Goal: Task Accomplishment & Management: Manage account settings

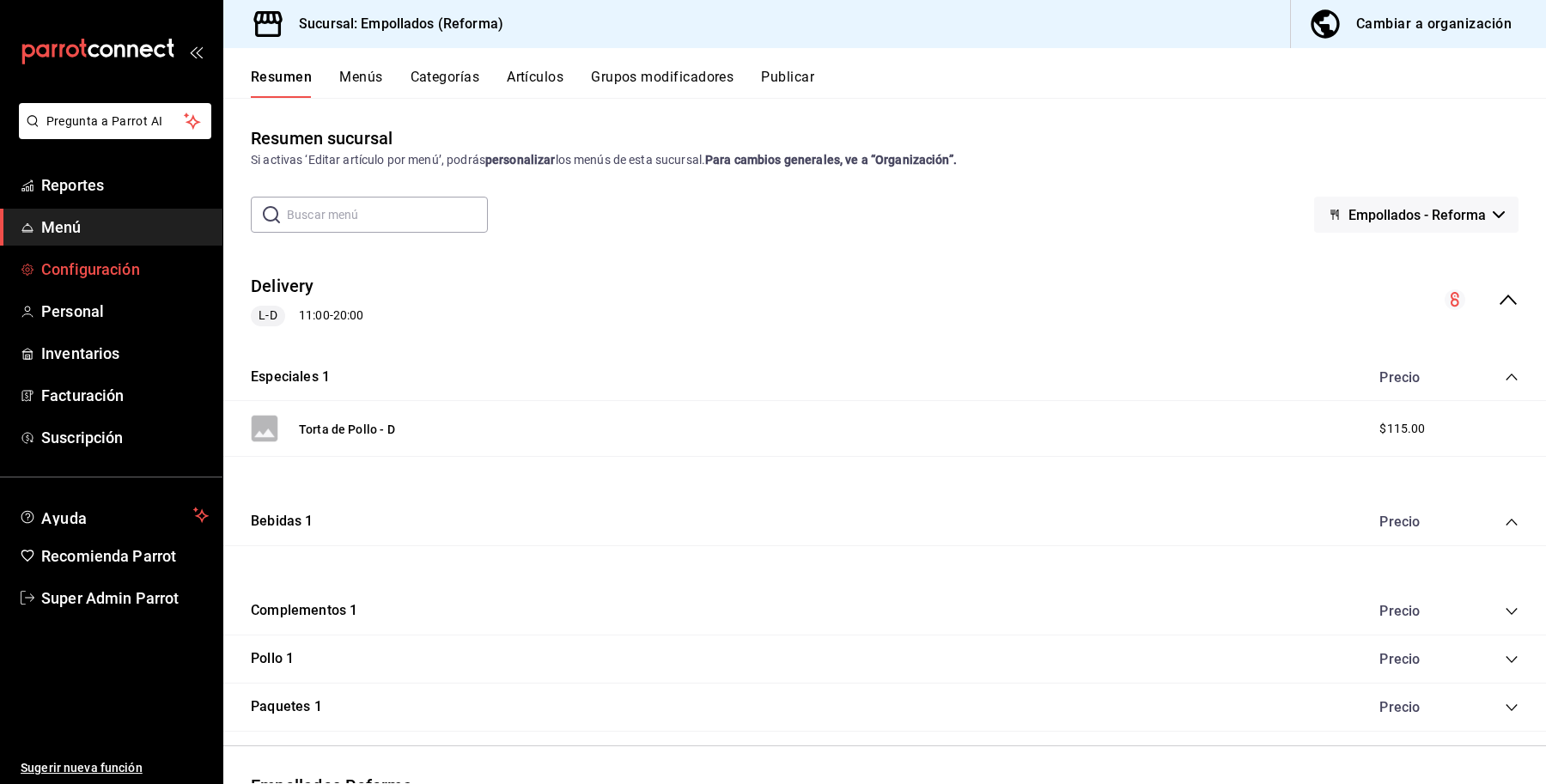
click at [93, 275] on span "Configuración" at bounding box center [125, 269] width 168 height 23
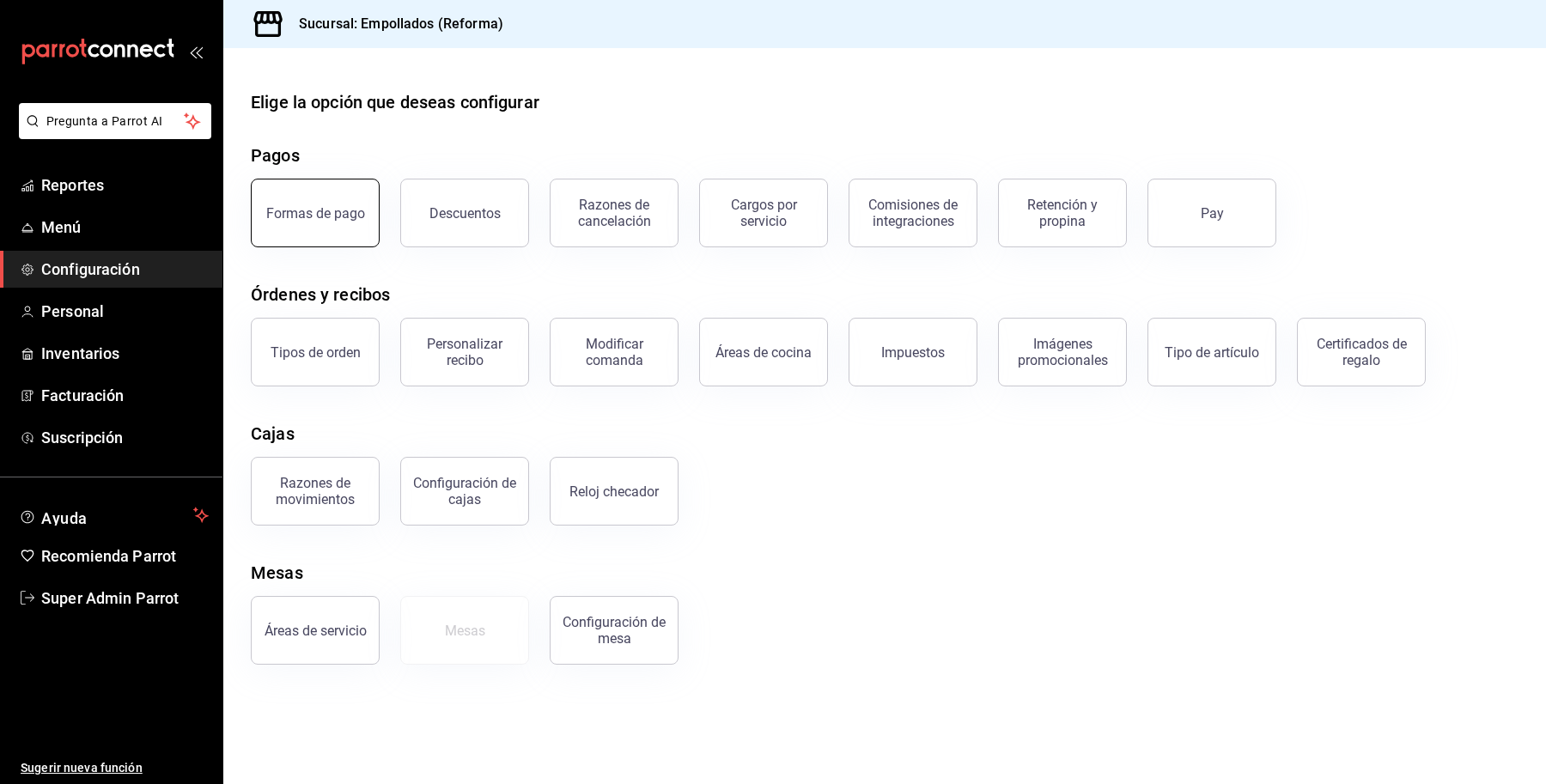
click at [350, 203] on button "Formas de pago" at bounding box center [315, 212] width 129 height 68
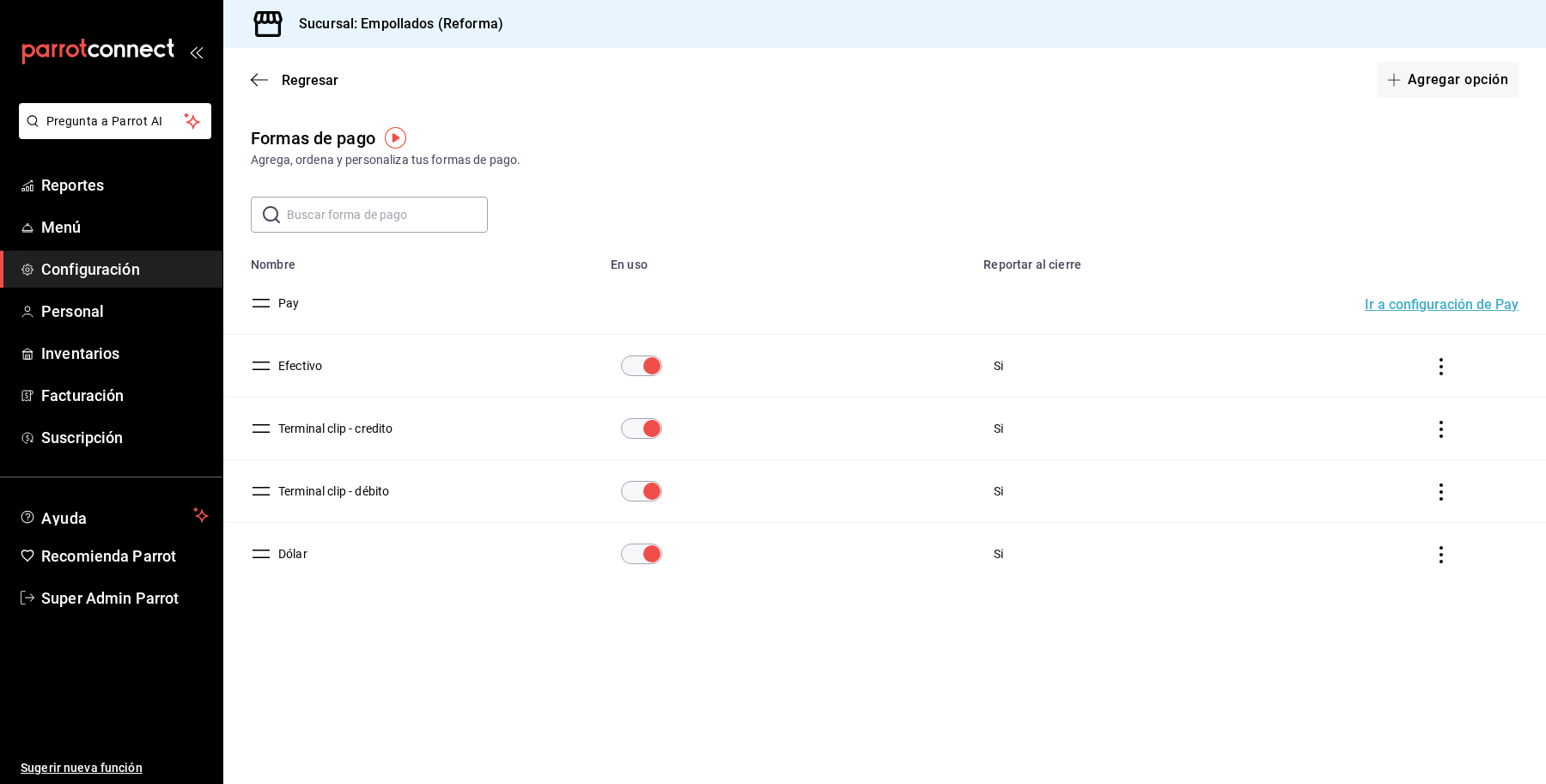
click at [1440, 552] on icon "actions" at bounding box center [1441, 554] width 17 height 17
click at [1345, 670] on div at bounding box center [773, 392] width 1546 height 784
click at [1480, 70] on button "Agregar opción" at bounding box center [1448, 79] width 142 height 36
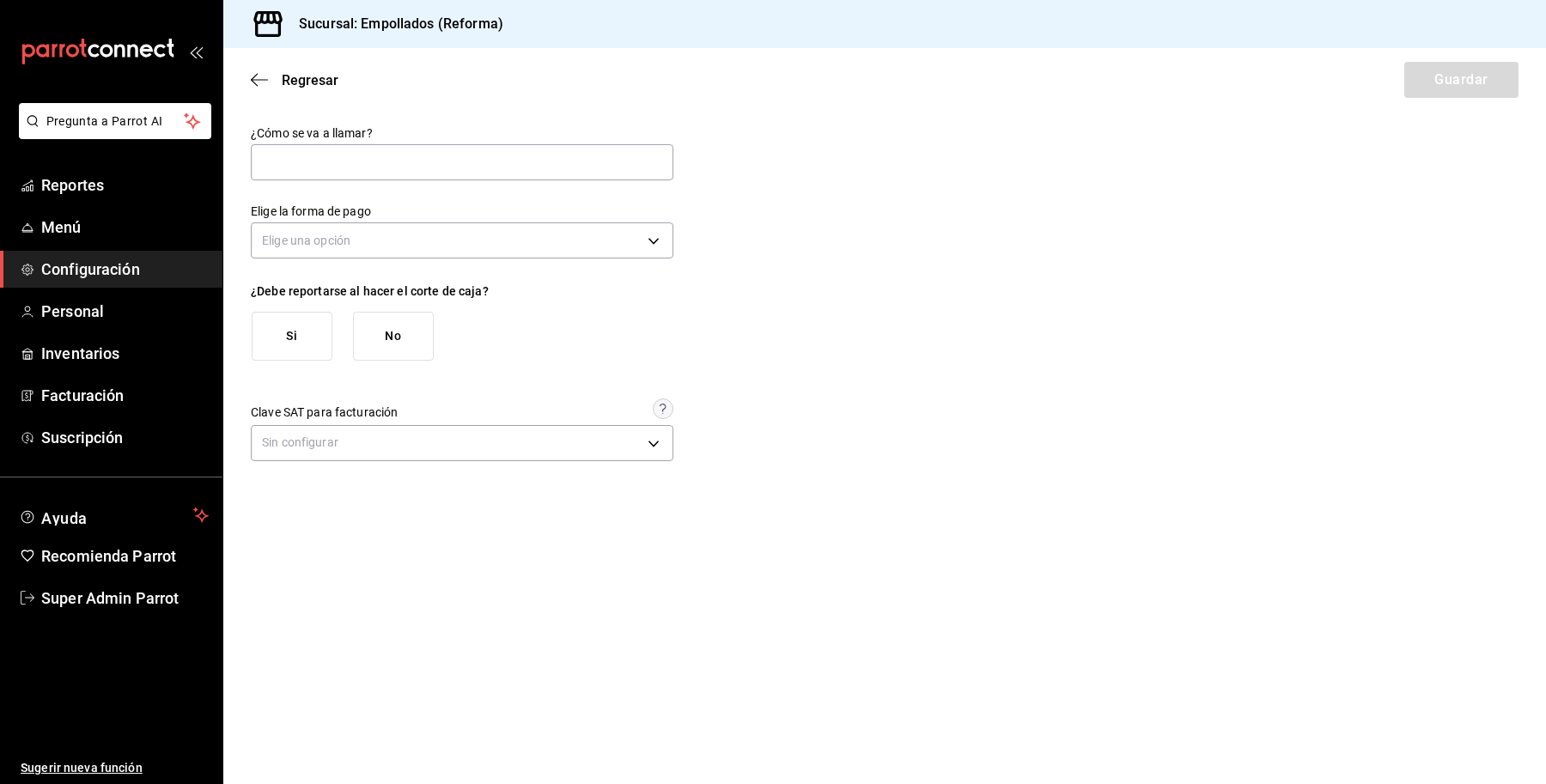
click at [281, 87] on div "Regresar Guardar" at bounding box center [885, 80] width 1323 height 63
click at [286, 75] on span "Regresar" at bounding box center [309, 80] width 57 height 16
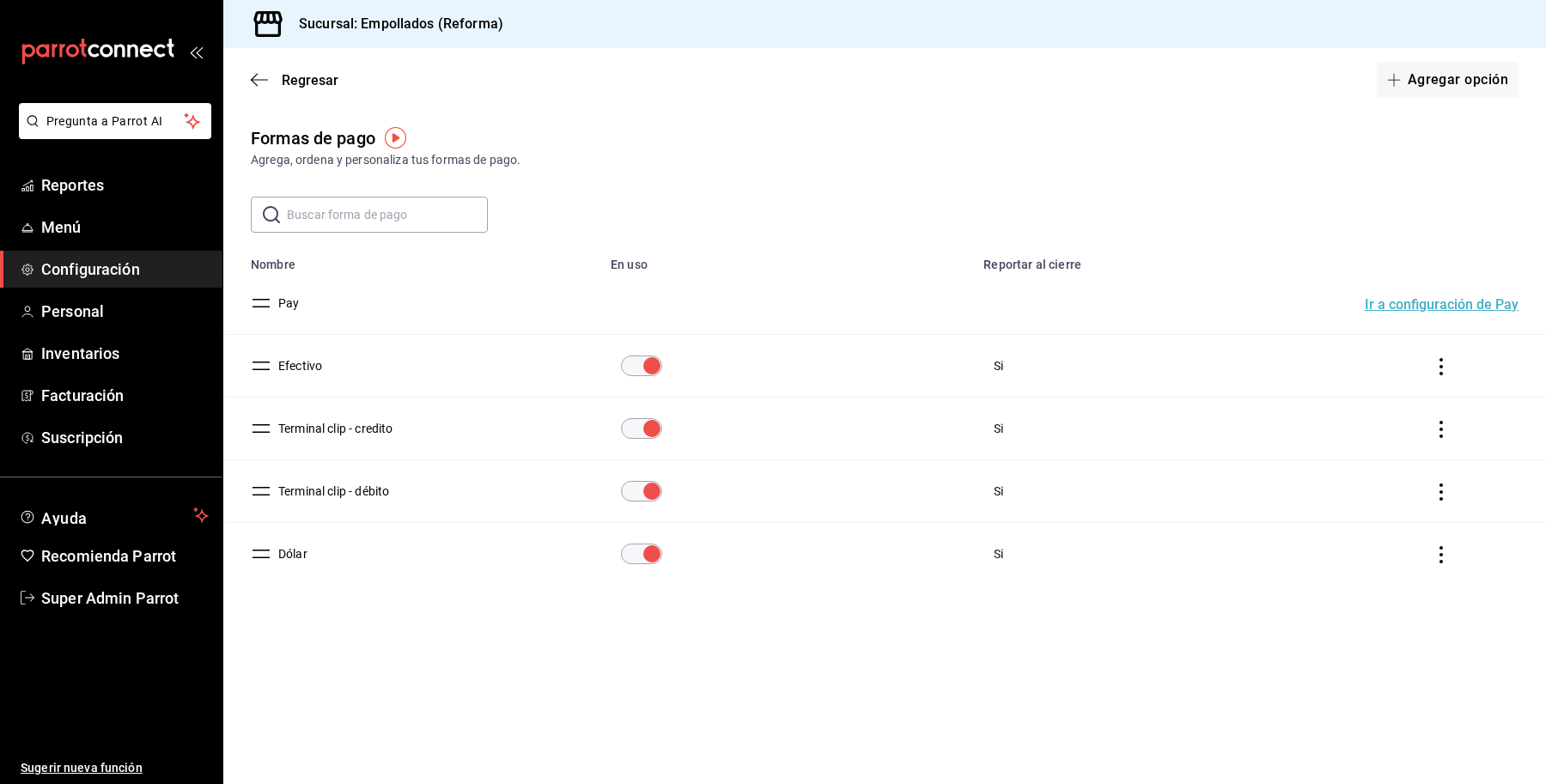
click at [286, 75] on span "Regresar" at bounding box center [309, 80] width 57 height 16
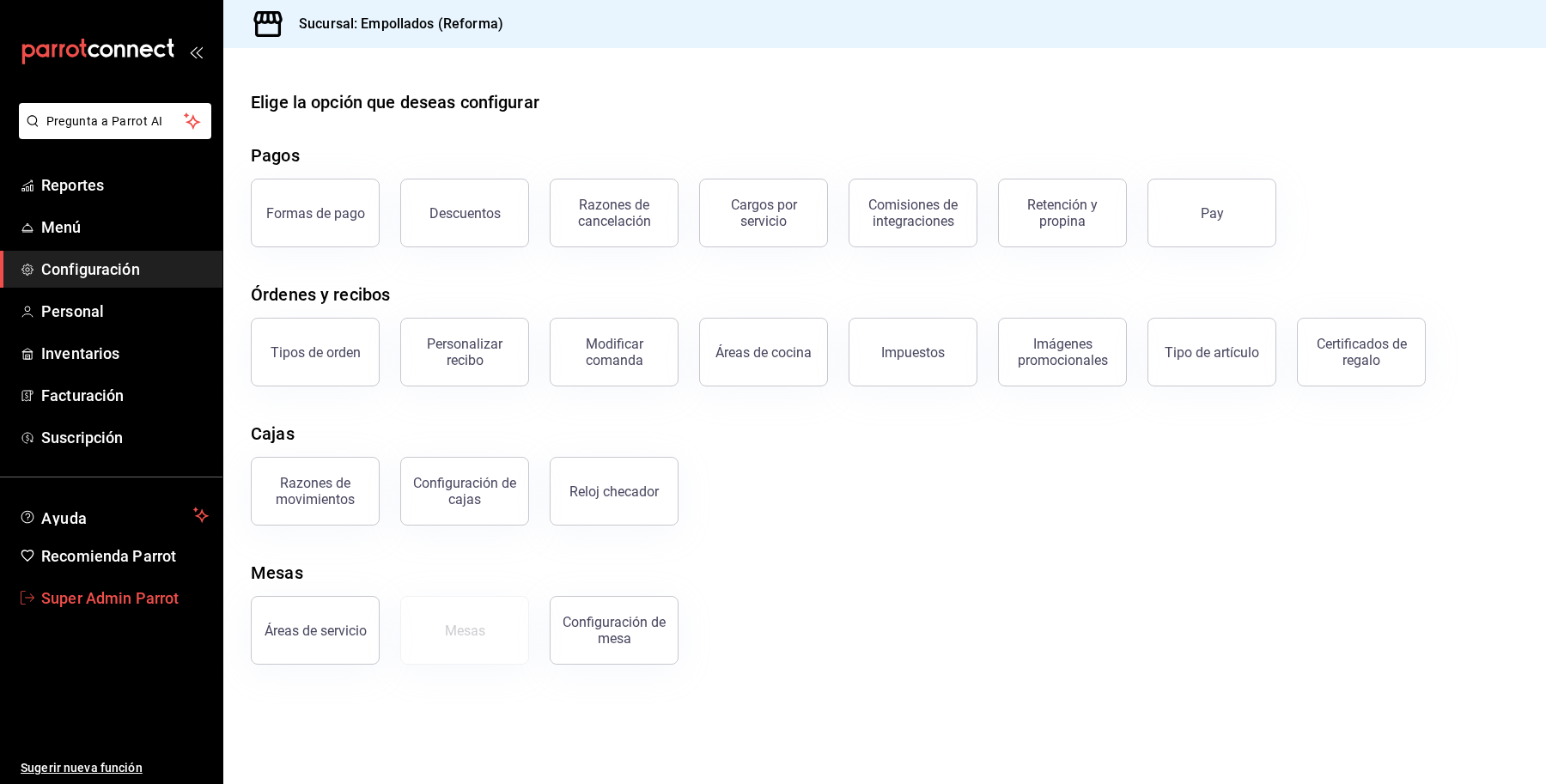
click at [100, 599] on span "Super Admin Parrot" at bounding box center [125, 598] width 168 height 23
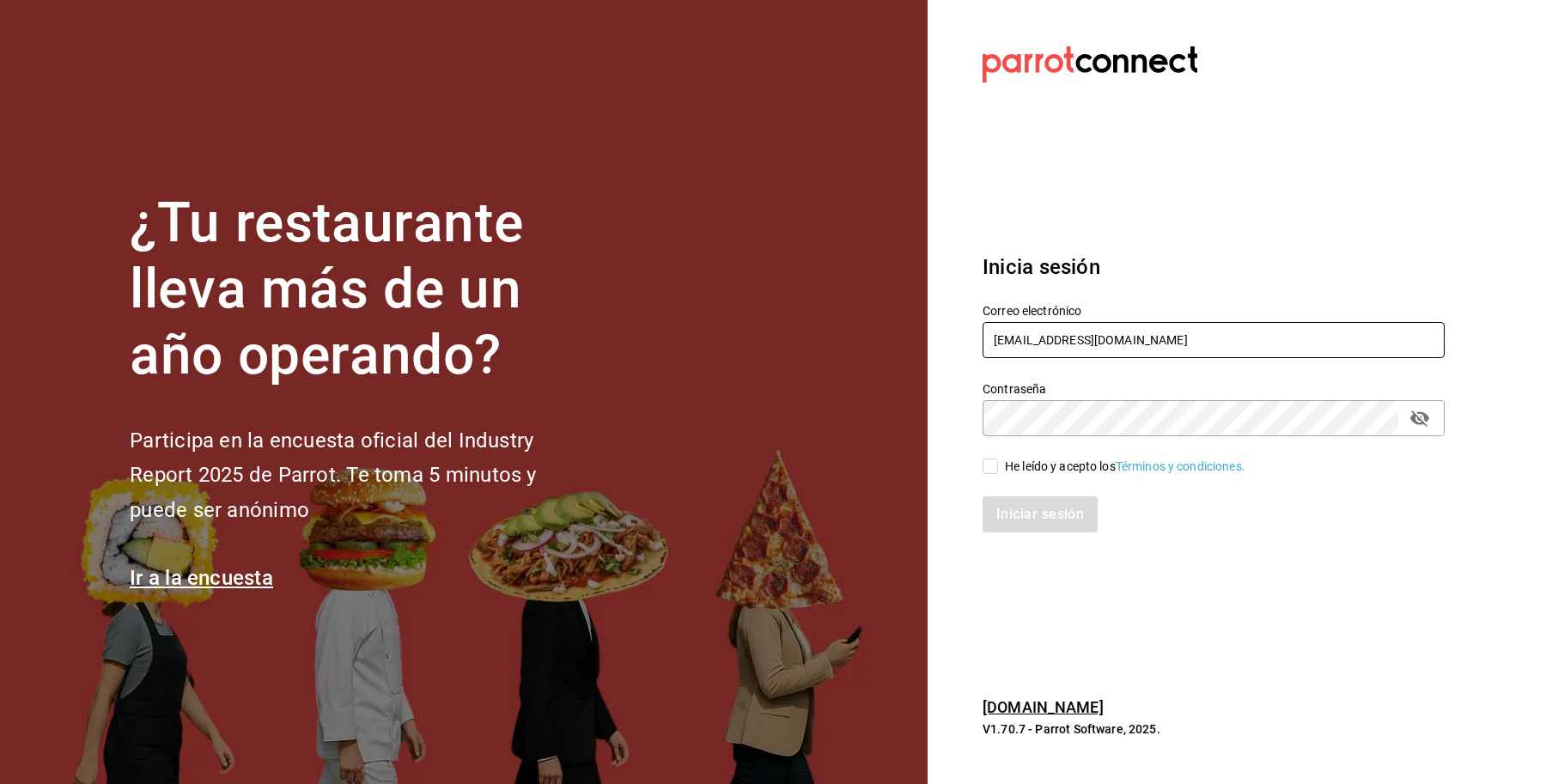
drag, startPoint x: 1113, startPoint y: 344, endPoint x: 887, endPoint y: 344, distance: 226.0
click at [887, 344] on div "¿Tu restaurante lleva más de un año operando? Participa en la encuesta oficial …" at bounding box center [773, 392] width 1546 height 784
type input "taqueriadonpepe@cdmx.com"
click at [1029, 466] on div "He leído y acepto los Términos y condiciones." at bounding box center [1125, 467] width 241 height 18
click at [999, 466] on input "He leído y acepto los Términos y condiciones." at bounding box center [991, 467] width 16 height 16
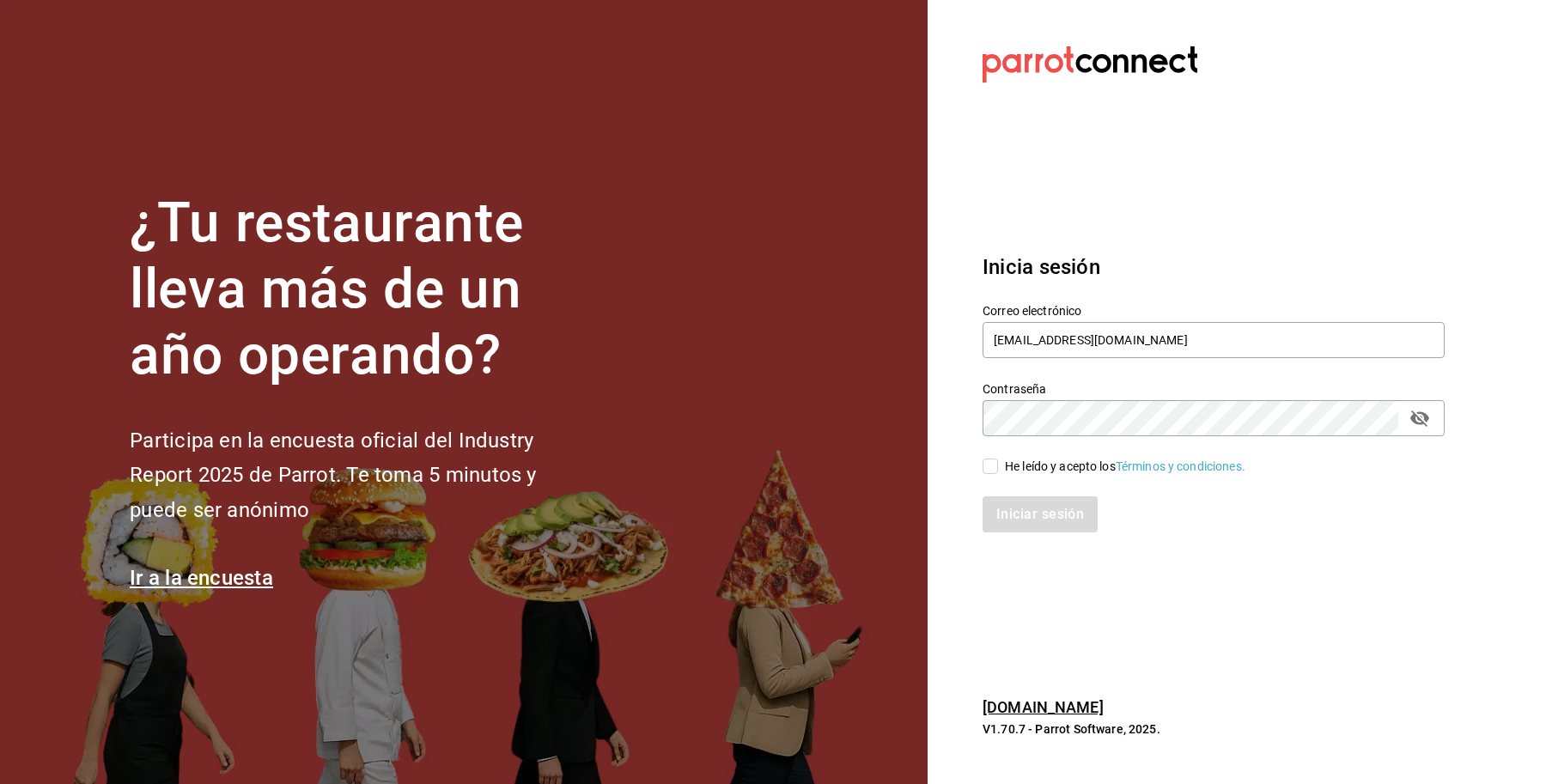
checkbox input "true"
click at [1023, 497] on button "Iniciar sesión" at bounding box center [1041, 514] width 117 height 36
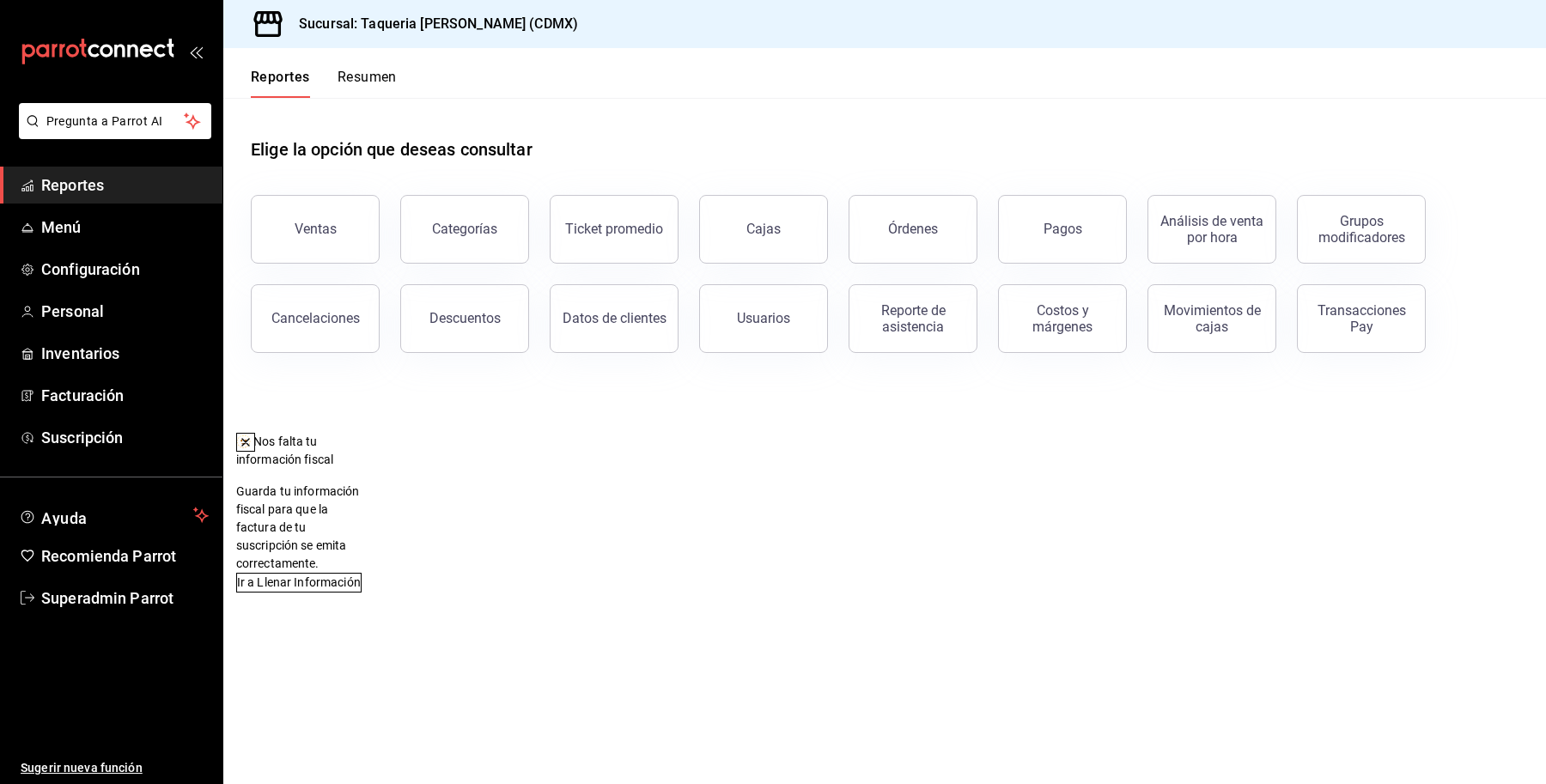
drag, startPoint x: 998, startPoint y: 230, endPoint x: 986, endPoint y: 234, distance: 12.6
click at [998, 230] on div "Pagos" at bounding box center [1052, 219] width 150 height 89
click at [902, 229] on div "Órdenes" at bounding box center [913, 229] width 50 height 16
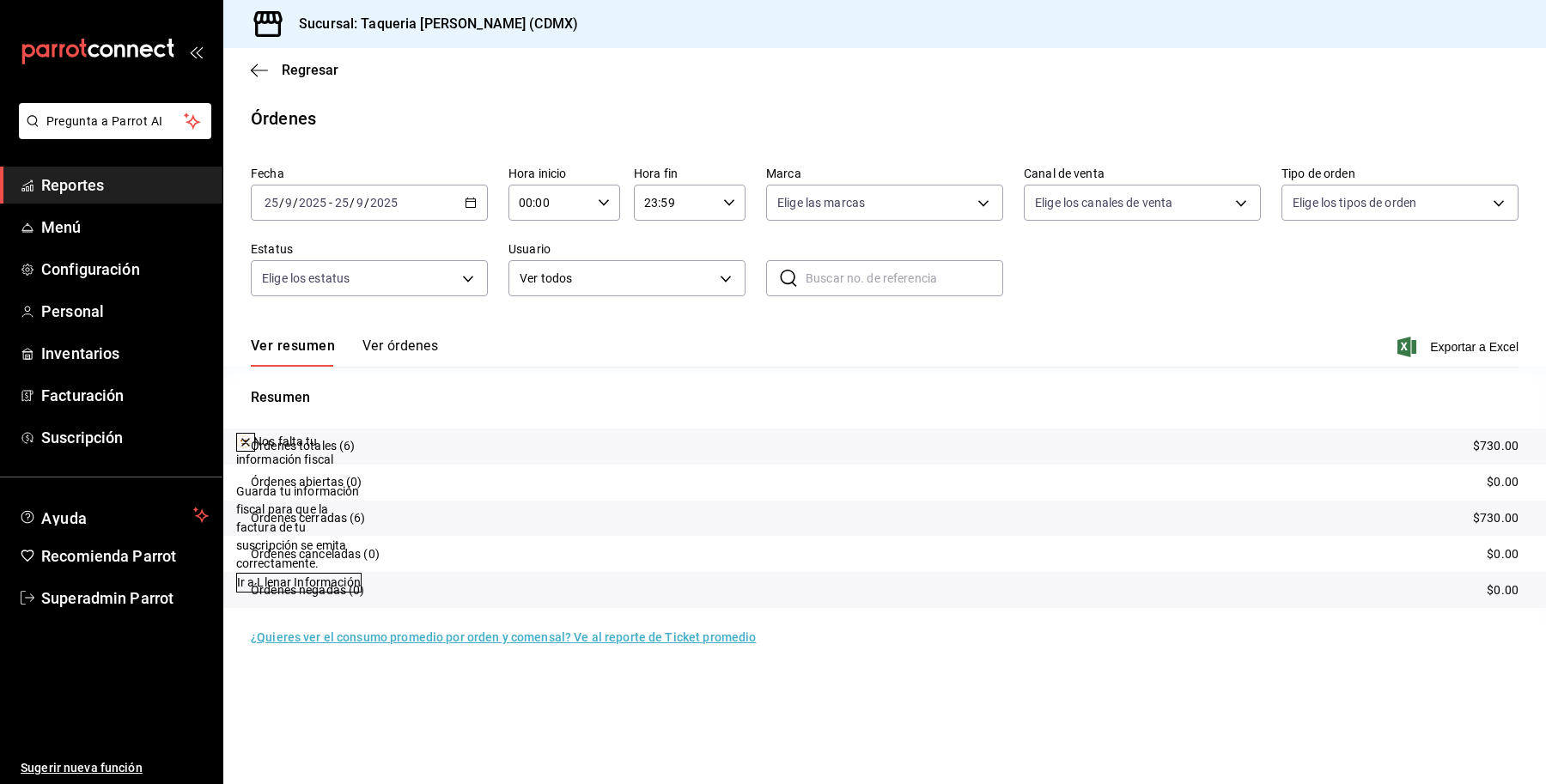
click at [253, 444] on icon at bounding box center [246, 442] width 14 height 14
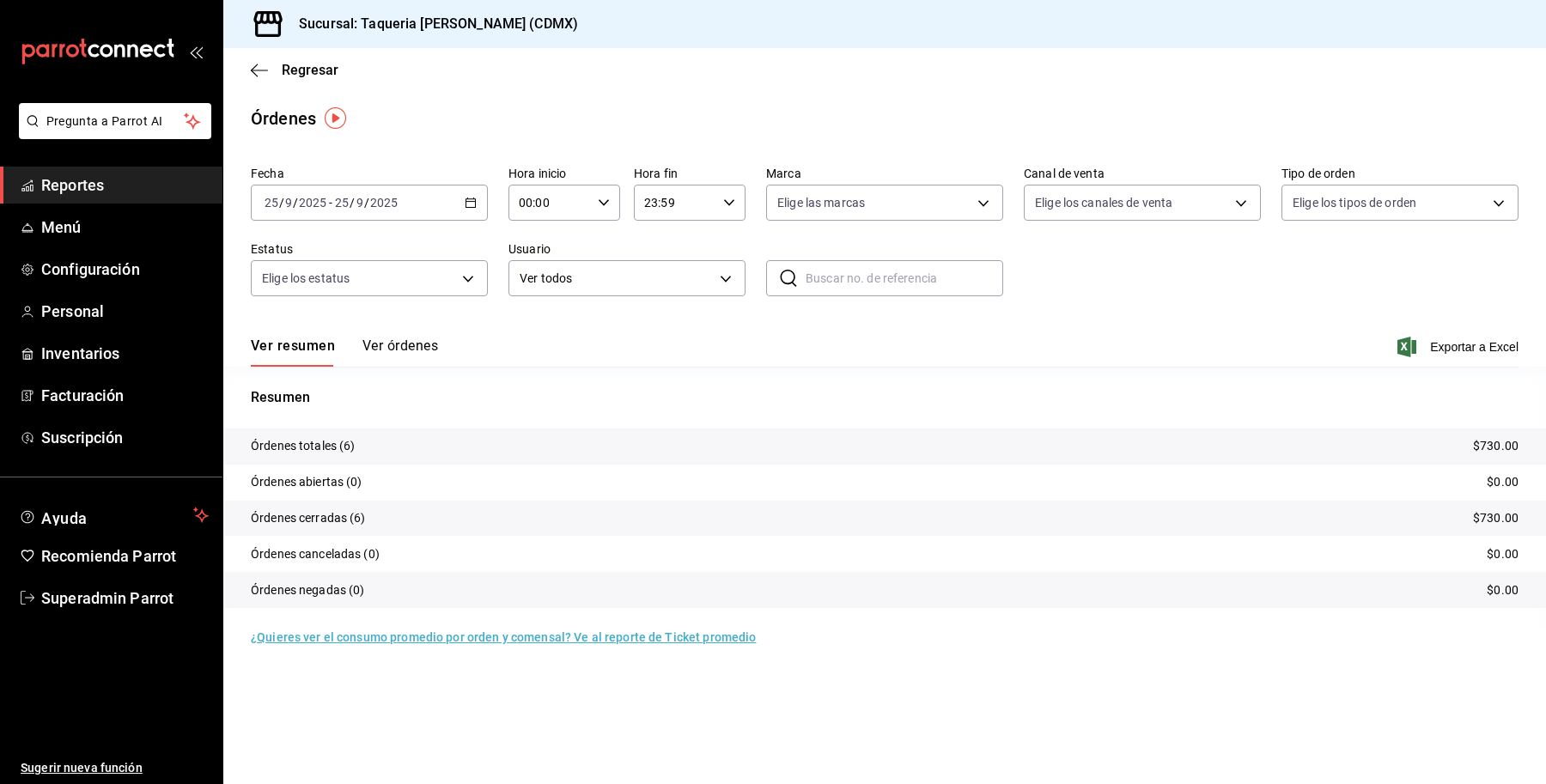
click at [402, 352] on button "Ver órdenes" at bounding box center [401, 351] width 75 height 29
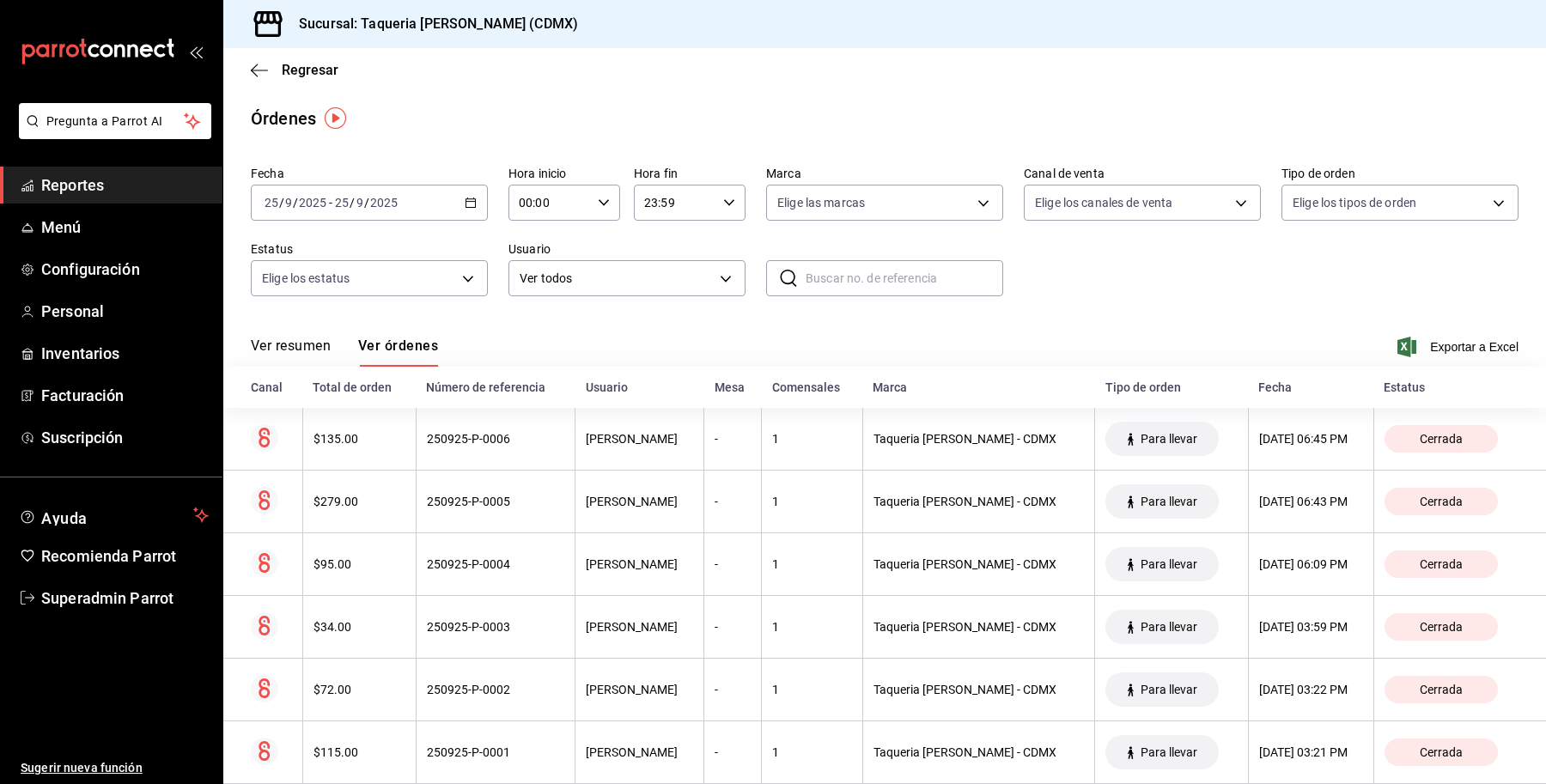
scroll to position [36, 0]
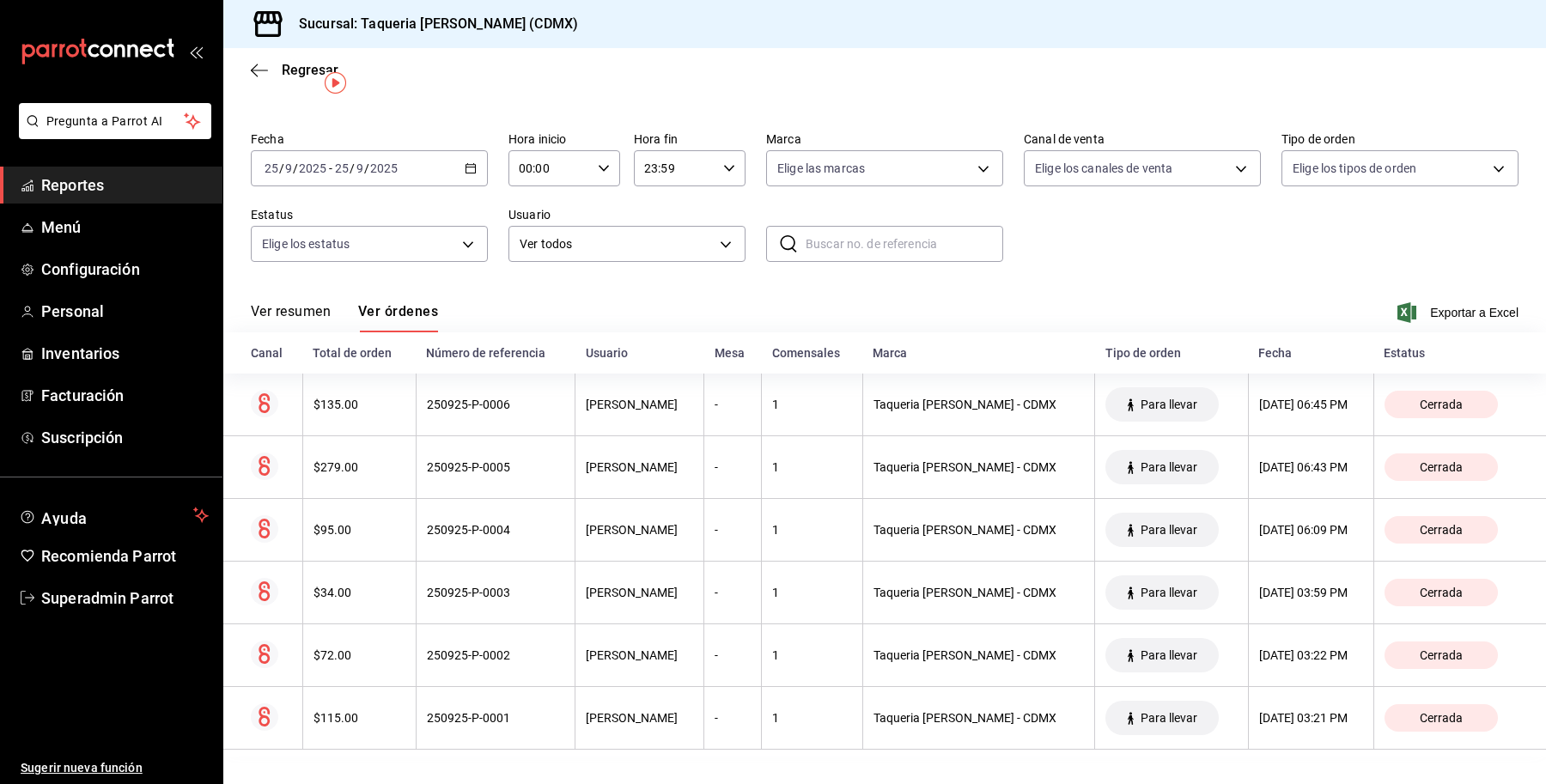
click at [388, 162] on input "2025" at bounding box center [383, 168] width 29 height 14
click at [335, 352] on li "Mes actual" at bounding box center [332, 336] width 161 height 39
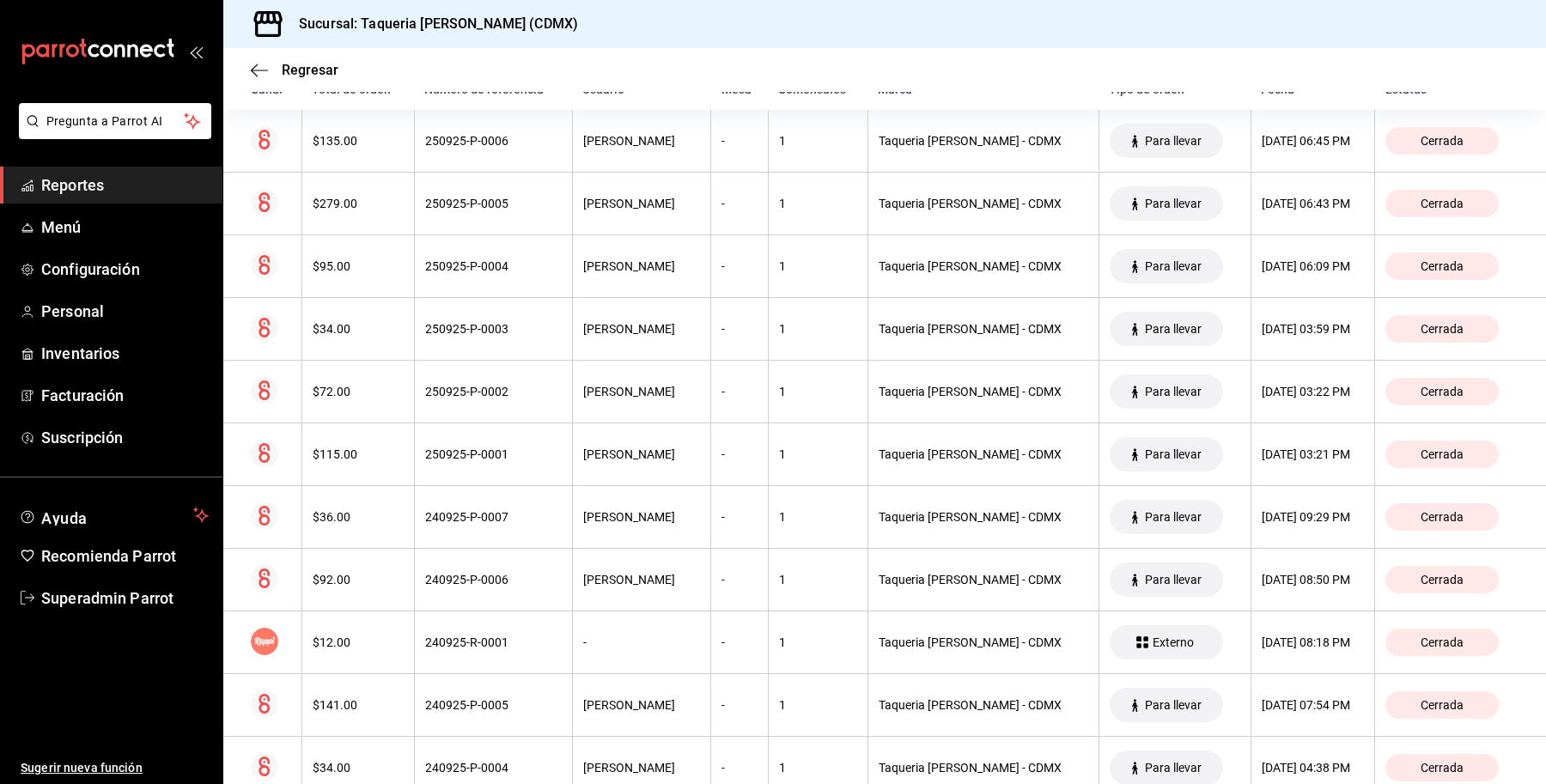
scroll to position [322, 0]
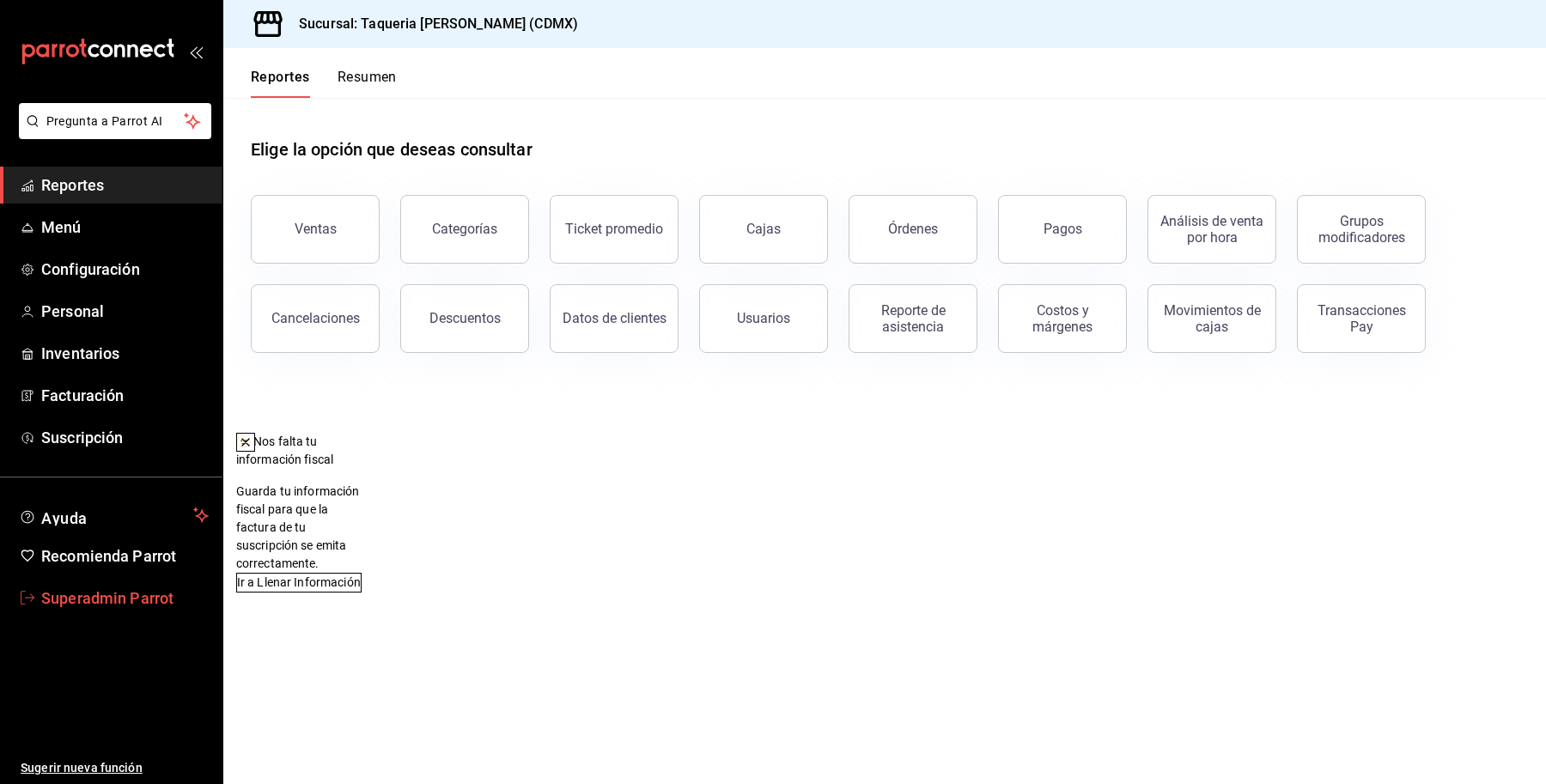
click at [143, 603] on span "Superadmin Parrot" at bounding box center [125, 598] width 168 height 23
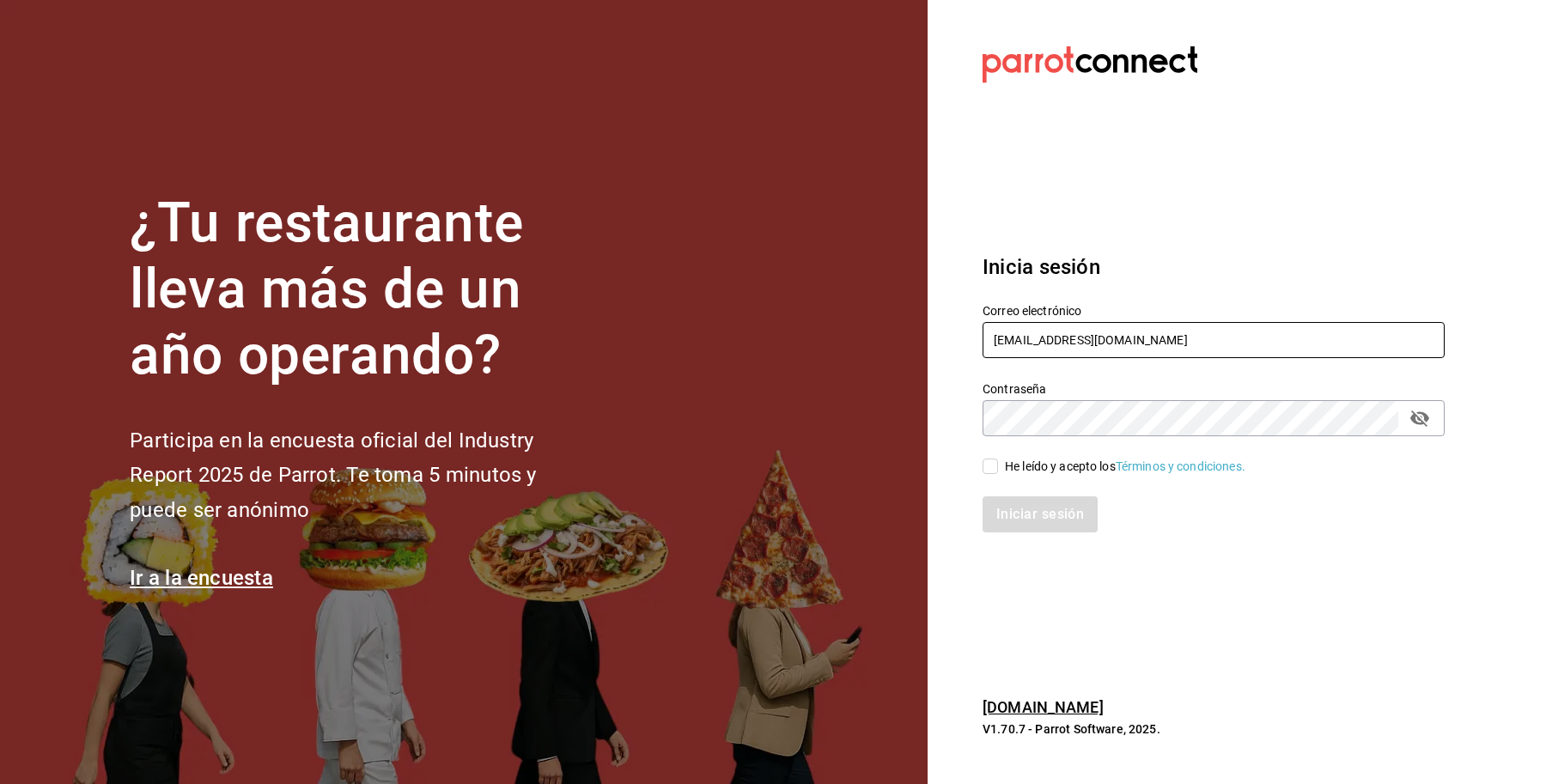
drag, startPoint x: 1175, startPoint y: 327, endPoint x: 904, endPoint y: 337, distance: 271.2
click at [904, 337] on div "¿Tu restaurante lleva más de un año operando? Participa en la encuesta oficial …" at bounding box center [773, 392] width 1546 height 784
paste input "urbanwings@divisoria"
type input "urbanwings@divisoria.com"
click at [1039, 465] on div "He leído y acepto los Términos y condiciones." at bounding box center [1125, 467] width 241 height 18
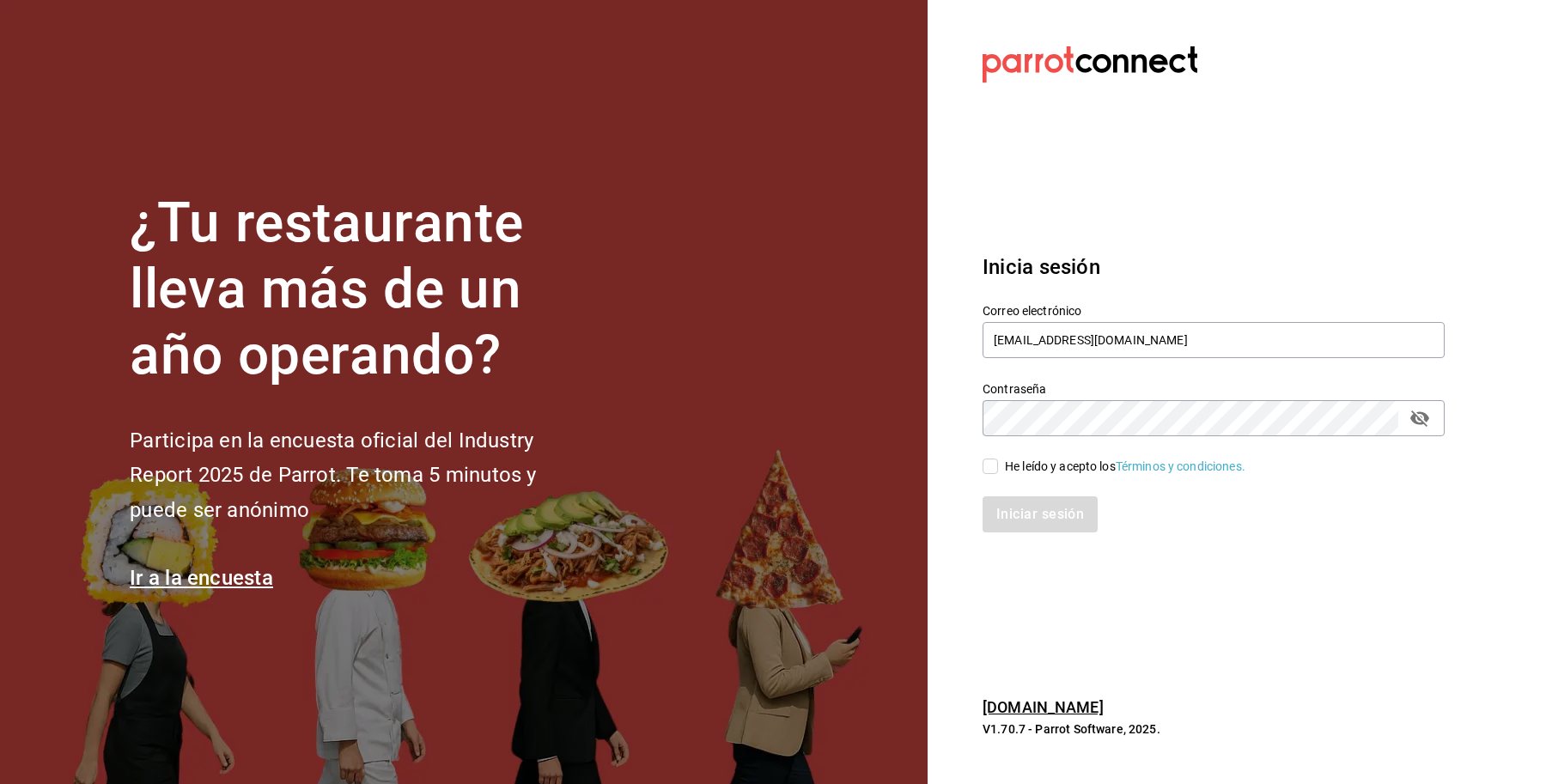
click at [999, 465] on input "He leído y acepto los Términos y condiciones." at bounding box center [991, 467] width 16 height 16
checkbox input "true"
click at [1040, 521] on button "Iniciar sesión" at bounding box center [1041, 514] width 117 height 36
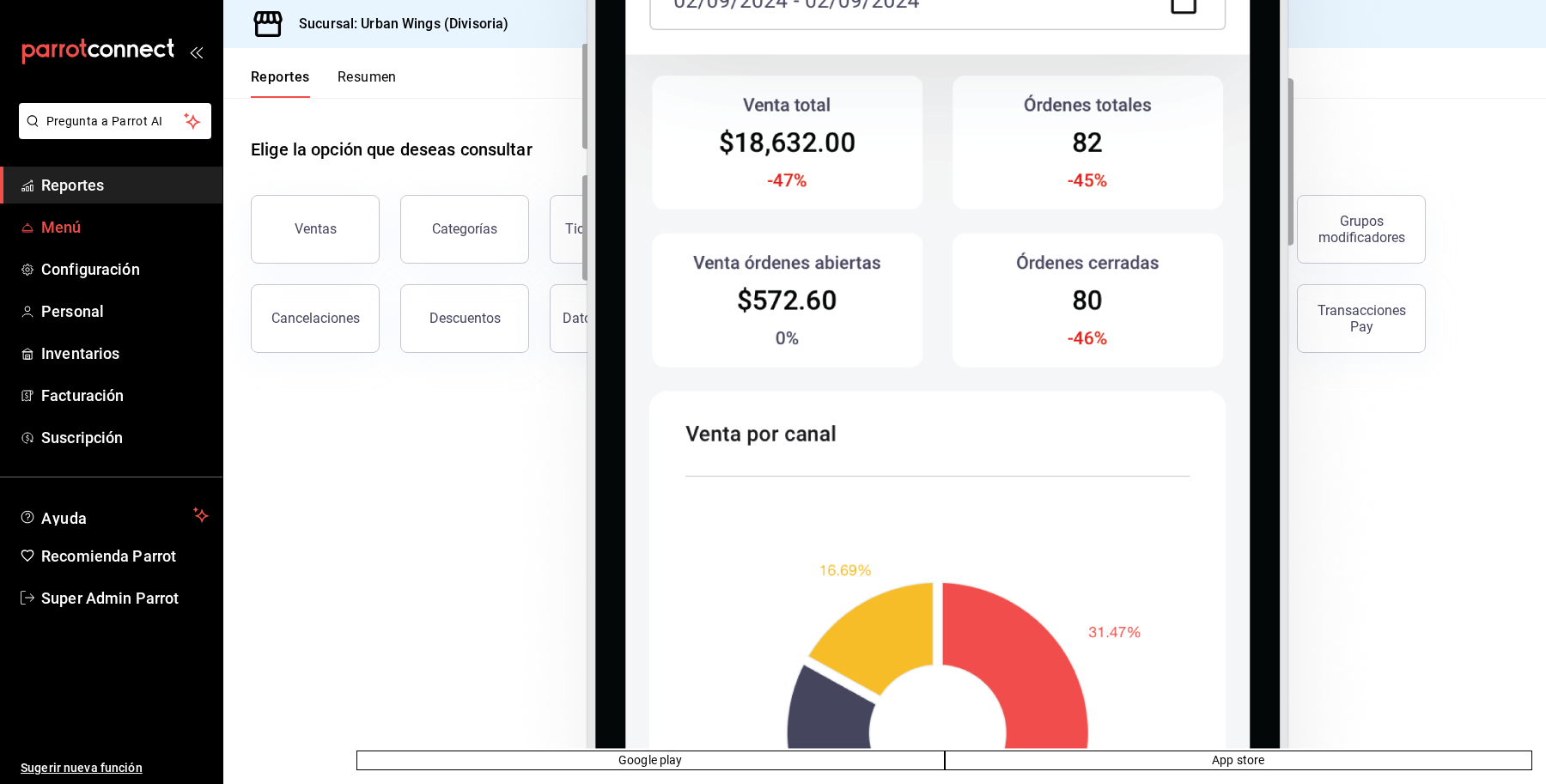
click at [61, 233] on span "Menú" at bounding box center [125, 226] width 168 height 23
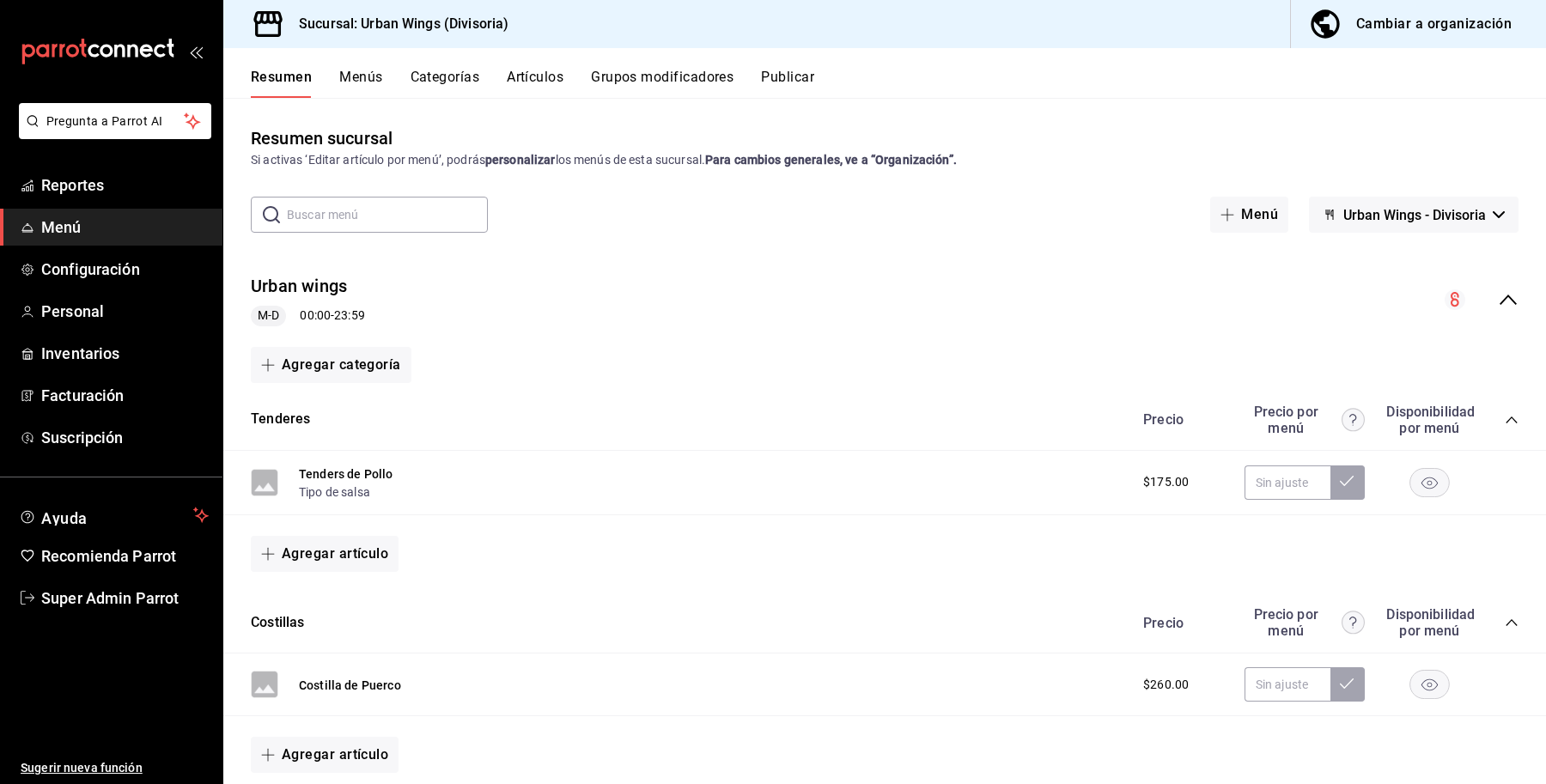
click at [535, 69] on button "Artículos" at bounding box center [535, 82] width 57 height 29
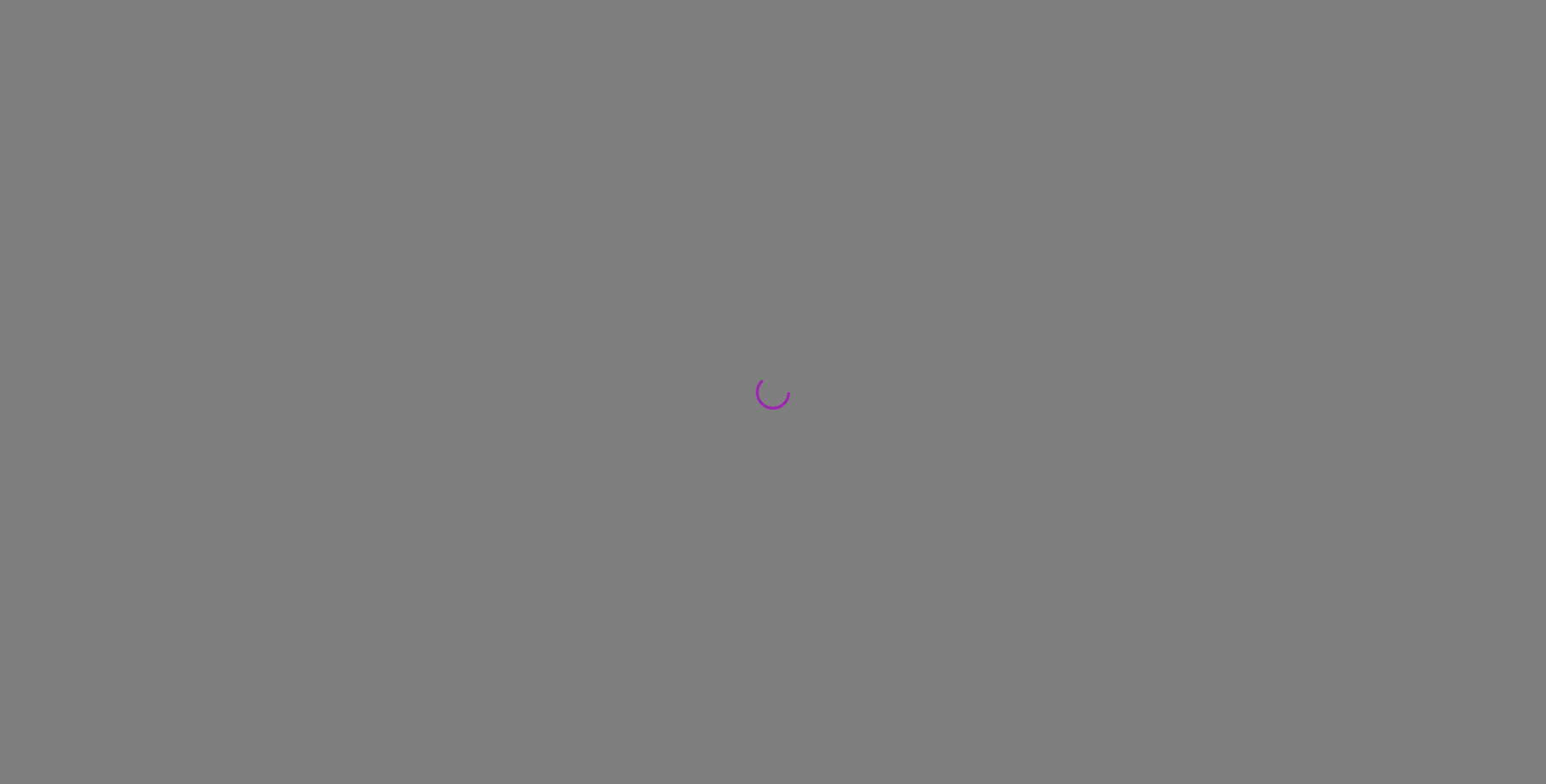
click at [448, 81] on div at bounding box center [773, 392] width 1546 height 784
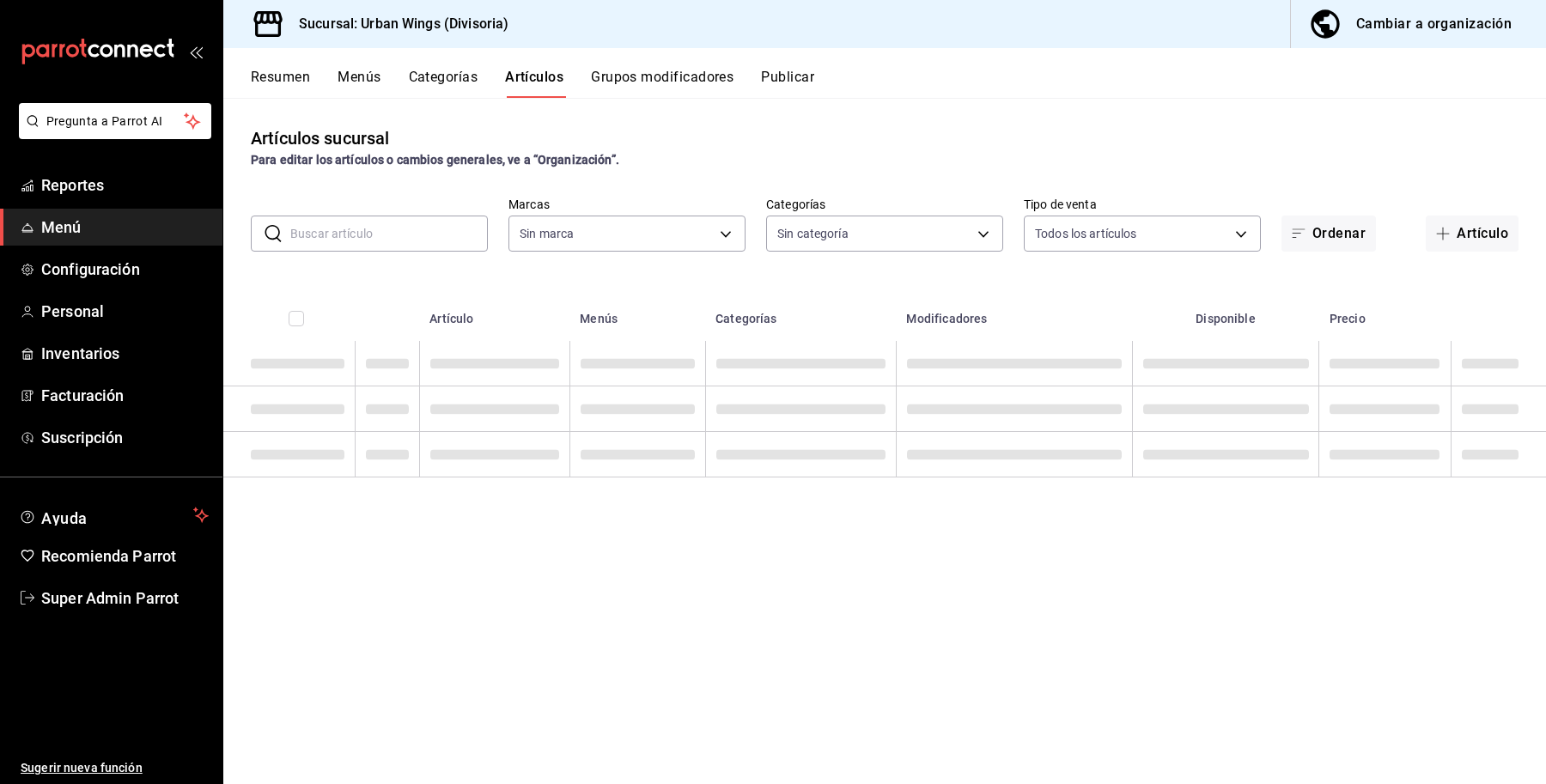
click at [448, 81] on button "Categorías" at bounding box center [443, 82] width 69 height 29
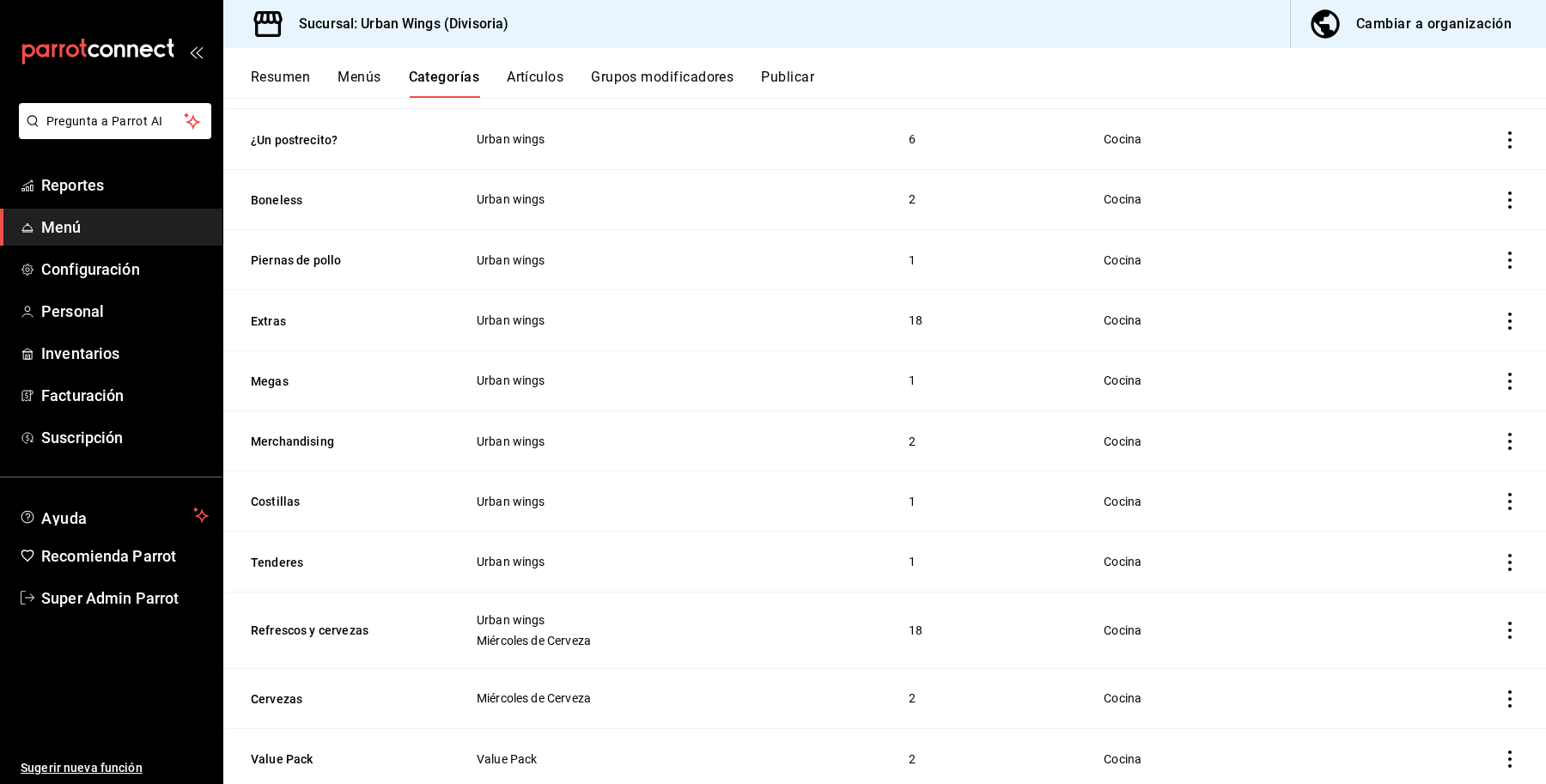
scroll to position [694, 0]
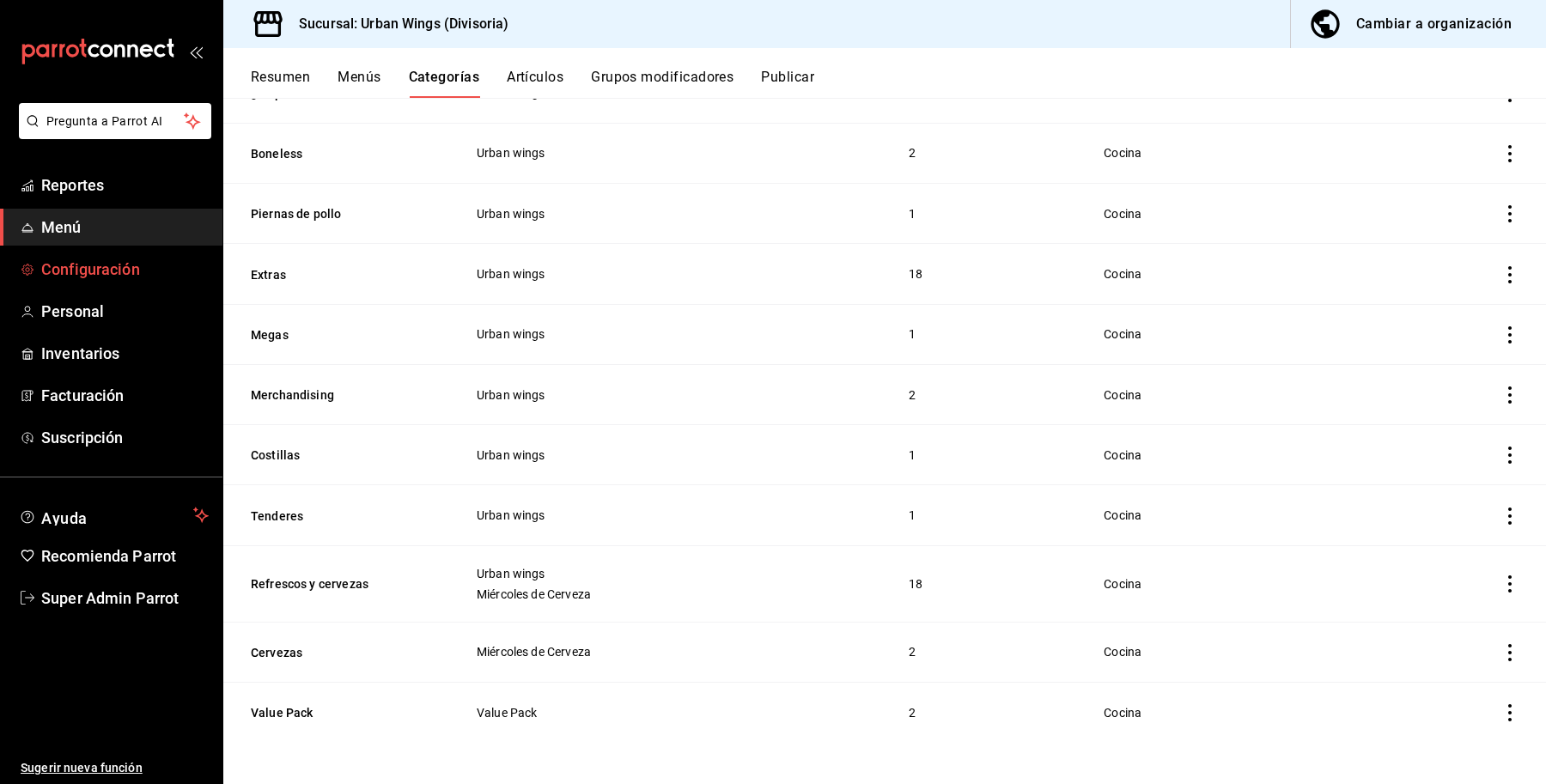
click at [104, 277] on span "Configuración" at bounding box center [125, 269] width 168 height 23
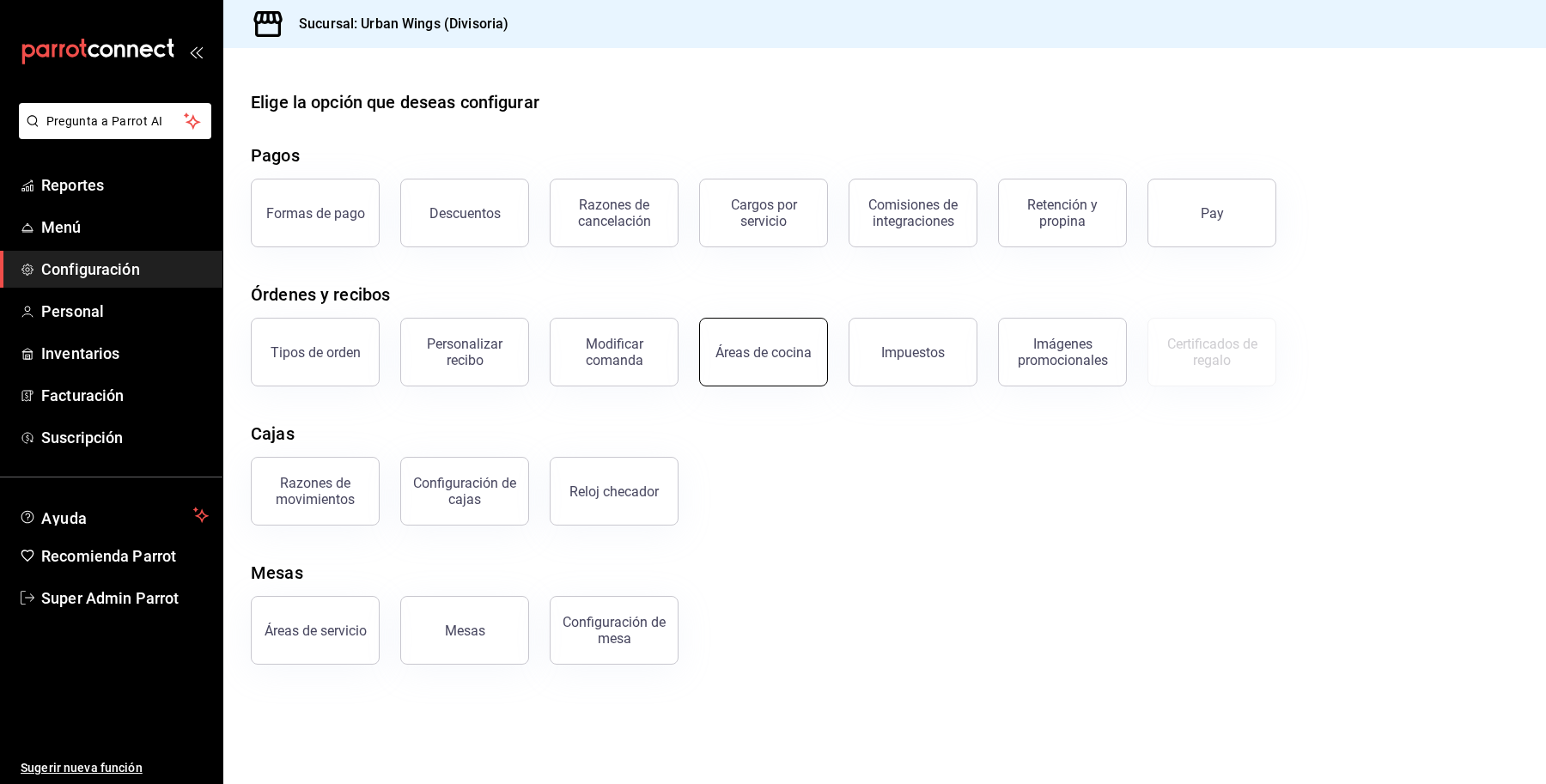
click at [752, 363] on button "Áreas de cocina" at bounding box center [764, 351] width 129 height 68
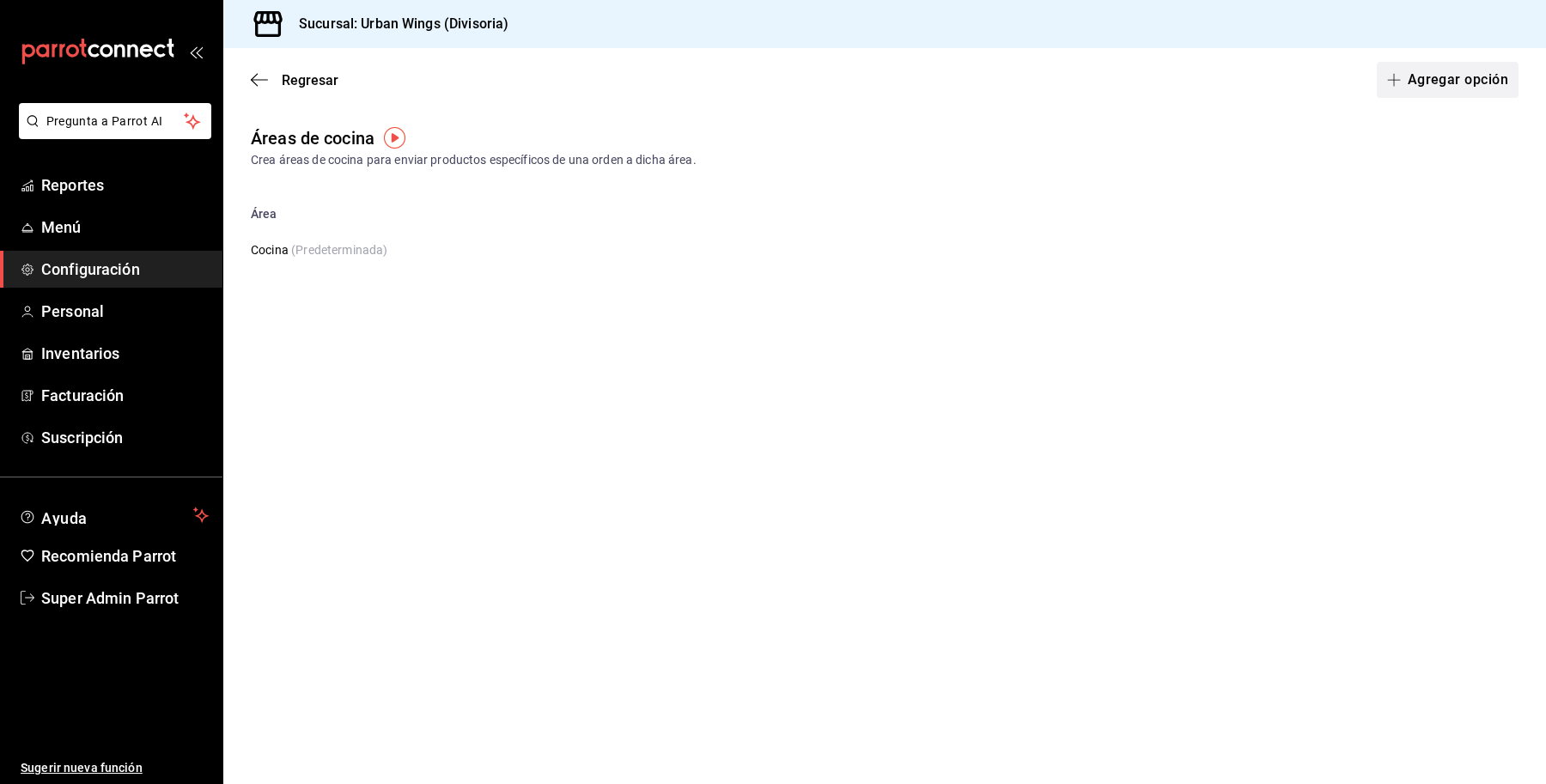
click at [1420, 70] on button "Agregar opción" at bounding box center [1448, 79] width 142 height 36
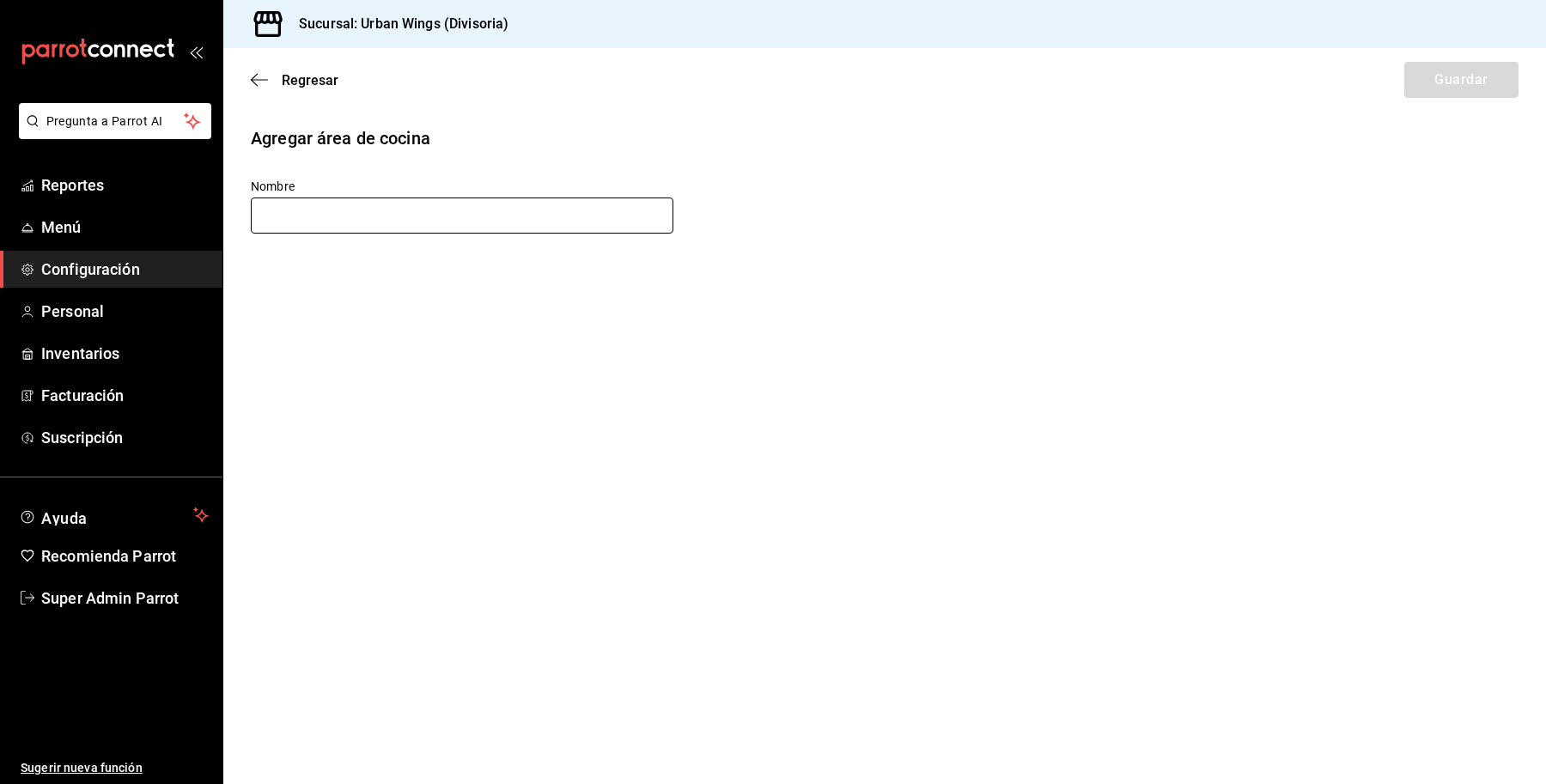
click at [478, 208] on input "text" at bounding box center [462, 215] width 422 height 36
type input "Barra"
click at [1461, 84] on button "Guardar" at bounding box center [1461, 79] width 114 height 36
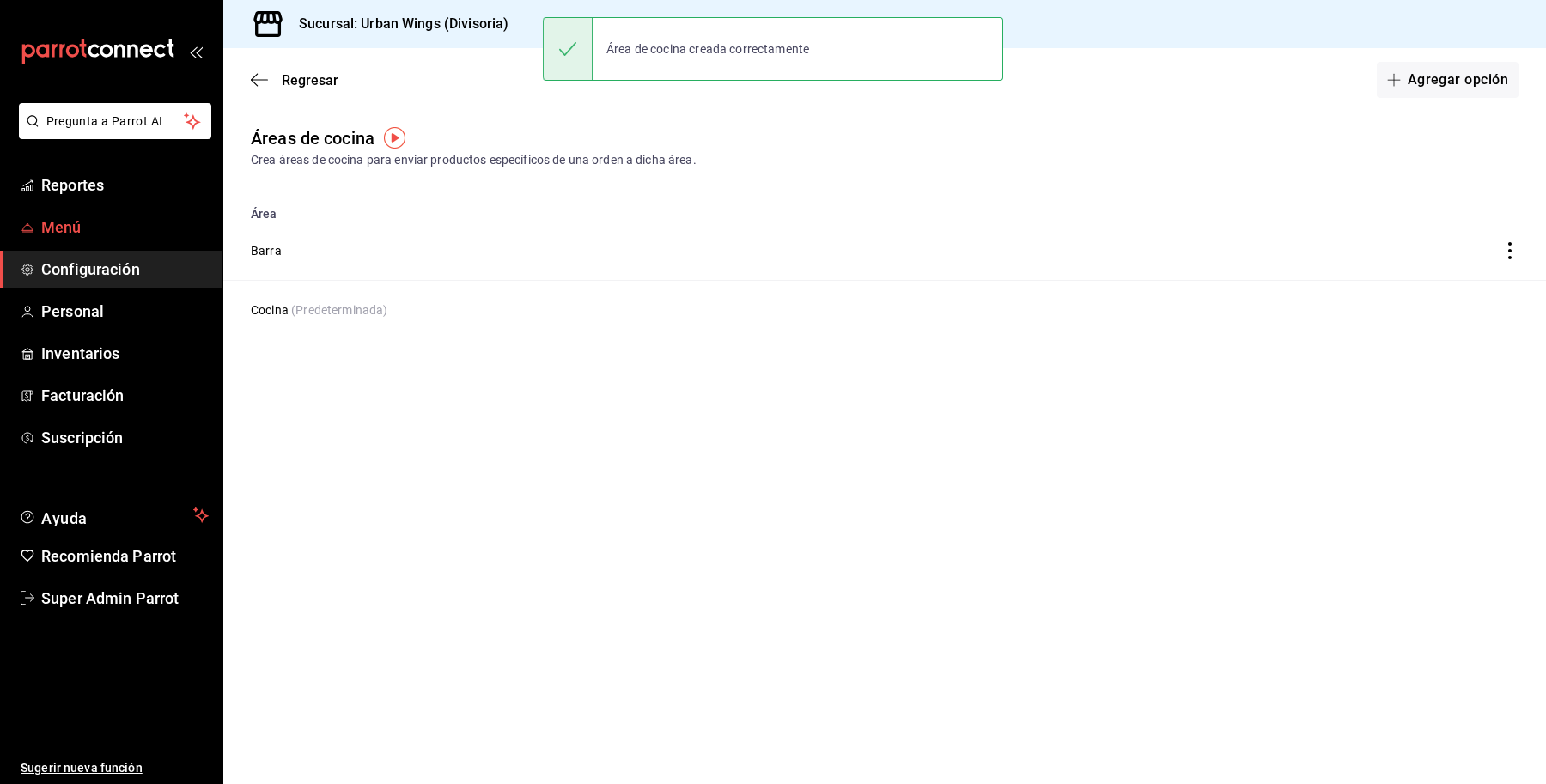
click at [74, 230] on span "Menú" at bounding box center [125, 226] width 168 height 23
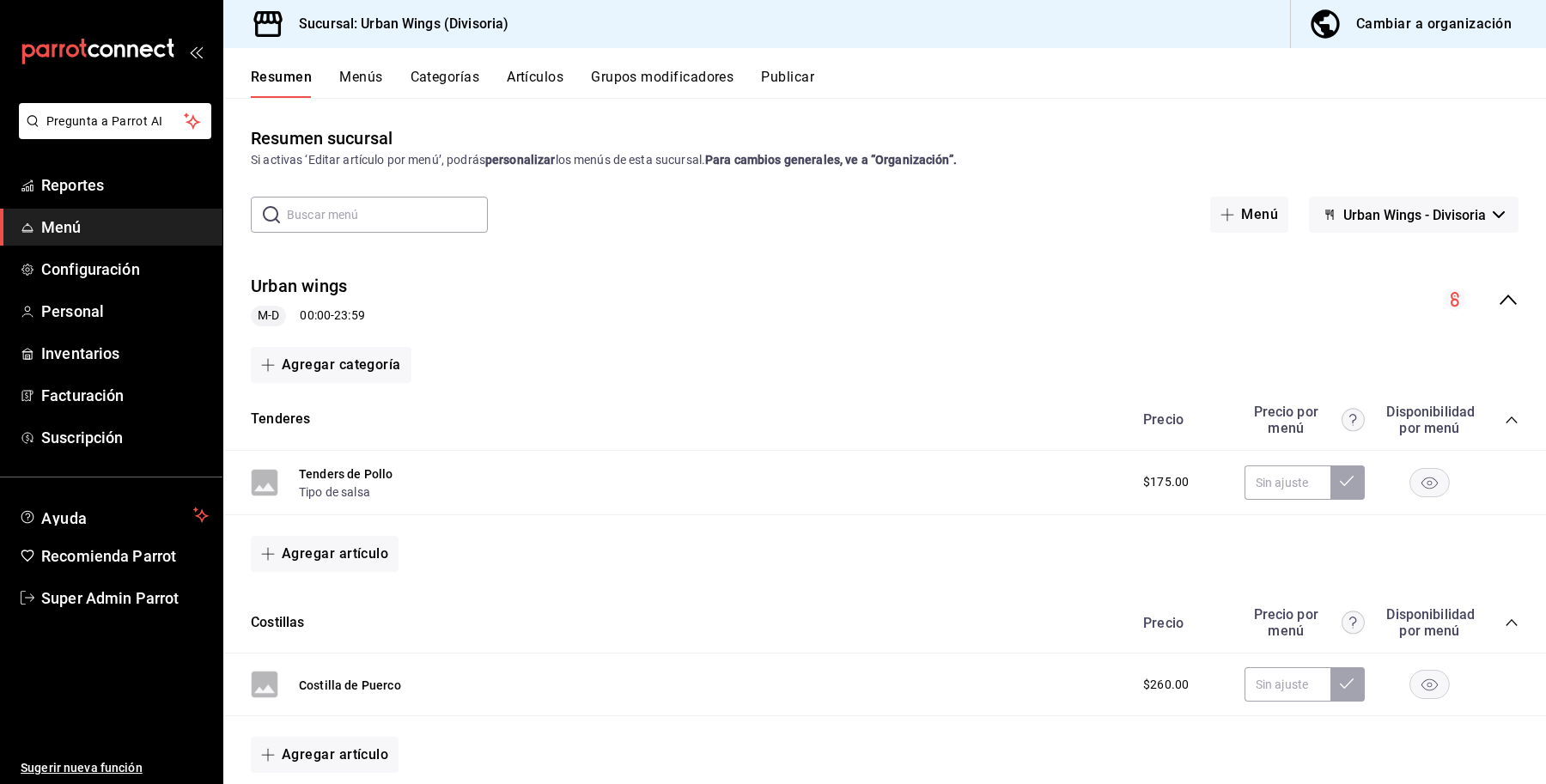
click at [452, 82] on button "Categorías" at bounding box center [445, 82] width 69 height 29
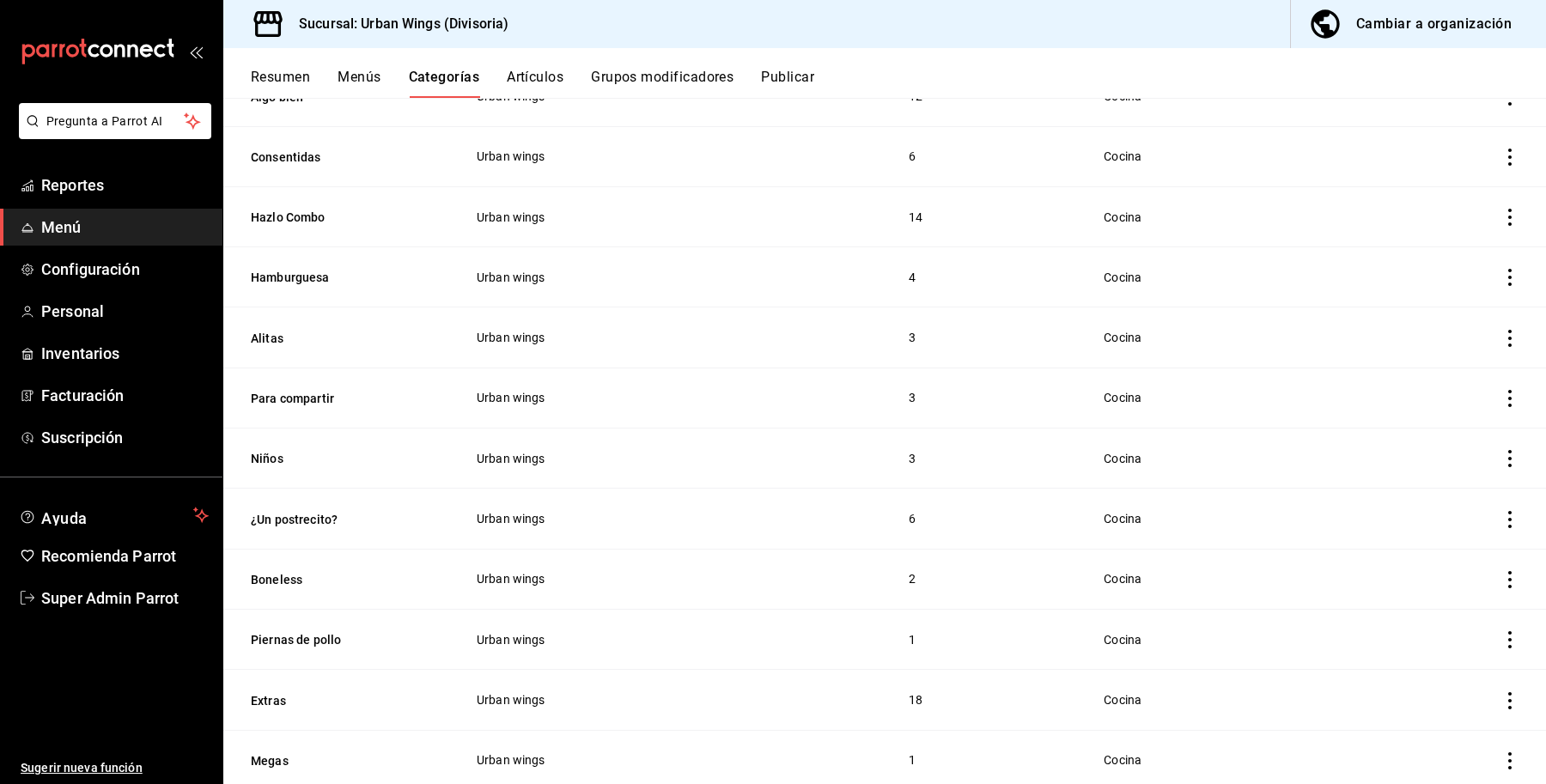
scroll to position [158, 0]
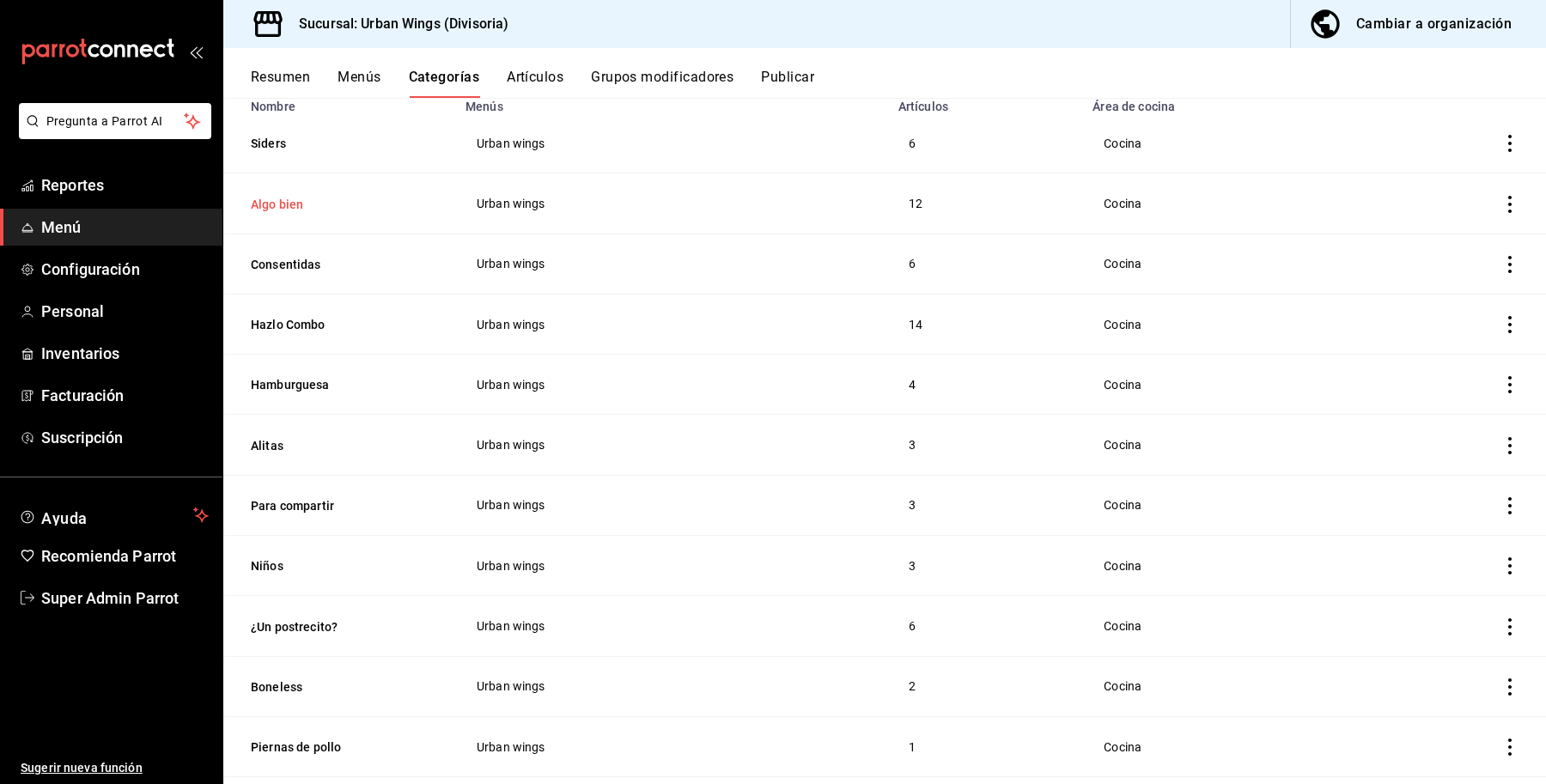
click at [258, 200] on button "Algo bien" at bounding box center [336, 203] width 172 height 17
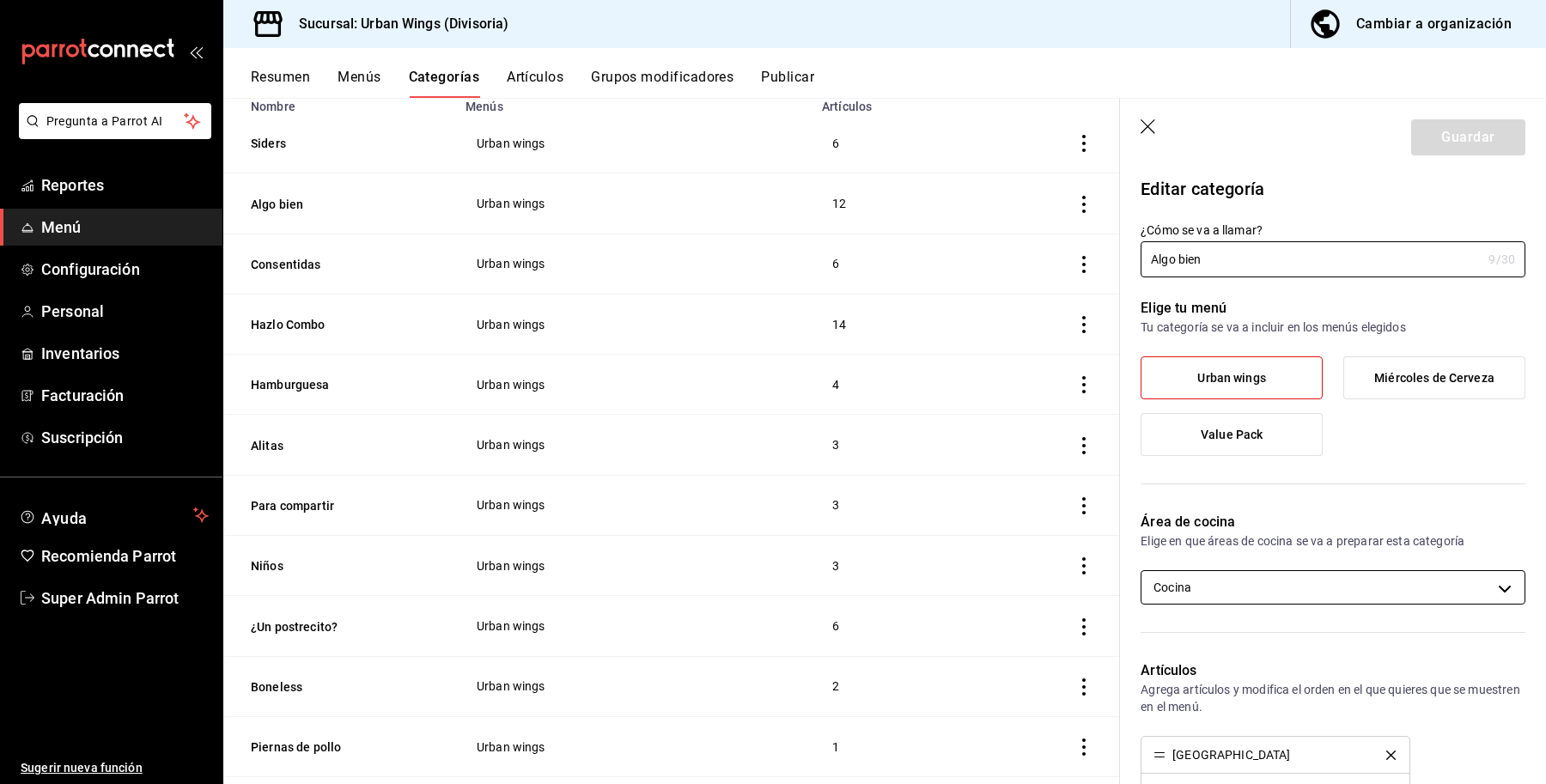
click at [1313, 581] on body "Pregunta a Parrot AI Reportes Menú Configuración Personal Inventarios Facturaci…" at bounding box center [773, 392] width 1546 height 784
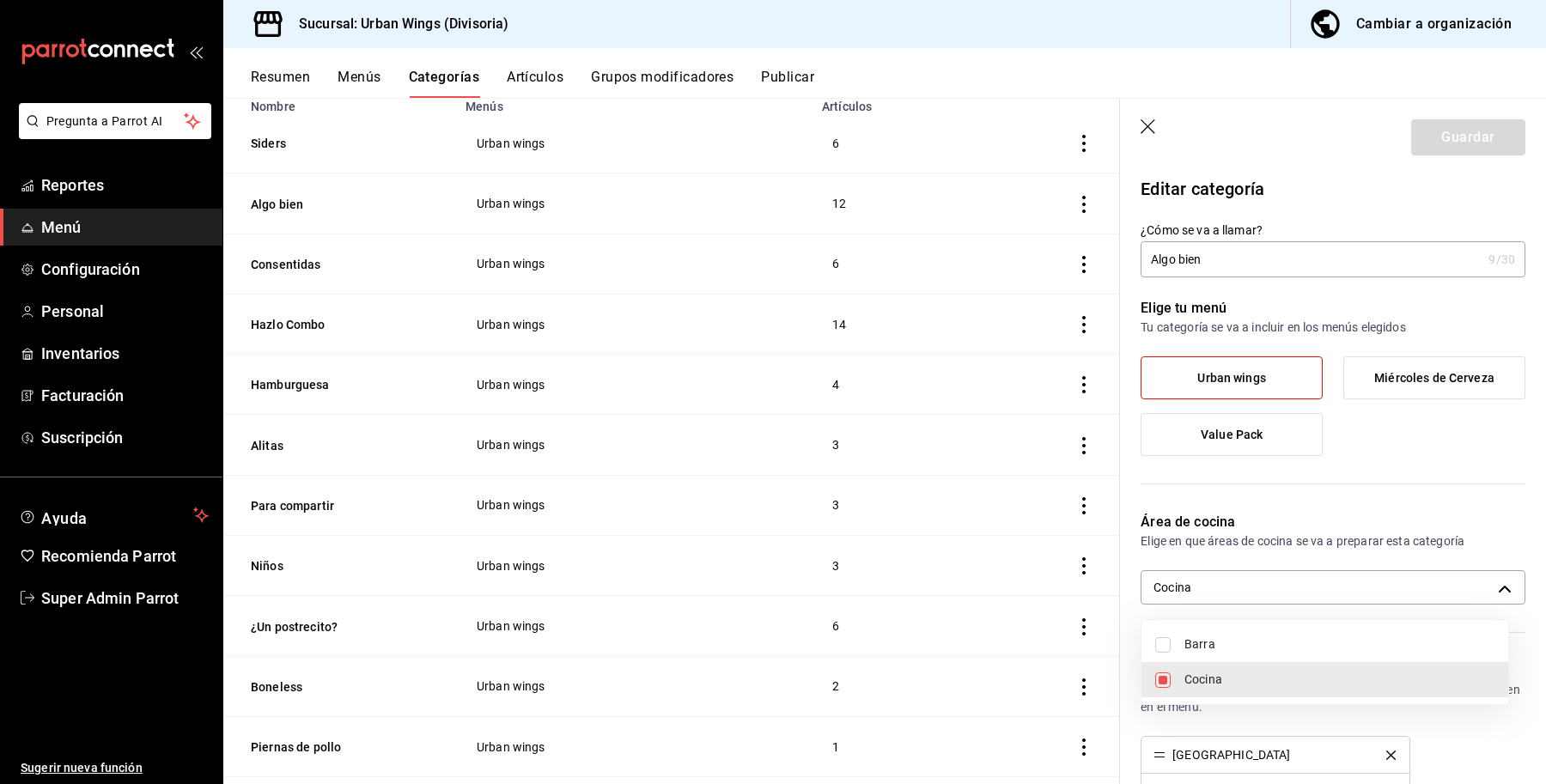
click at [1178, 635] on li "Barra" at bounding box center [1325, 644] width 367 height 36
type input "7c28b048-7b17-448e-99b1-36884e98913b,40cd9e41-b10b-45f8-8d93-1befc897f07f"
checkbox input "true"
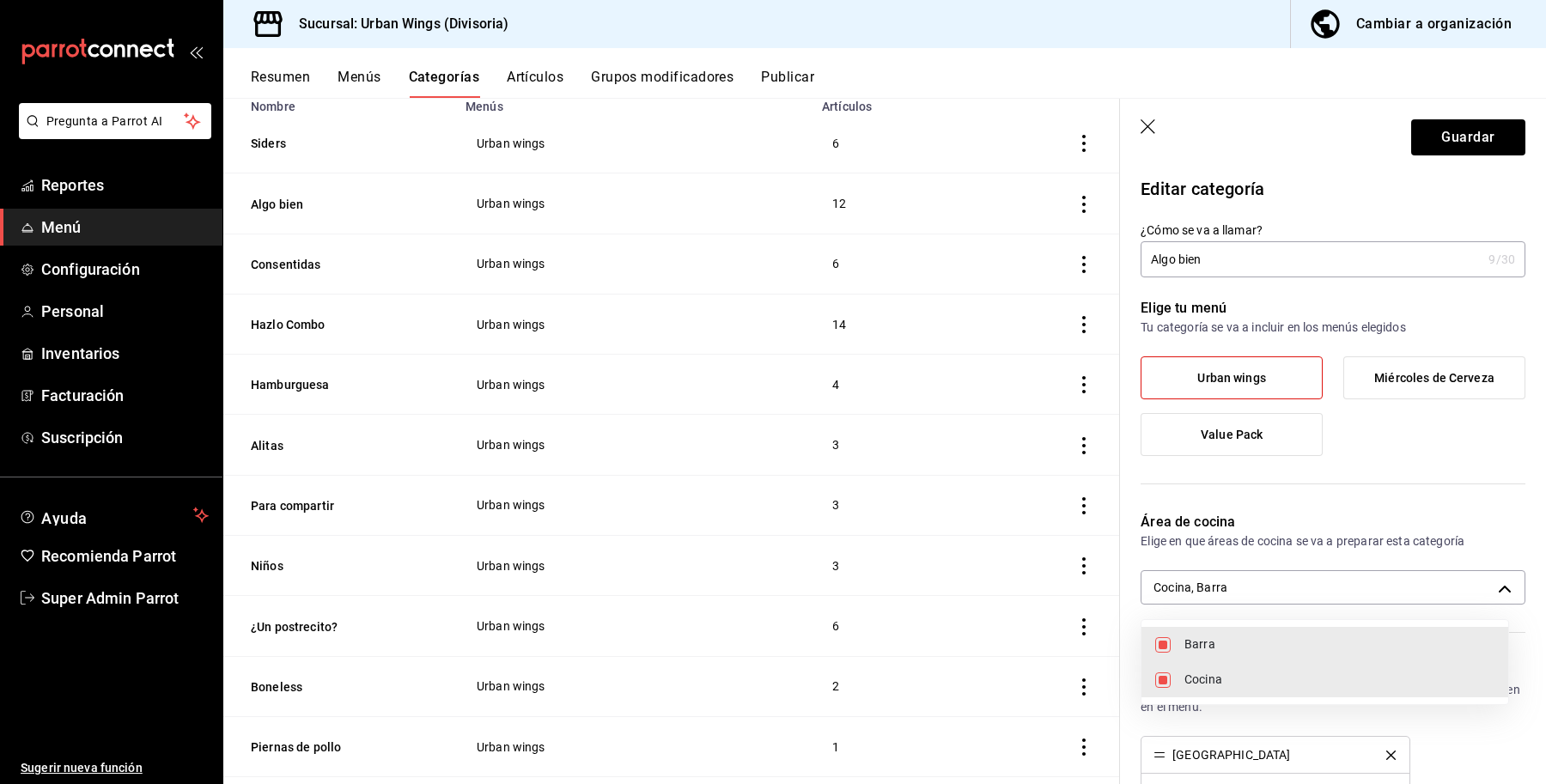
click at [1175, 681] on li "Cocina" at bounding box center [1325, 680] width 367 height 36
type input "40cd9e41-b10b-45f8-8d93-1befc897f07f"
checkbox input "false"
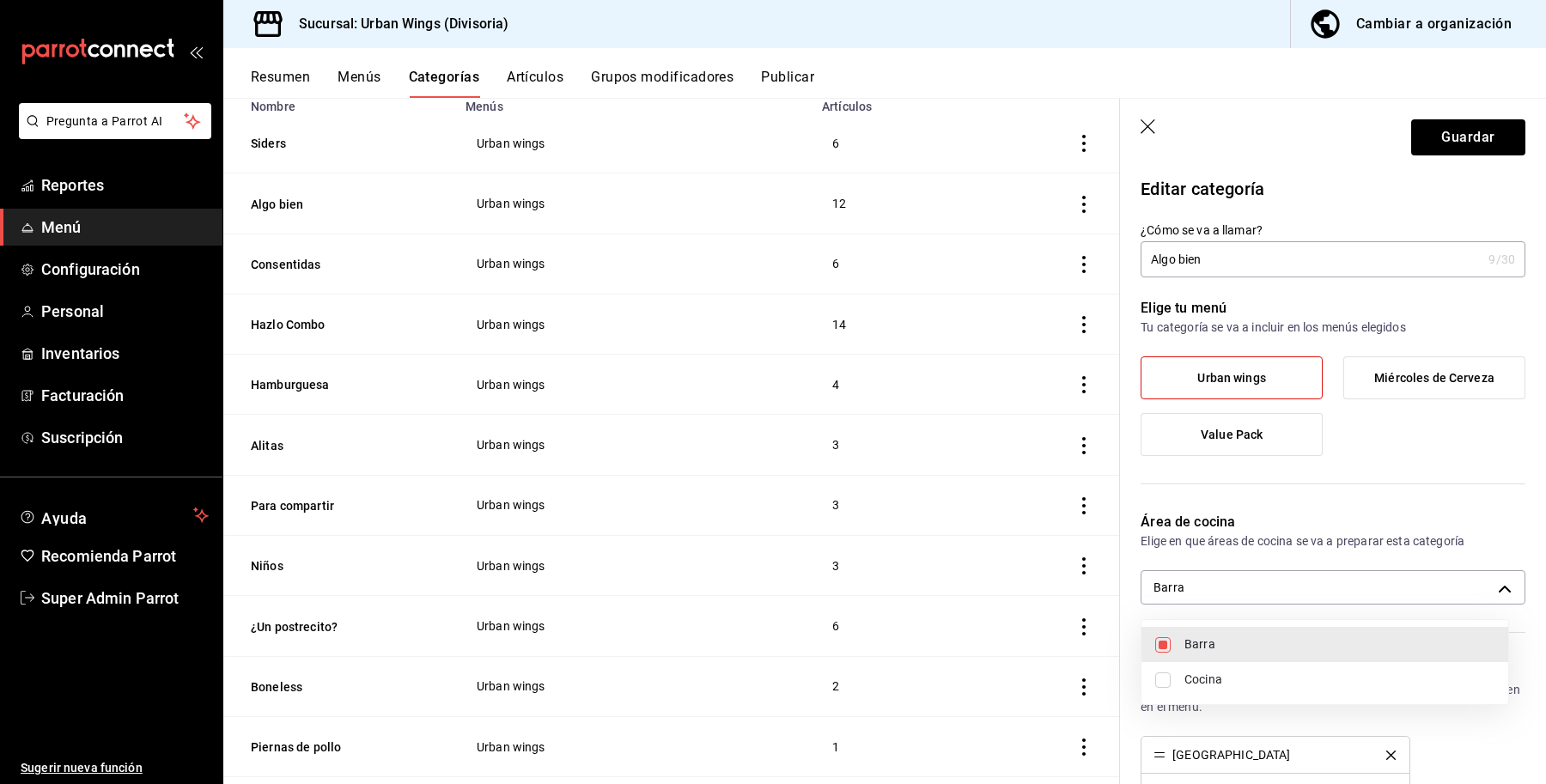
click at [1433, 118] on div at bounding box center [773, 392] width 1546 height 784
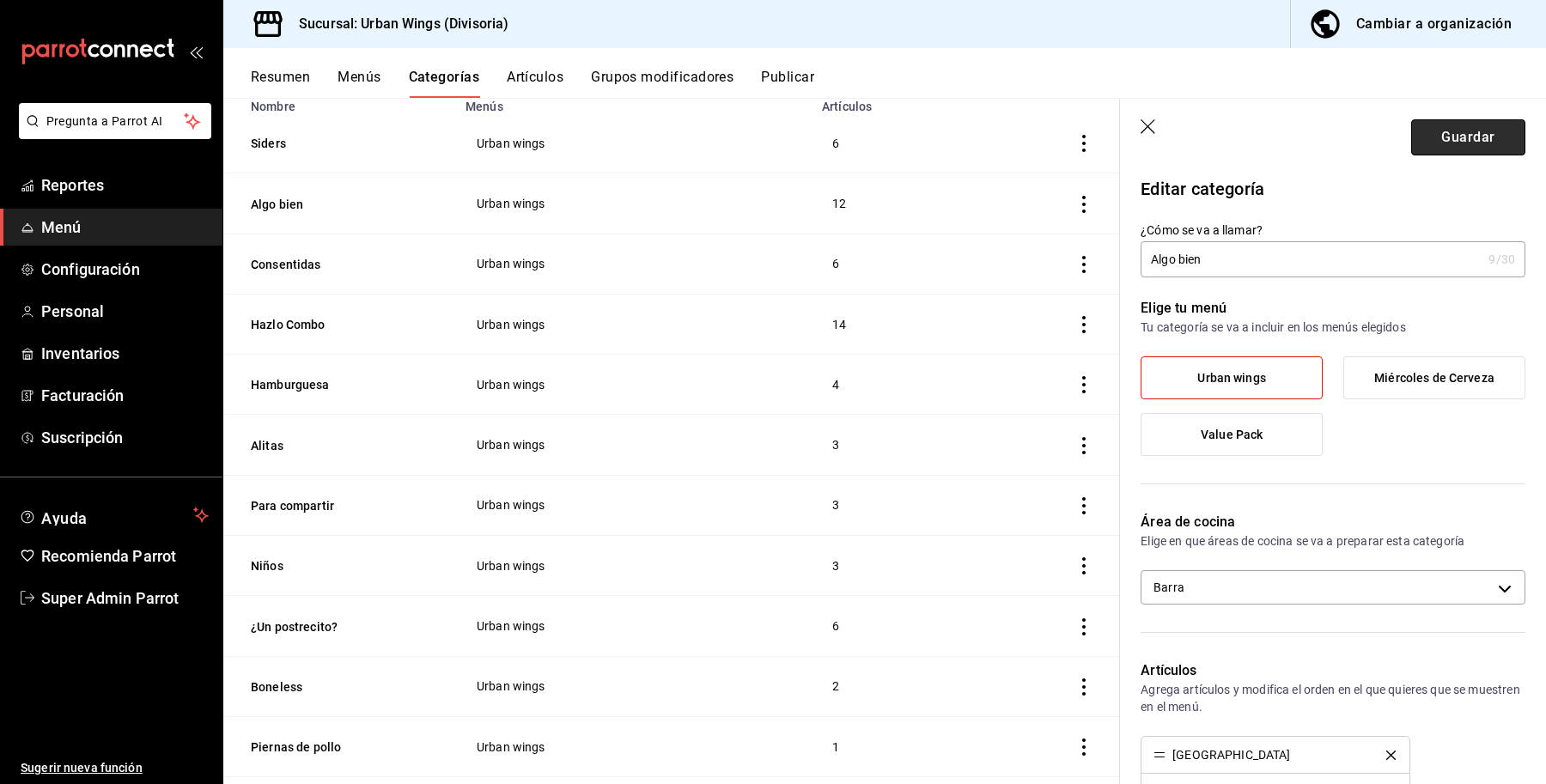
click at [1444, 133] on button "Guardar" at bounding box center [1468, 137] width 114 height 36
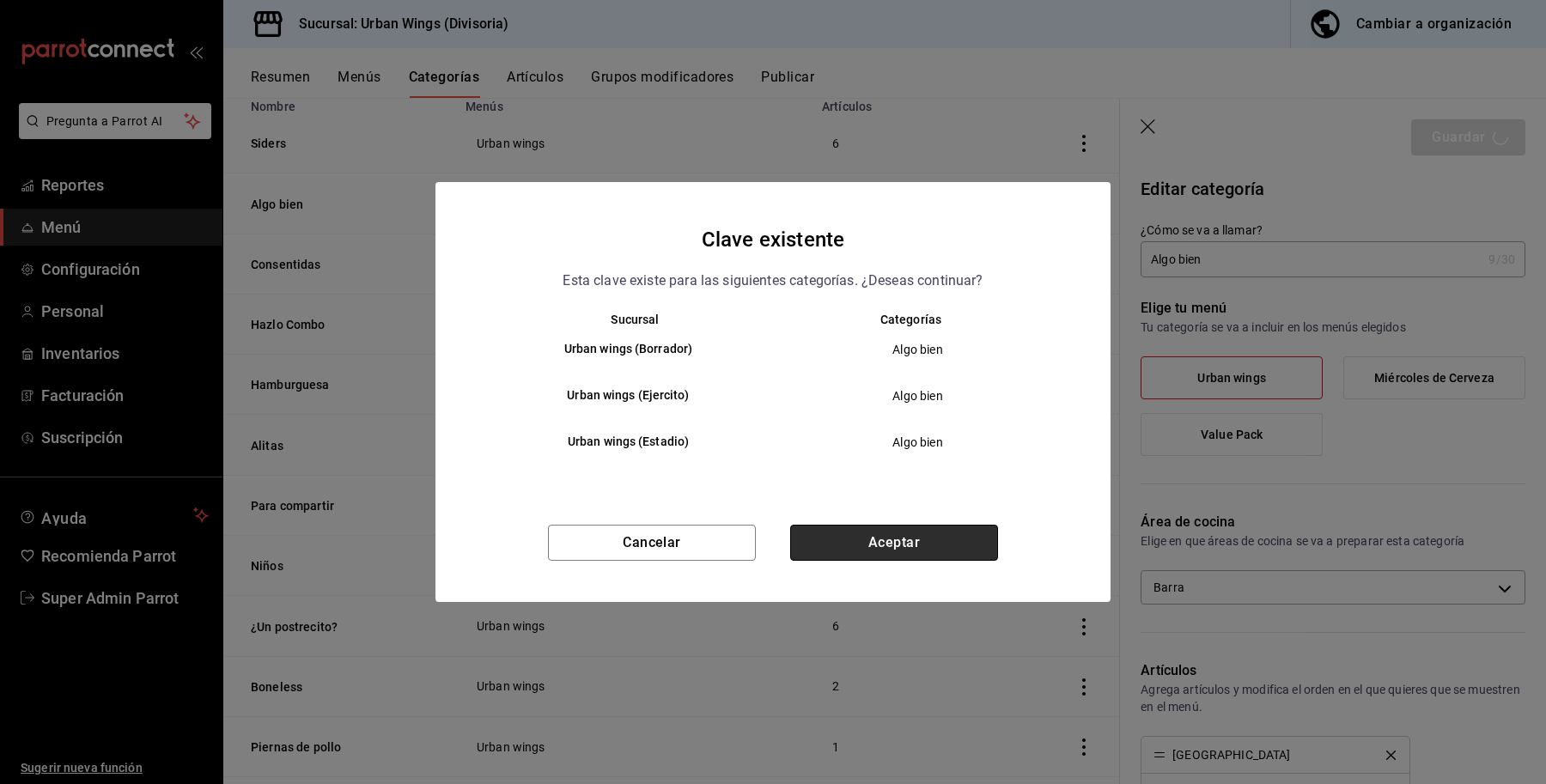
click at [870, 542] on button "Aceptar" at bounding box center [894, 542] width 208 height 36
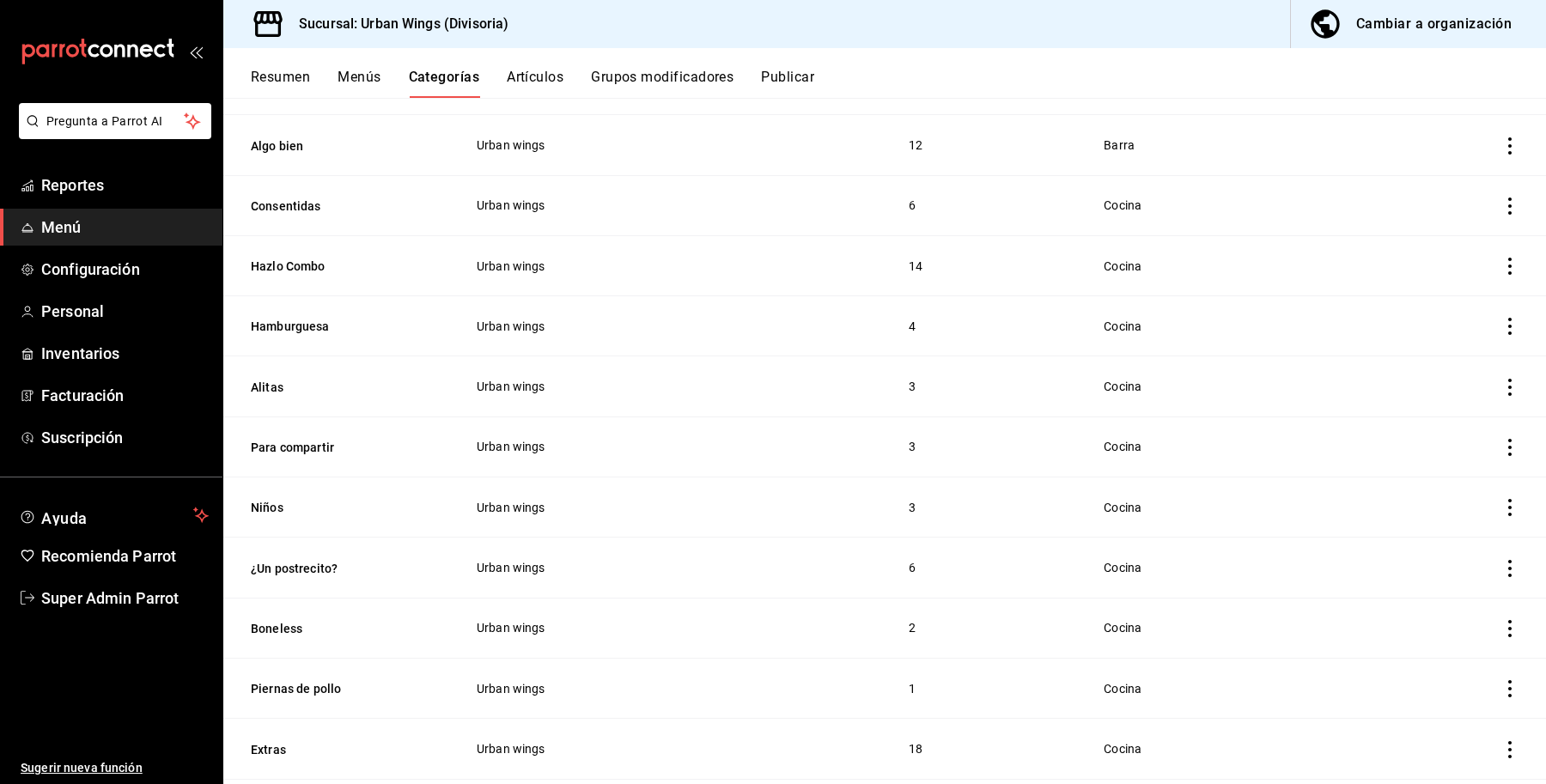
scroll to position [215, 0]
click at [307, 206] on button "Consentidas" at bounding box center [336, 206] width 172 height 17
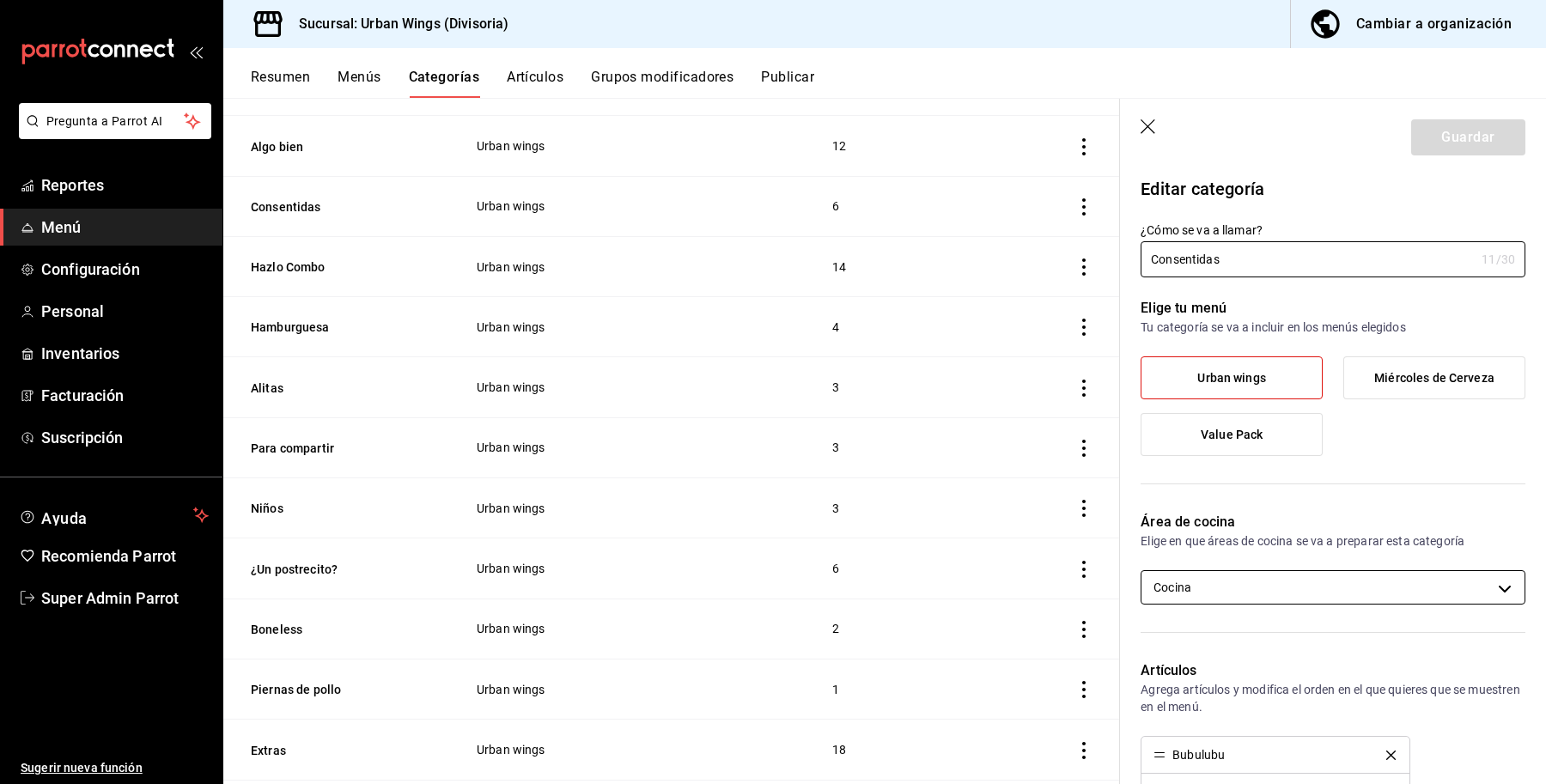
click at [1302, 581] on body "Pregunta a Parrot AI Reportes Menú Configuración Personal Inventarios Facturaci…" at bounding box center [773, 392] width 1546 height 784
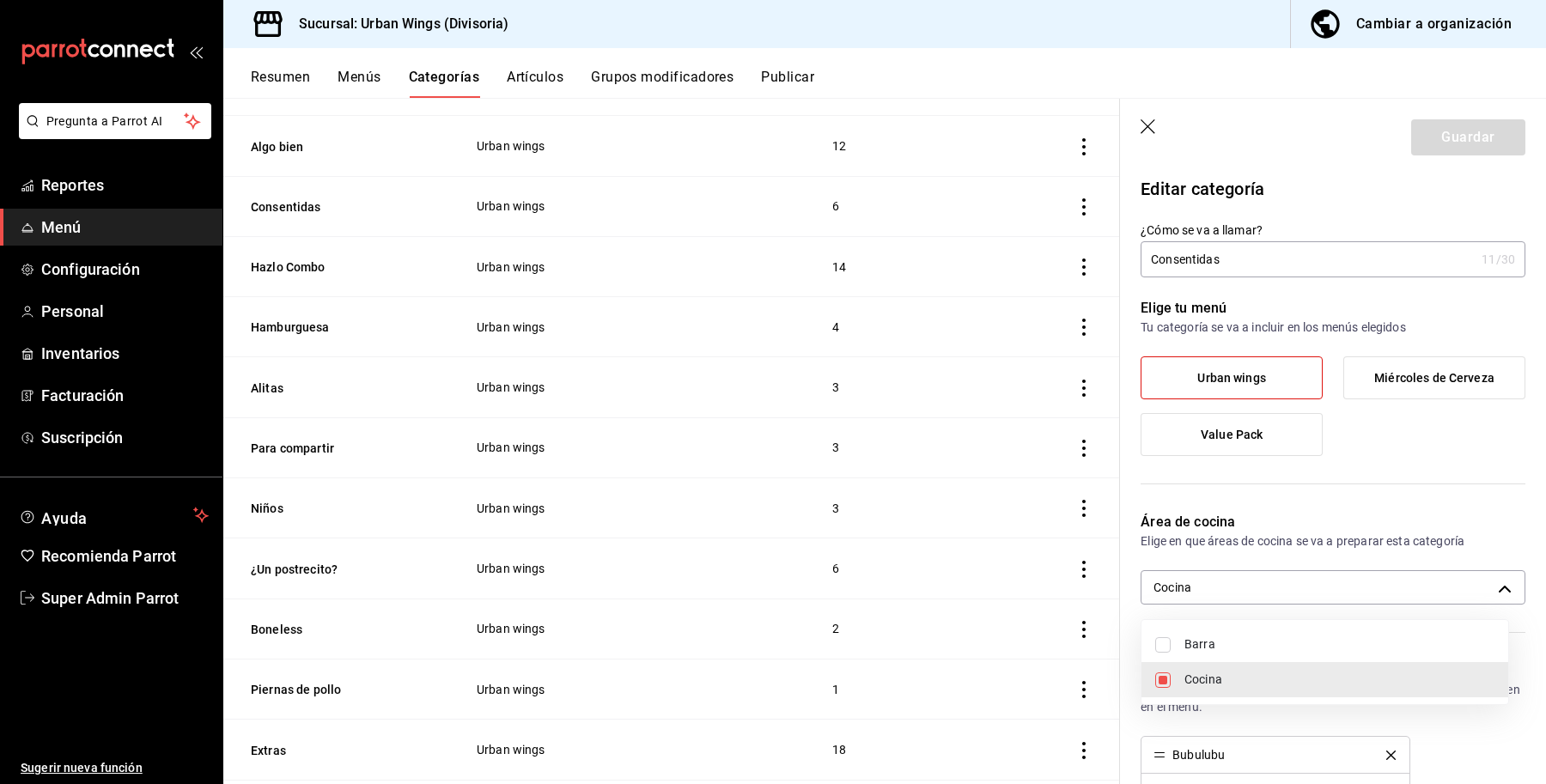
click at [1190, 642] on span "Barra" at bounding box center [1339, 644] width 310 height 18
type input "7c28b048-7b17-448e-99b1-36884e98913b,40cd9e41-b10b-45f8-8d93-1befc897f07f"
checkbox input "true"
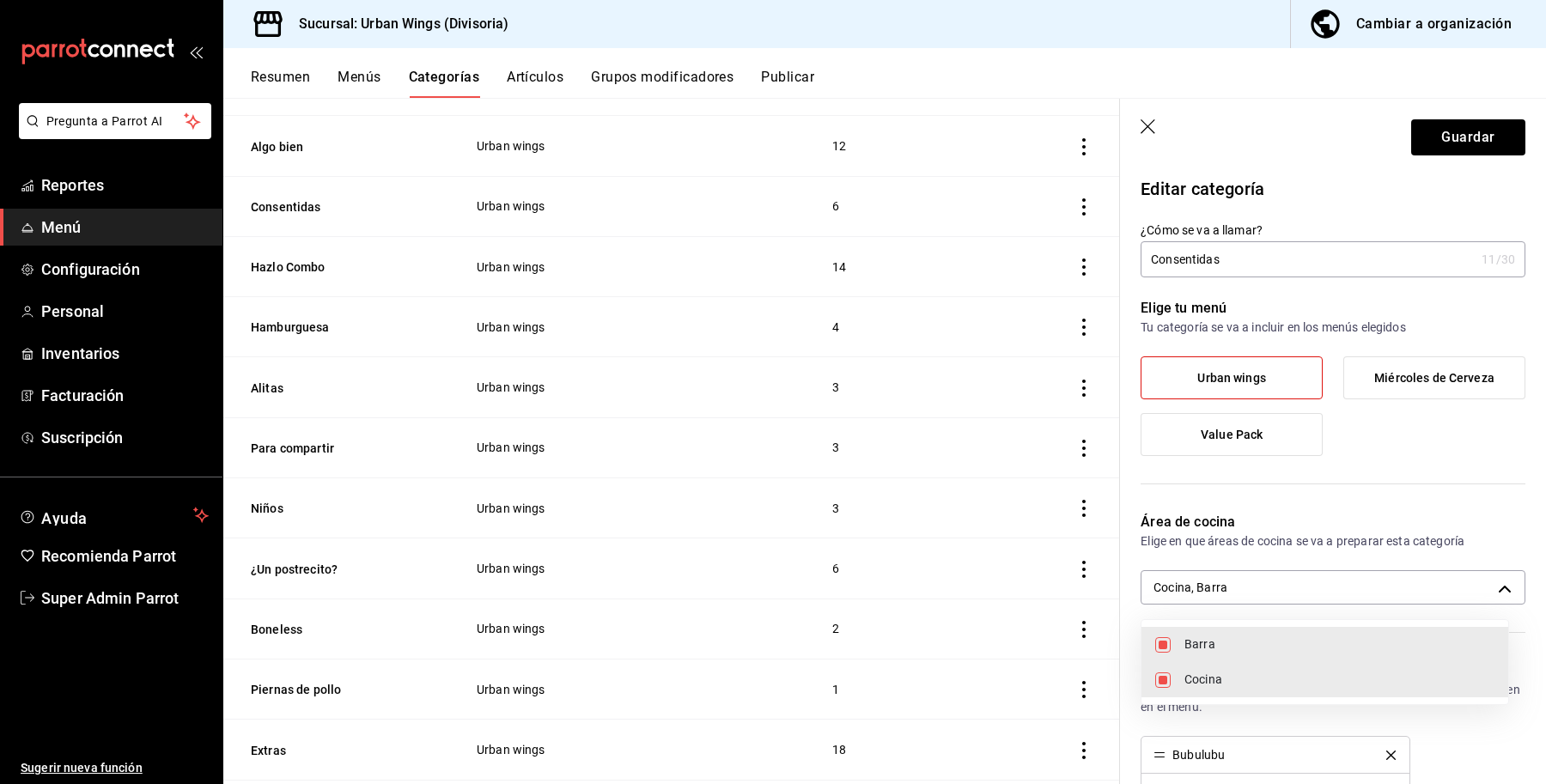
click at [1158, 683] on input "checkbox" at bounding box center [1163, 680] width 16 height 16
checkbox input "false"
type input "40cd9e41-b10b-45f8-8d93-1befc897f07f"
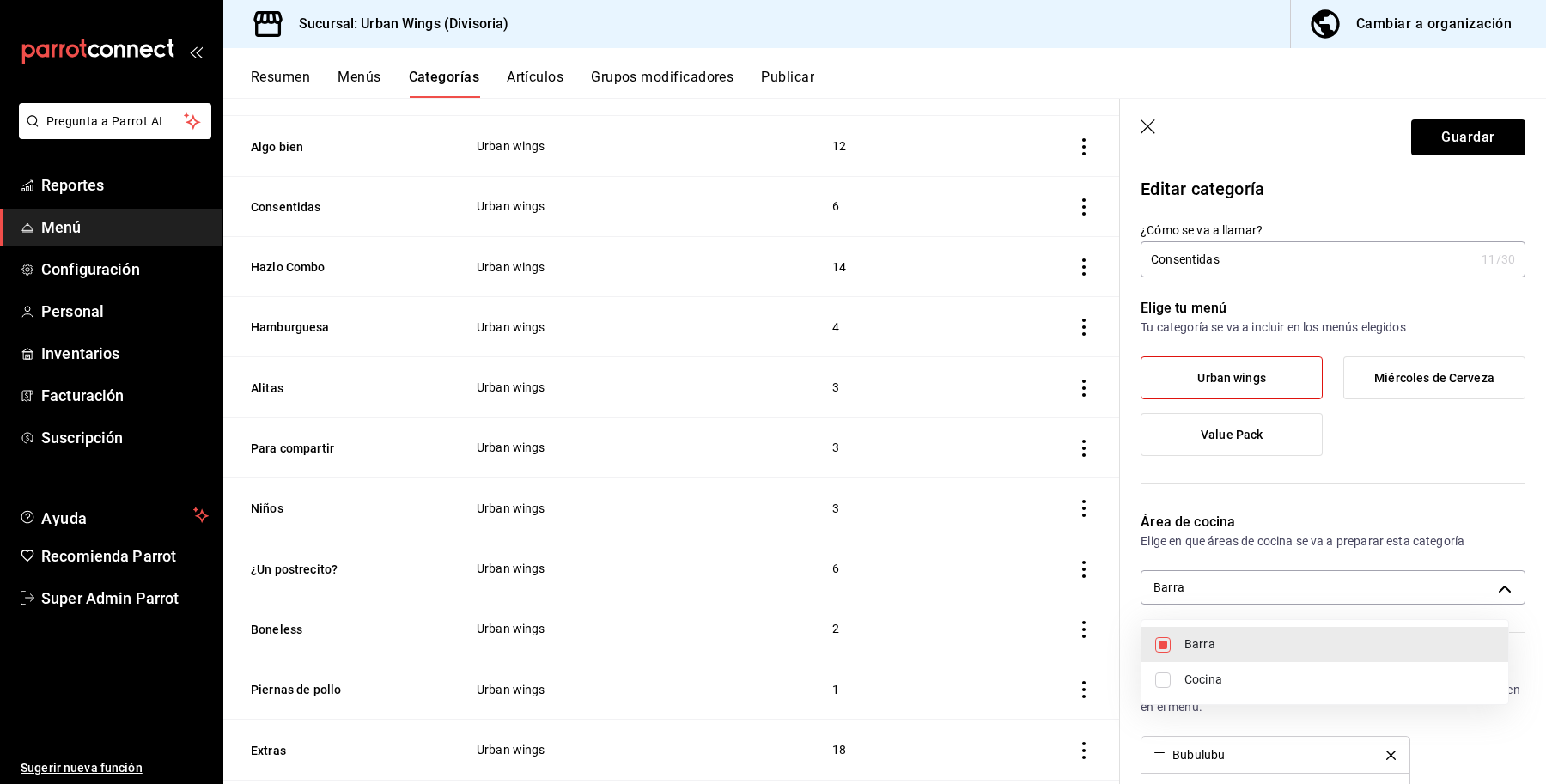
click at [1407, 117] on div at bounding box center [773, 392] width 1546 height 784
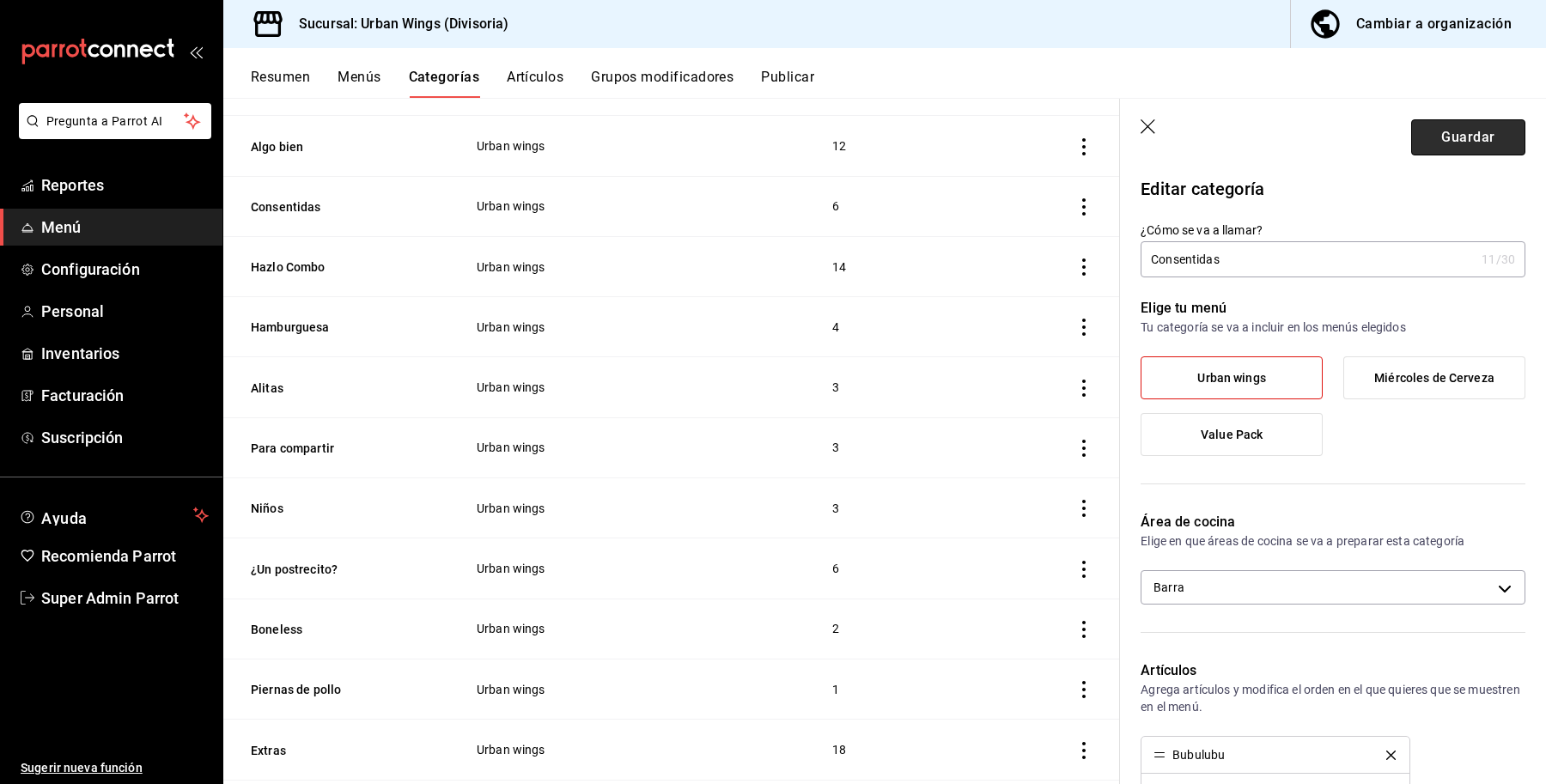
click at [1424, 129] on button "Guardar" at bounding box center [1468, 137] width 114 height 36
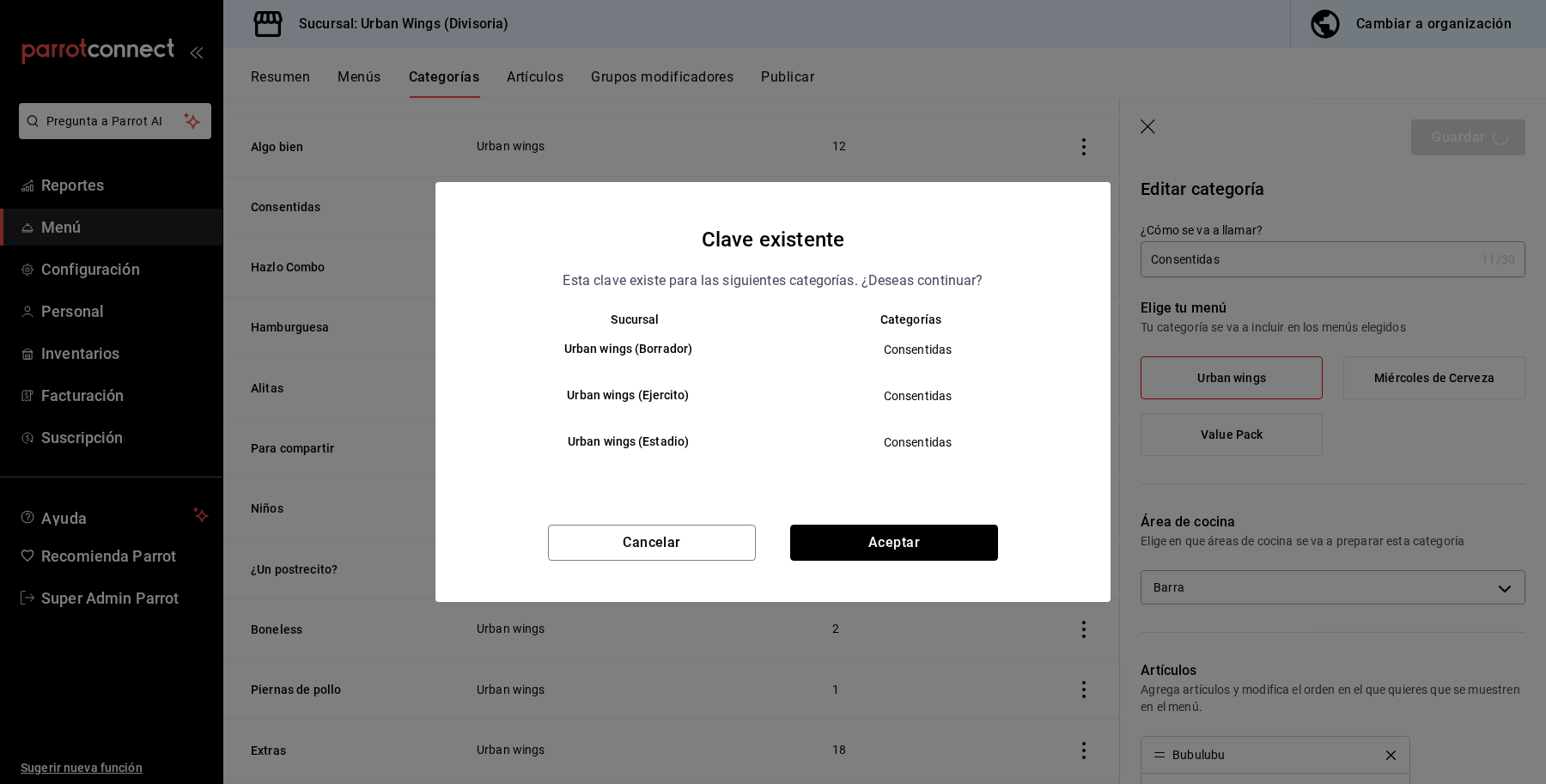
click at [897, 546] on button "Aceptar" at bounding box center [894, 542] width 208 height 36
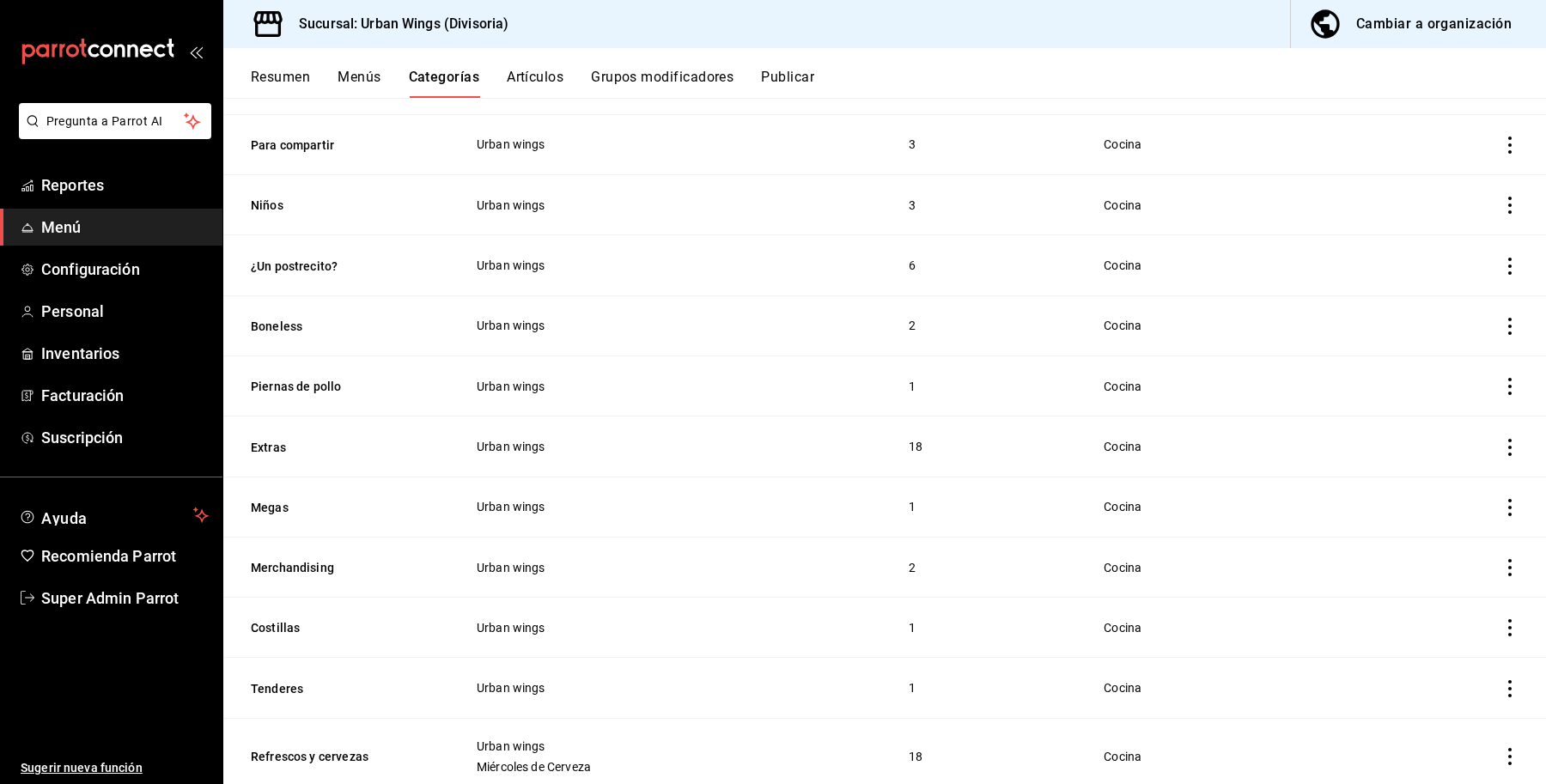
scroll to position [479, 0]
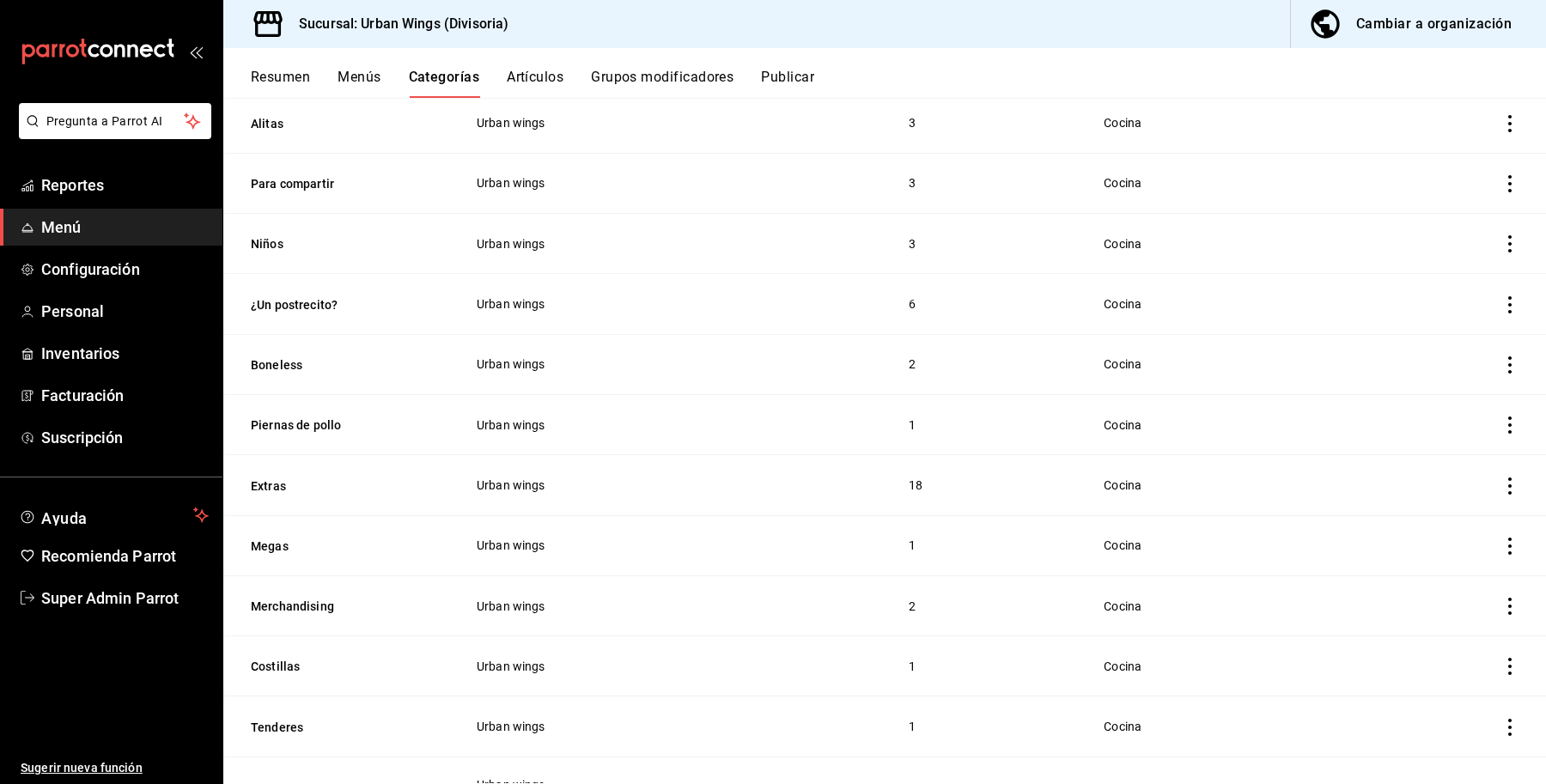
click at [281, 547] on button "Megas" at bounding box center [336, 545] width 172 height 17
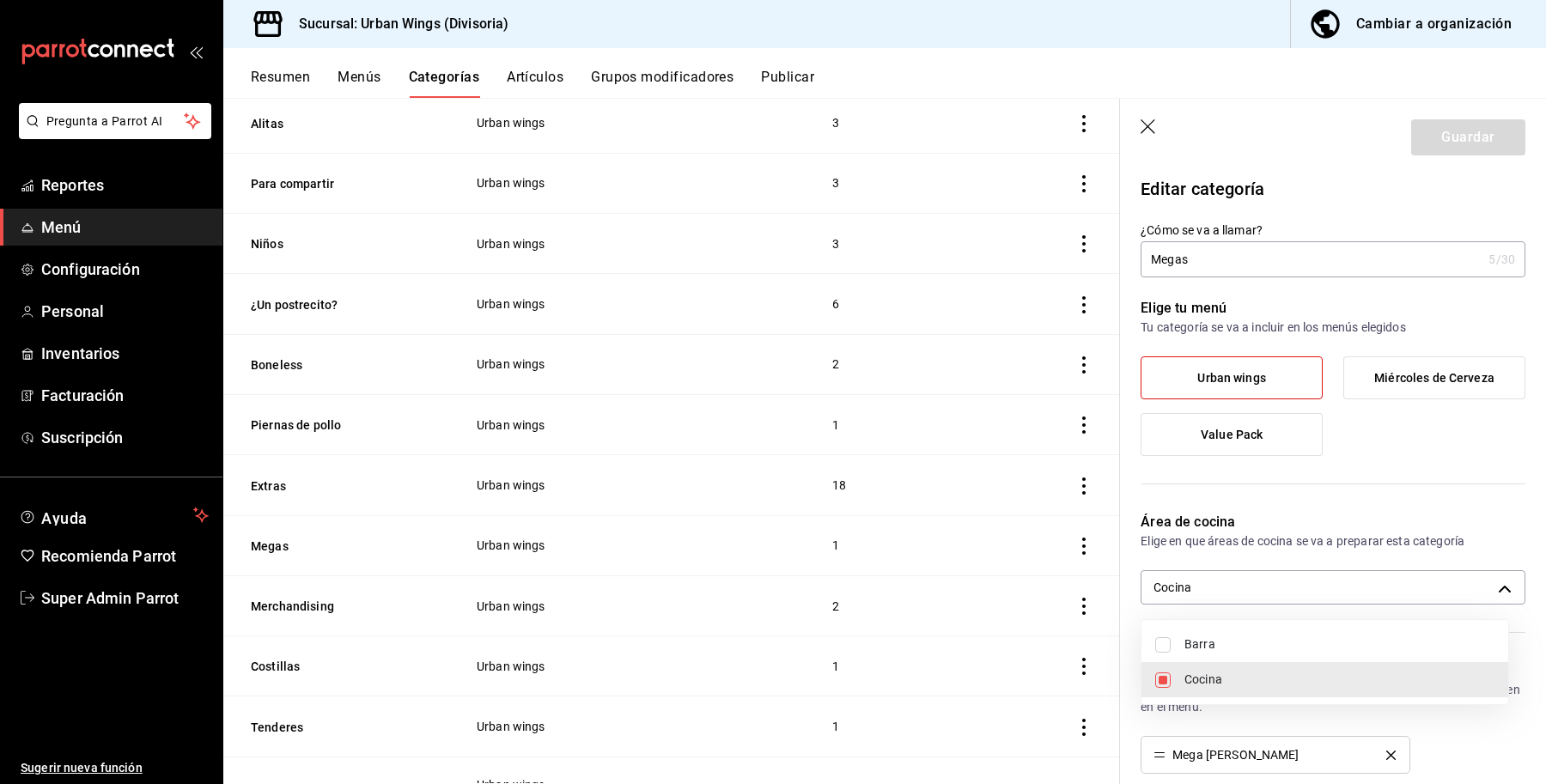
drag, startPoint x: 1306, startPoint y: 576, endPoint x: 1303, endPoint y: 586, distance: 10.4
click at [1304, 576] on body "Pregunta a Parrot AI Reportes Menú Configuración Personal Inventarios Facturaci…" at bounding box center [773, 392] width 1546 height 784
click at [1230, 650] on span "Barra" at bounding box center [1339, 644] width 310 height 18
type input "7c28b048-7b17-448e-99b1-36884e98913b,40cd9e41-b10b-45f8-8d93-1befc897f07f"
checkbox input "true"
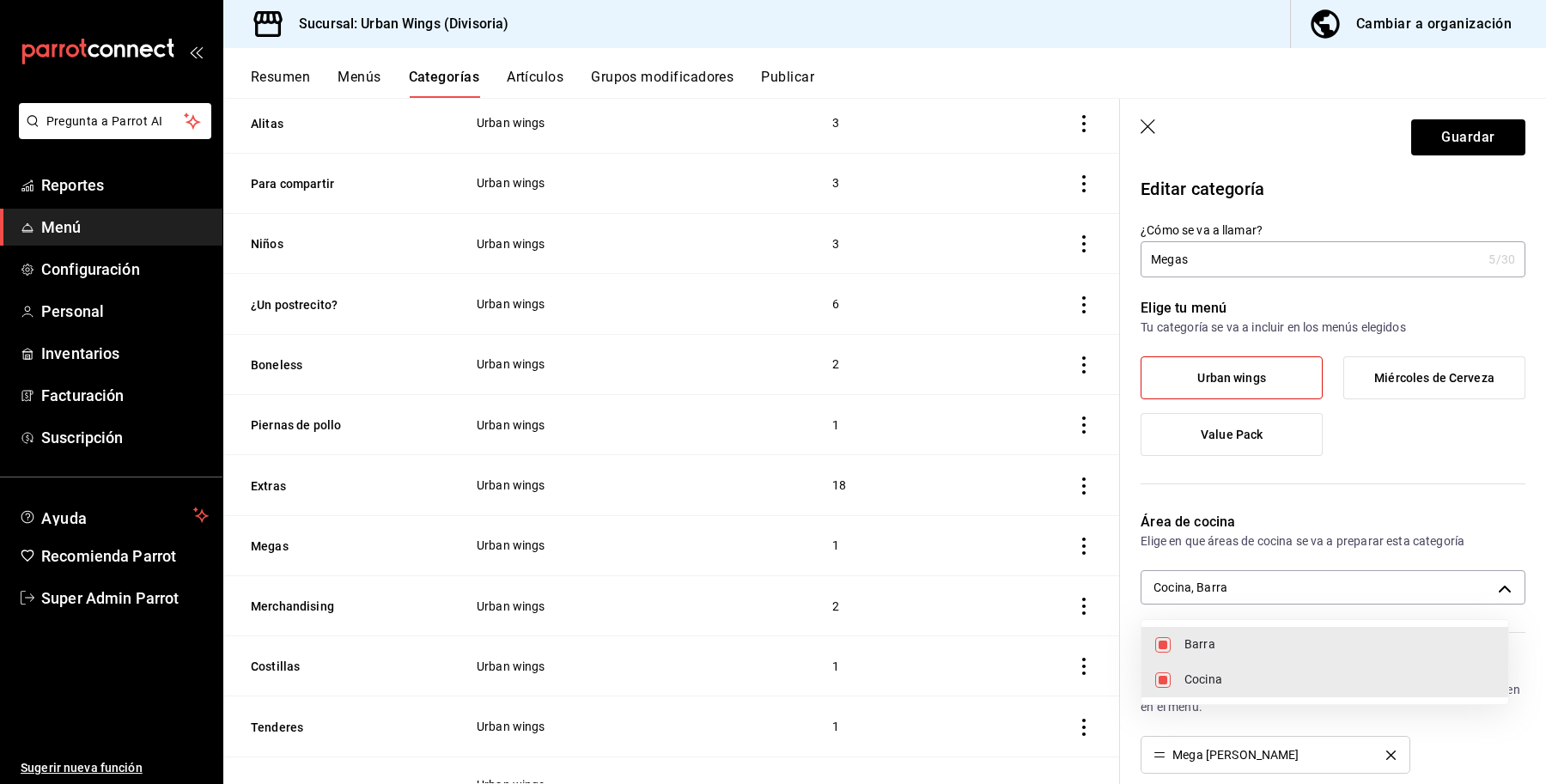
click at [1191, 679] on span "Cocina" at bounding box center [1339, 679] width 310 height 18
type input "40cd9e41-b10b-45f8-8d93-1befc897f07f"
checkbox input "false"
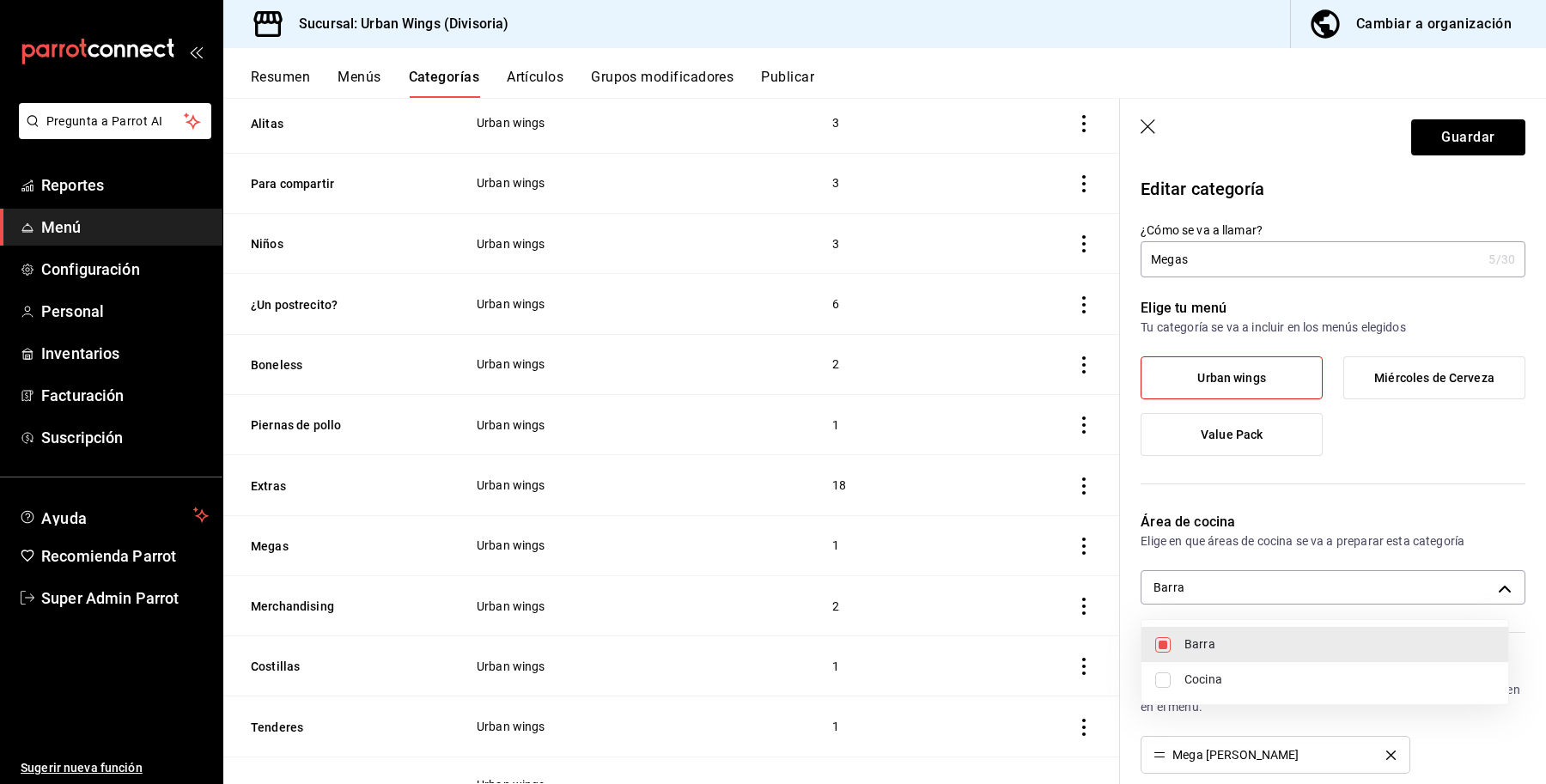
click at [1457, 131] on div at bounding box center [773, 392] width 1546 height 784
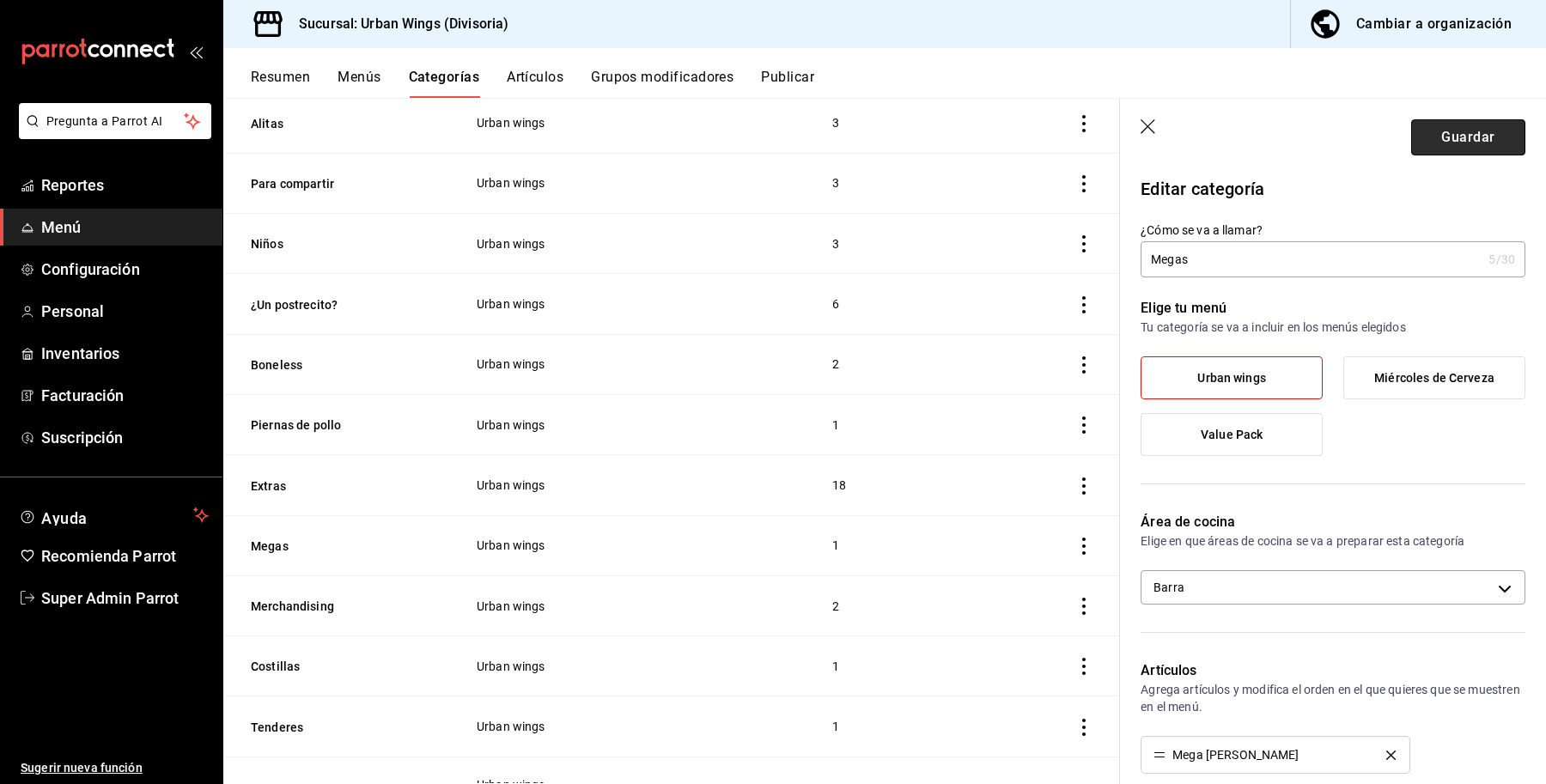
click at [1454, 131] on button "Guardar" at bounding box center [1468, 137] width 114 height 36
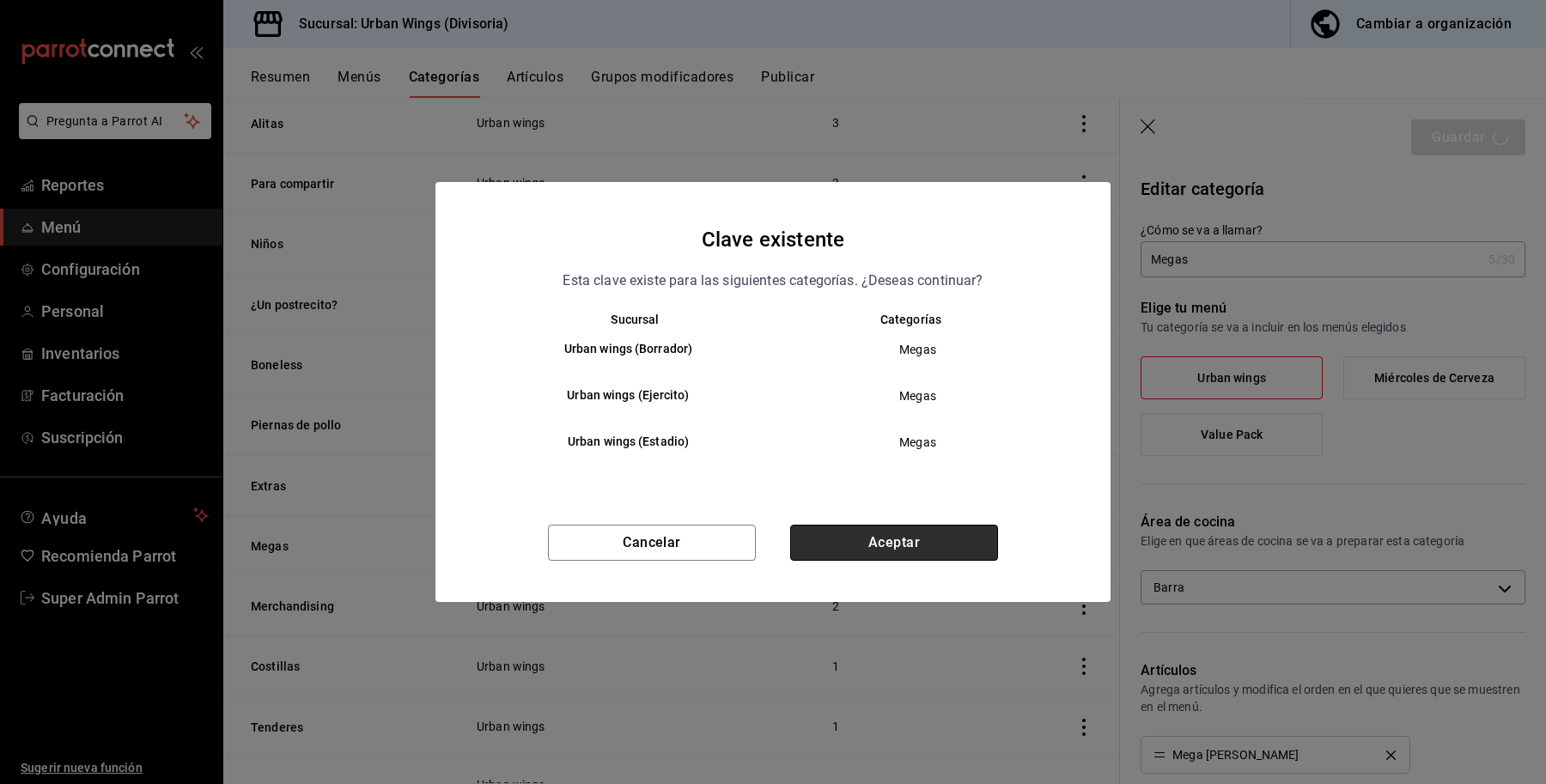
click at [857, 528] on button "Aceptar" at bounding box center [894, 542] width 208 height 36
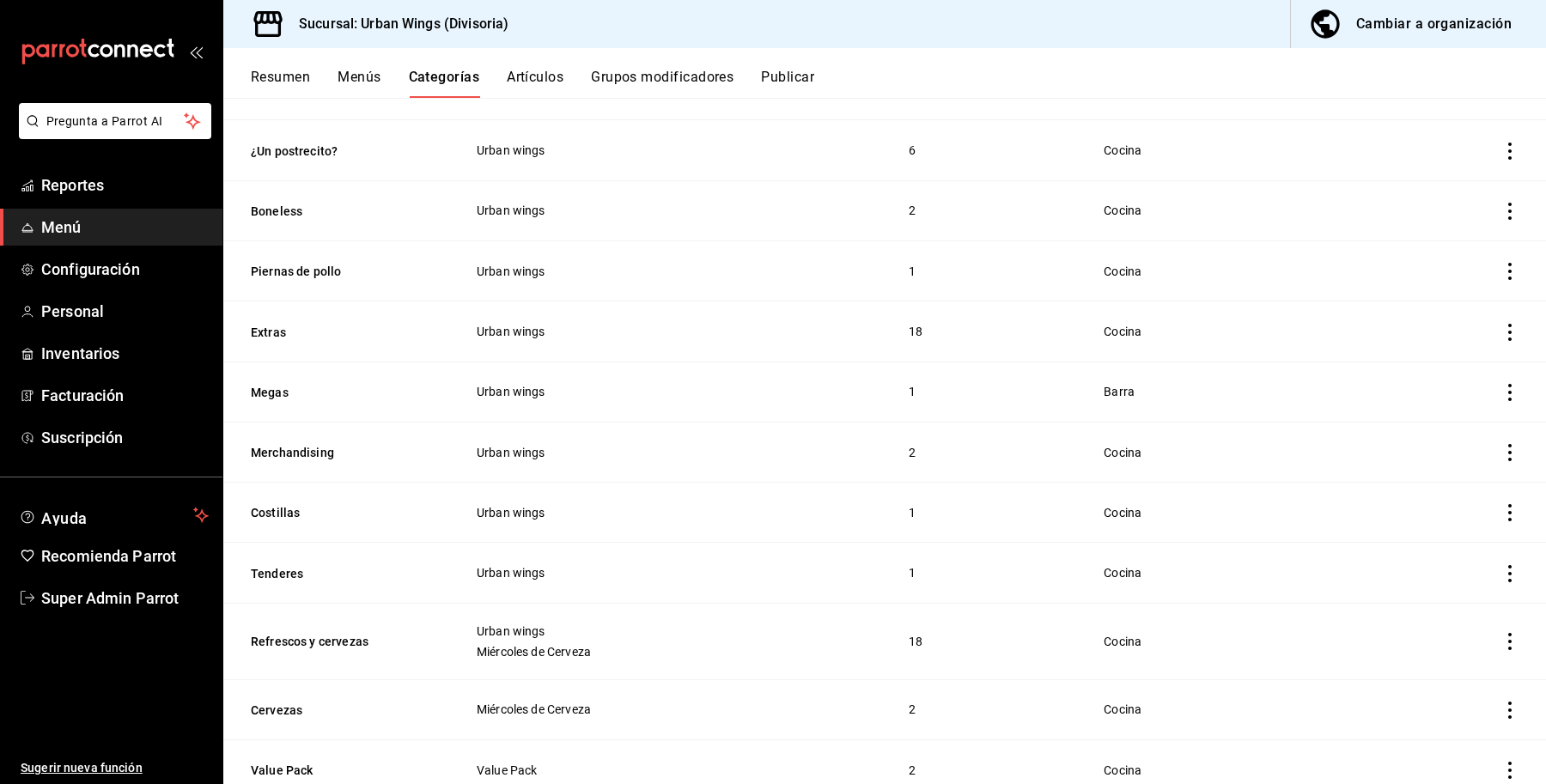
scroll to position [694, 0]
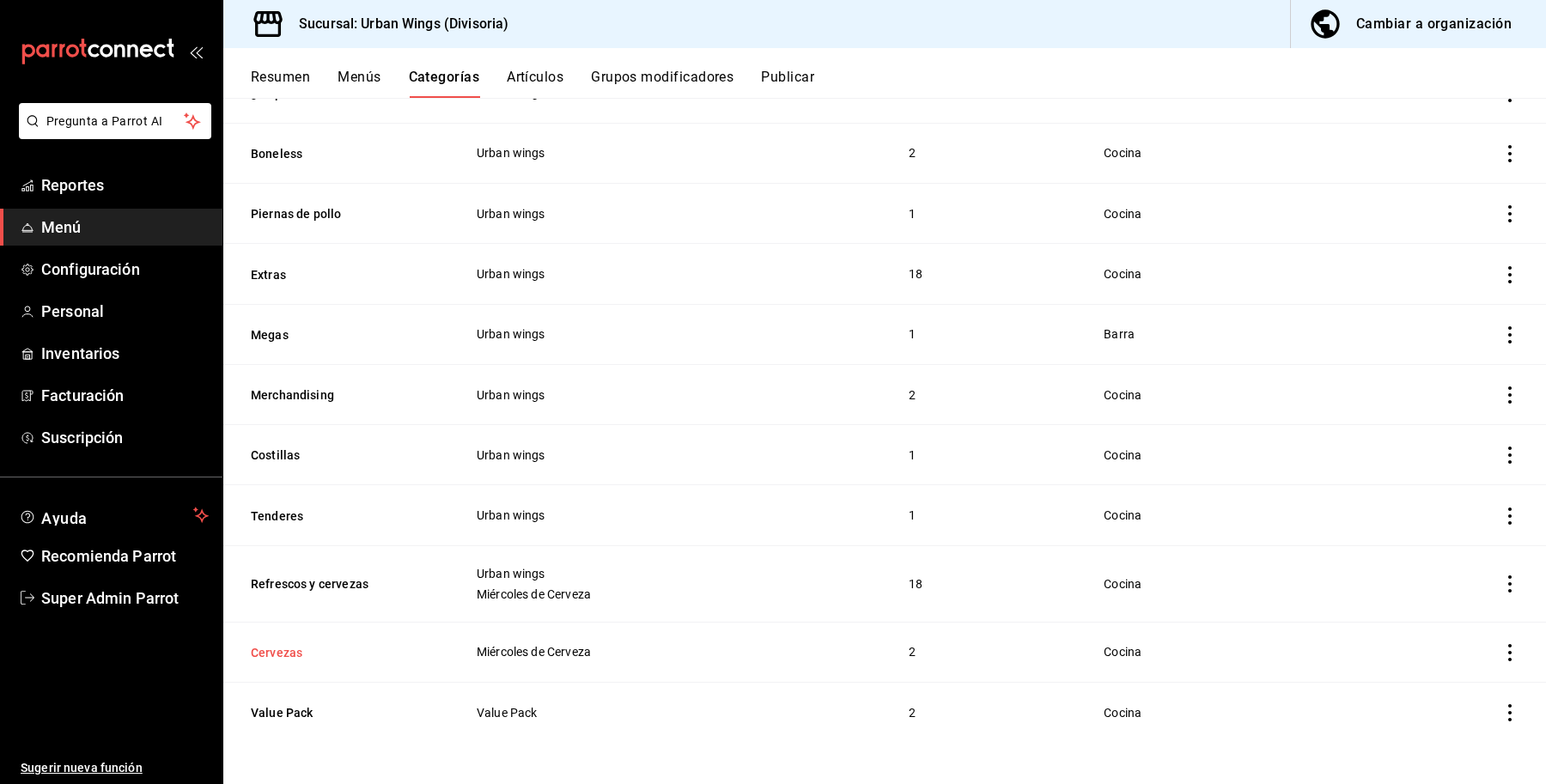
click at [288, 651] on button "Cervezas" at bounding box center [336, 652] width 172 height 17
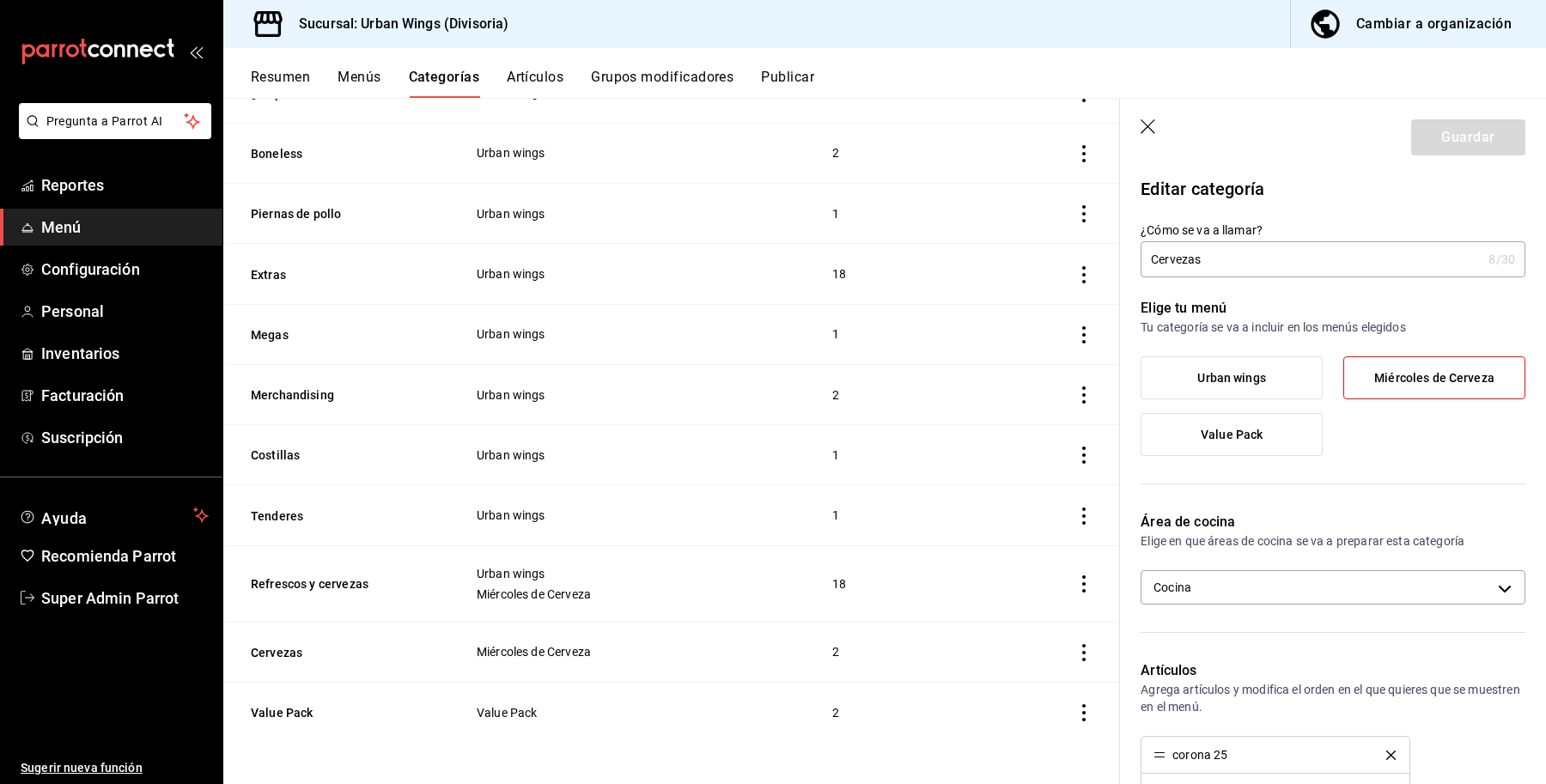
click at [1225, 616] on div "Área de cocina Elige en que áreas de cocina se va a preparar esta categoría Coc…" at bounding box center [1323, 565] width 406 height 149
click at [1217, 591] on body "Pregunta a Parrot AI Reportes Menú Configuración Personal Inventarios Facturaci…" at bounding box center [773, 392] width 1546 height 784
drag, startPoint x: 1181, startPoint y: 640, endPoint x: 1184, endPoint y: 653, distance: 13.3
click at [1179, 640] on li "Barra" at bounding box center [1325, 644] width 367 height 36
type input "7c28b048-7b17-448e-99b1-36884e98913b,40cd9e41-b10b-45f8-8d93-1befc897f07f"
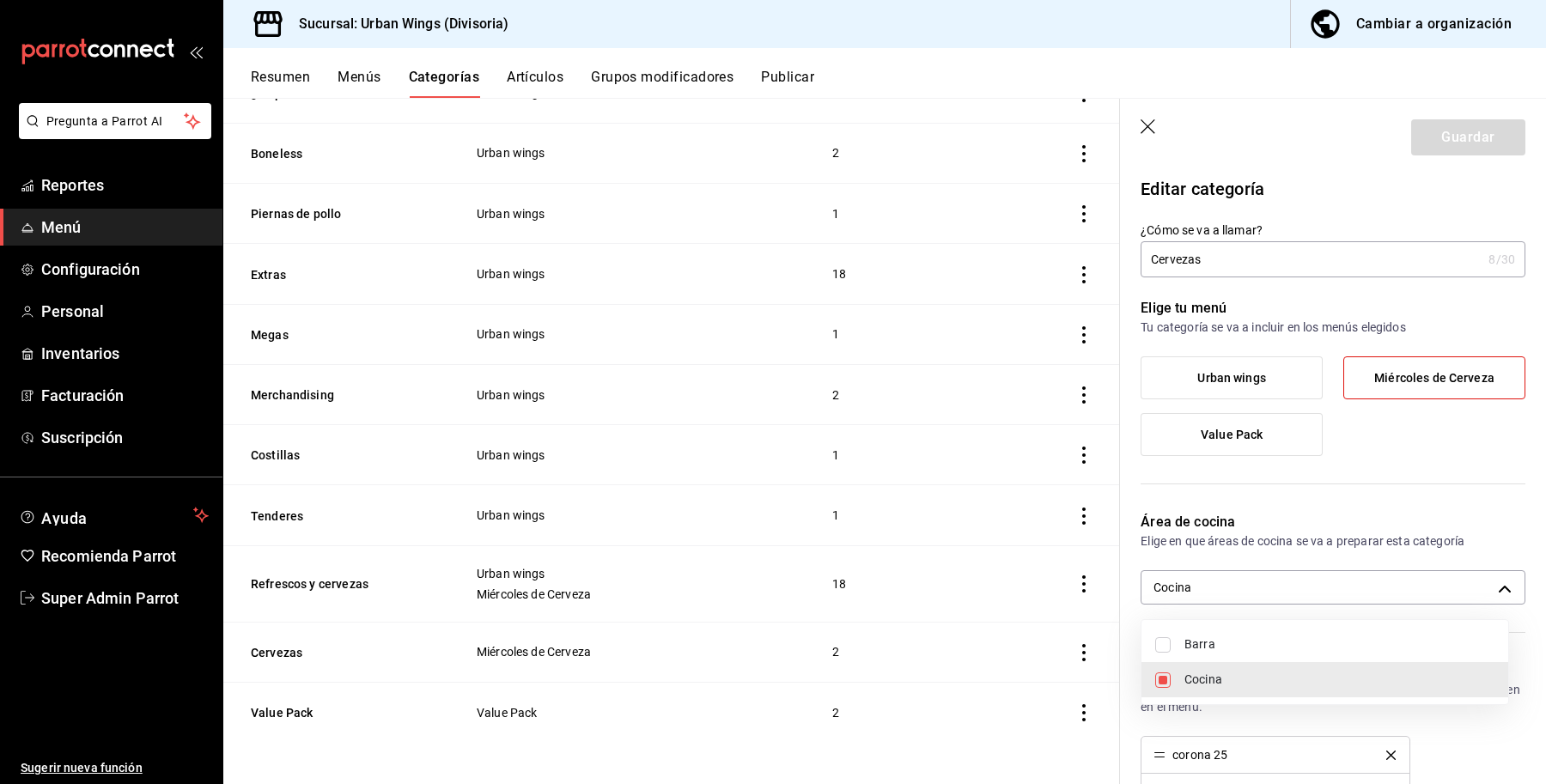
checkbox input "true"
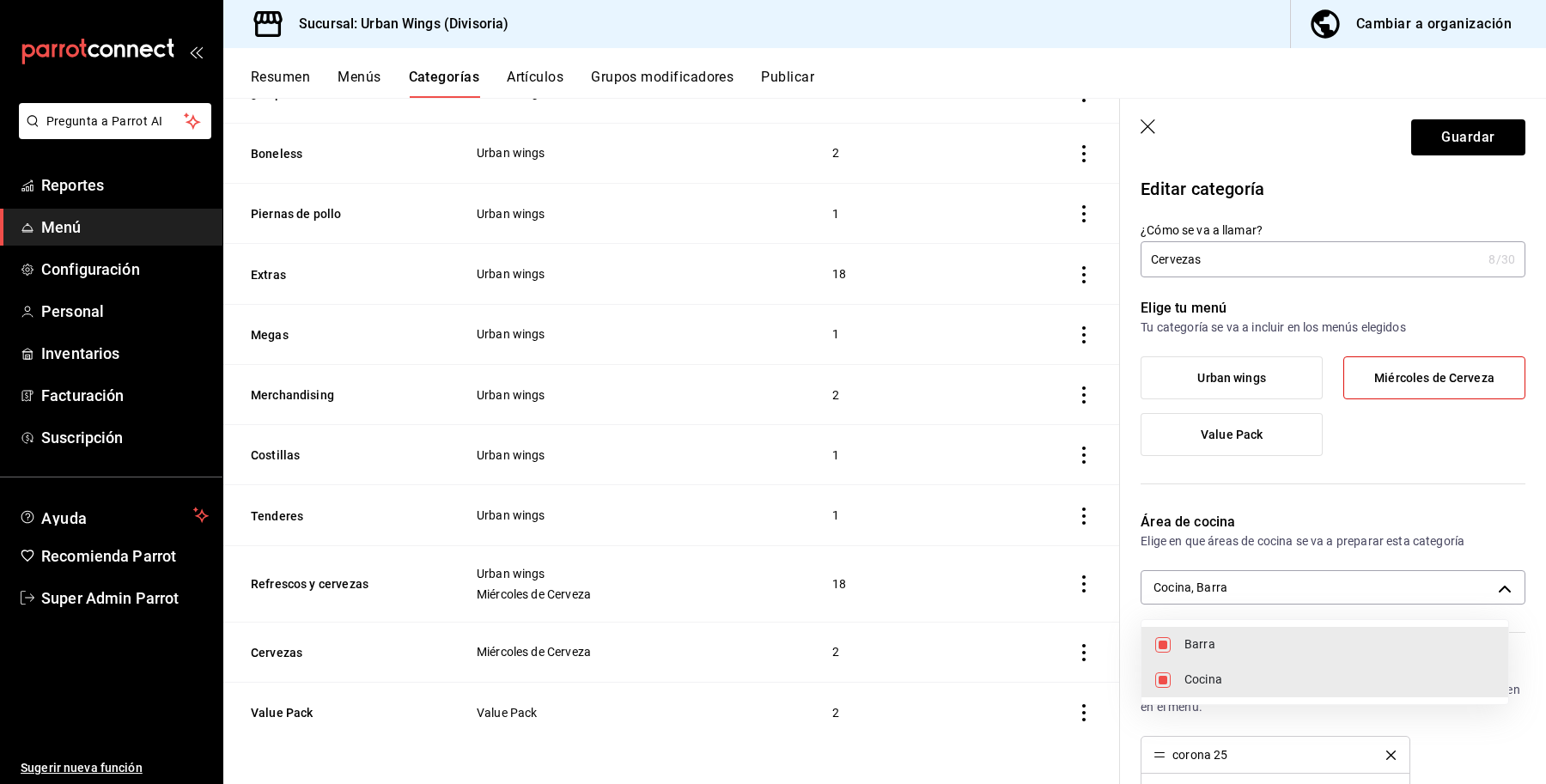
click at [1178, 681] on li "Cocina" at bounding box center [1325, 680] width 367 height 36
type input "40cd9e41-b10b-45f8-8d93-1befc897f07f"
checkbox input "false"
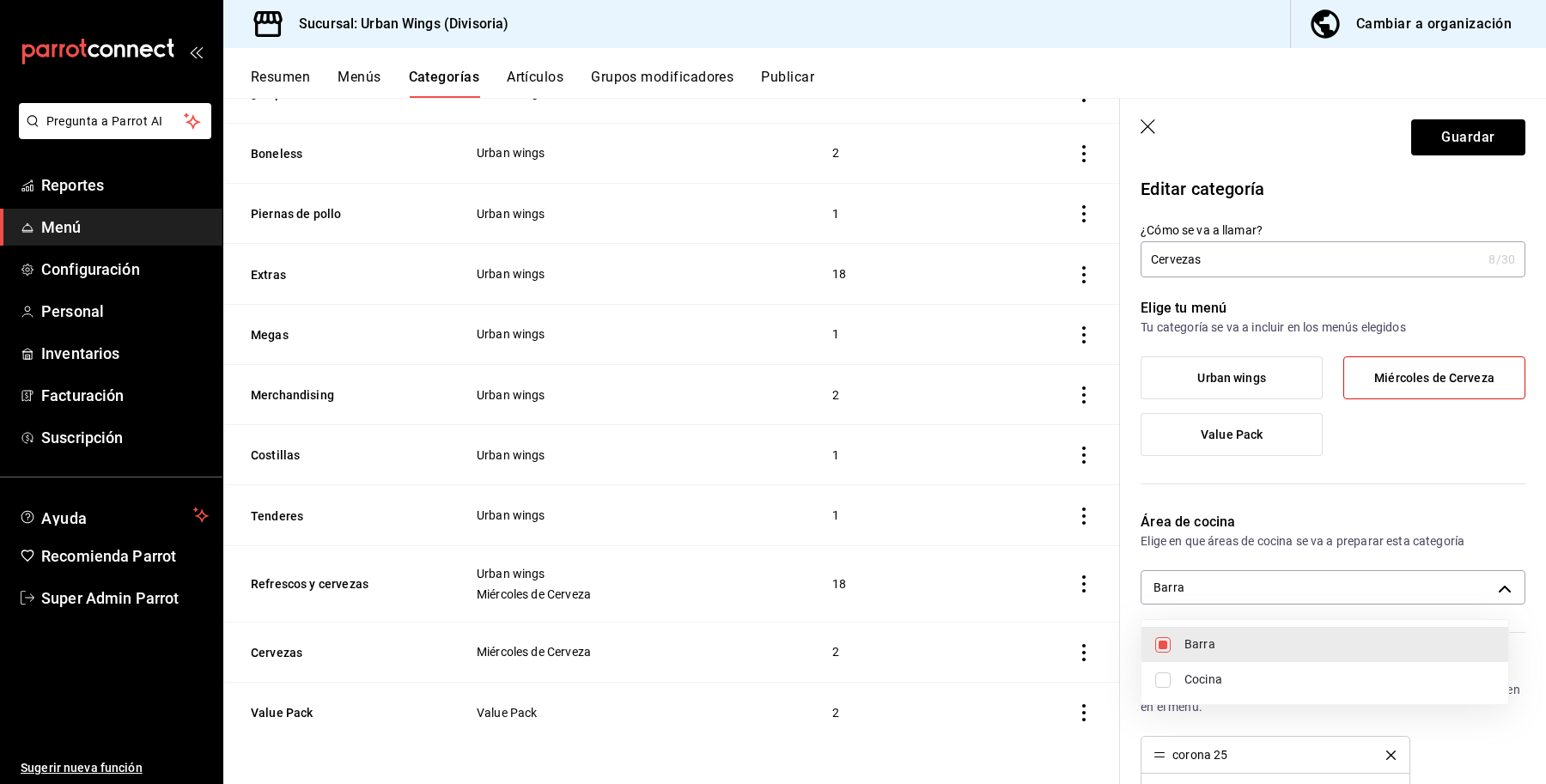
click at [1426, 147] on div at bounding box center [773, 392] width 1546 height 784
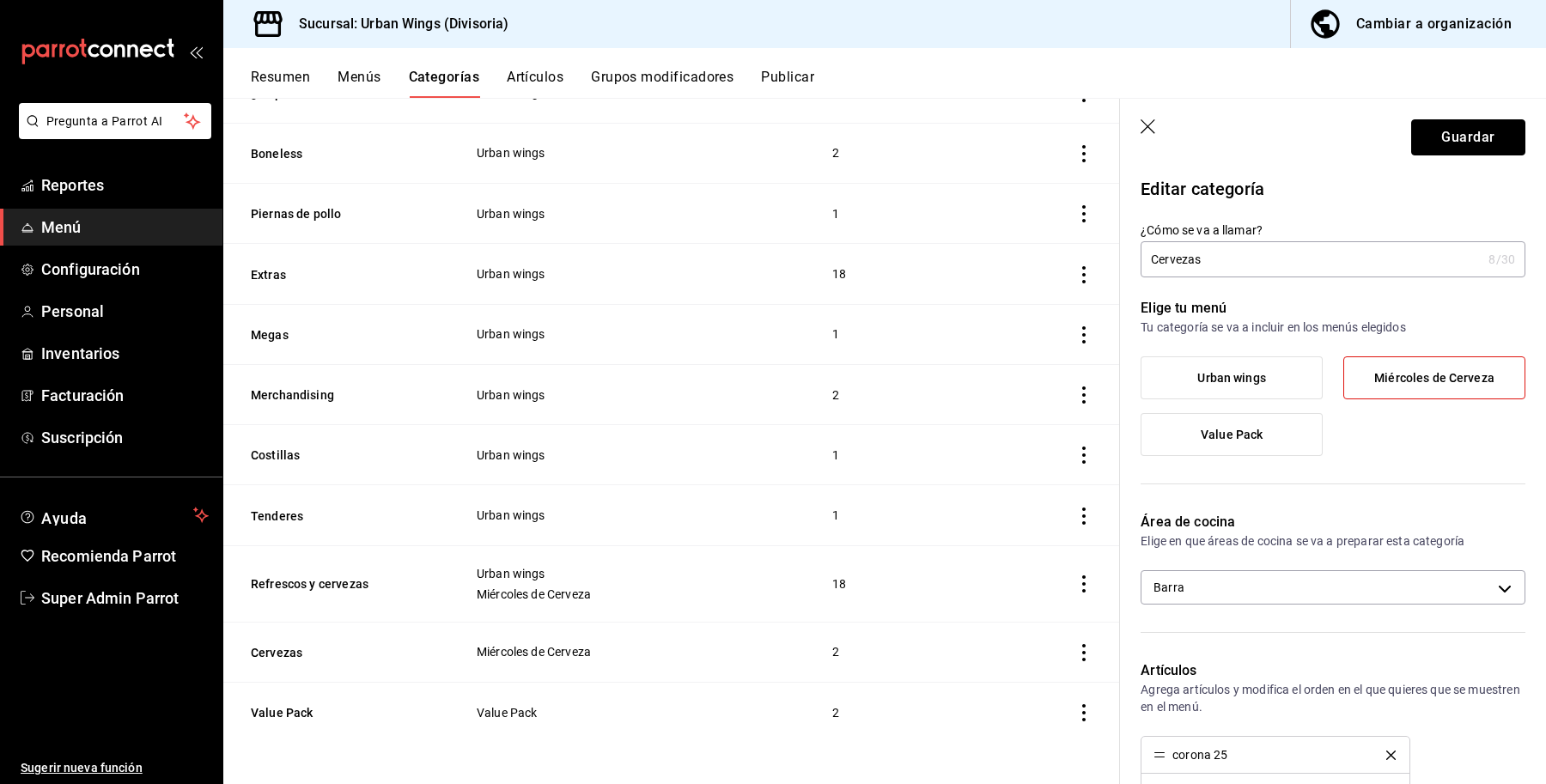
click at [1423, 142] on button "Guardar" at bounding box center [1468, 137] width 114 height 36
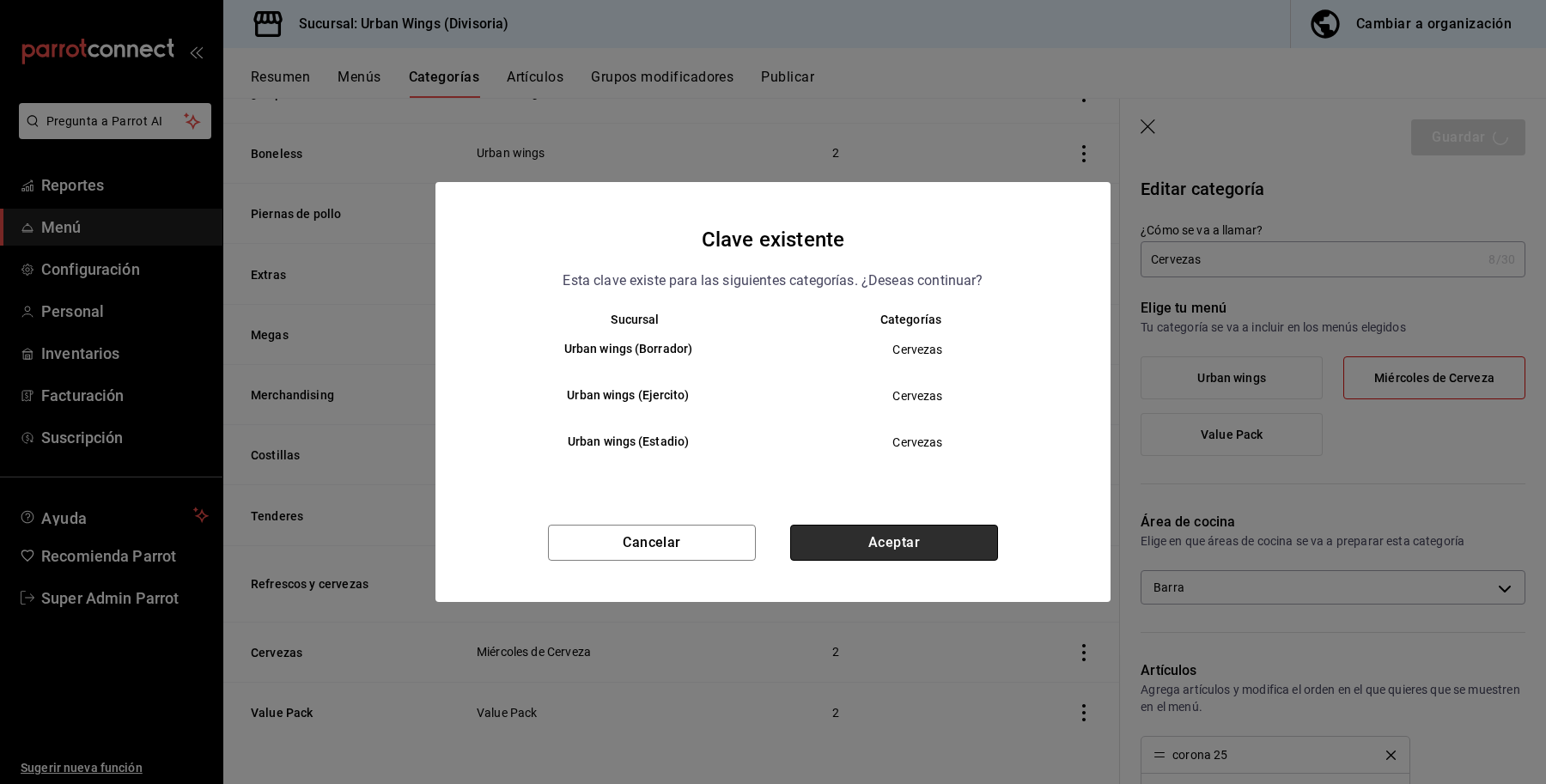
click at [936, 555] on button "Aceptar" at bounding box center [894, 542] width 208 height 36
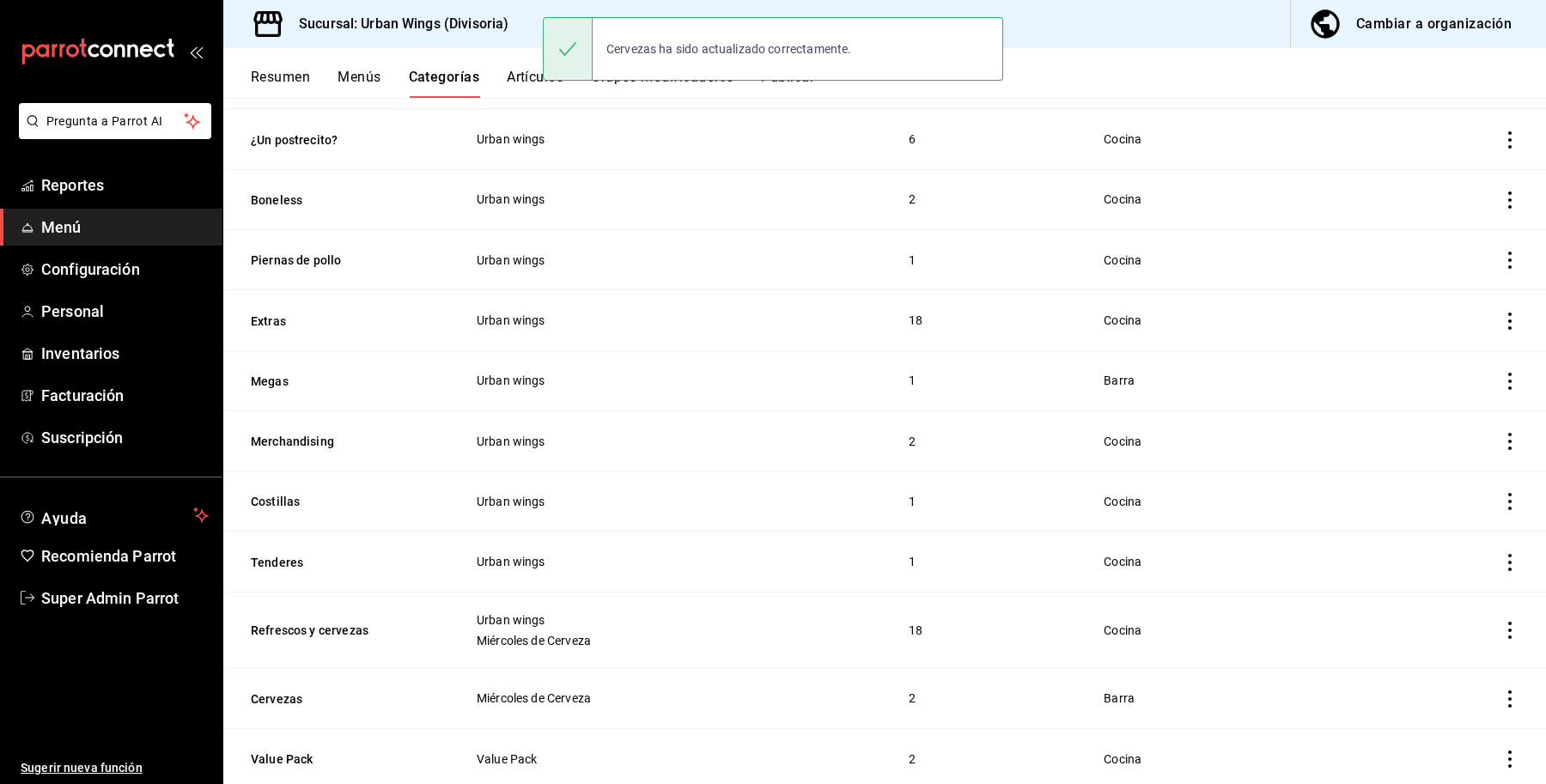
scroll to position [694, 0]
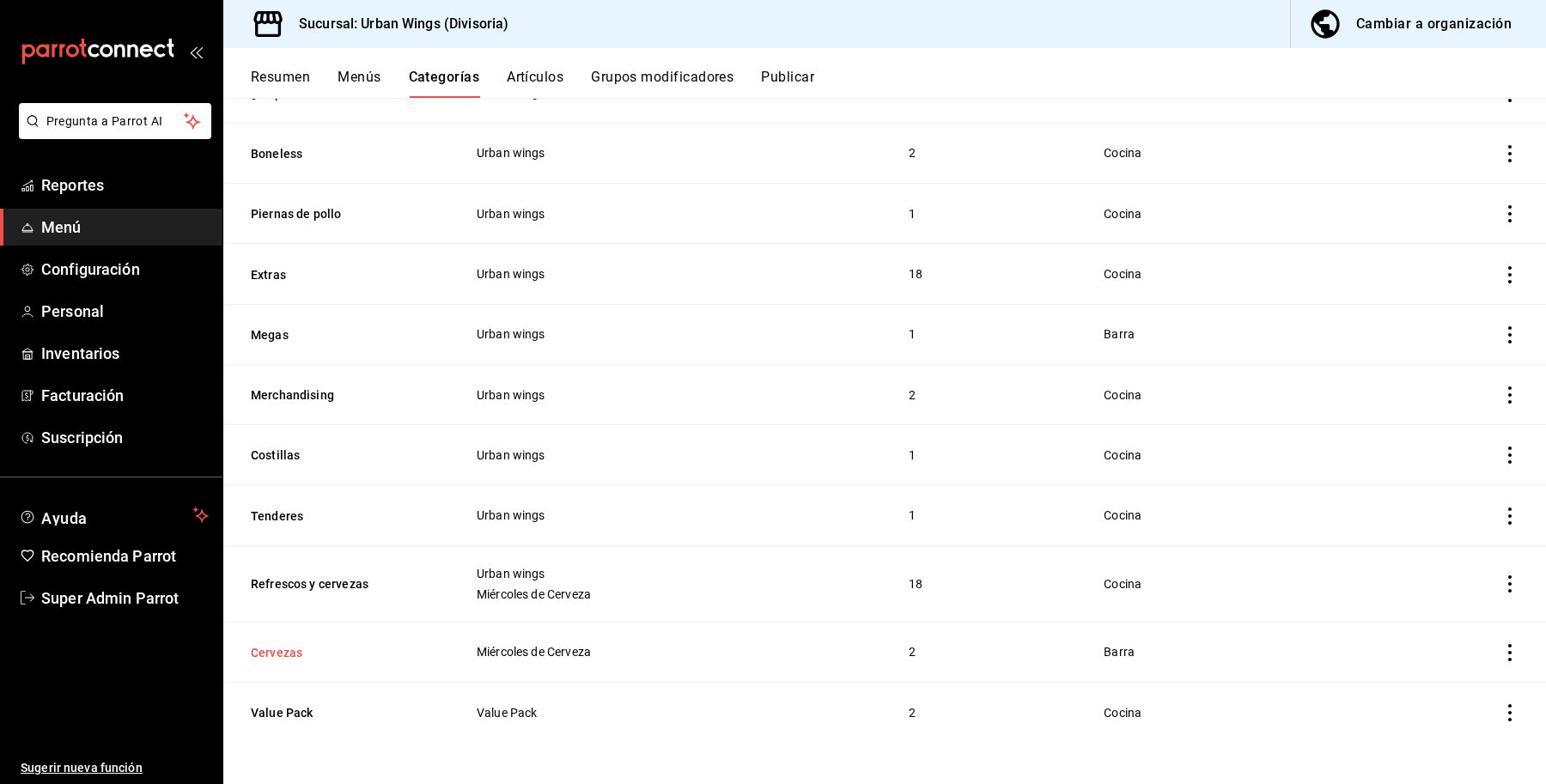
click at [288, 645] on button "Cervezas" at bounding box center [336, 652] width 172 height 17
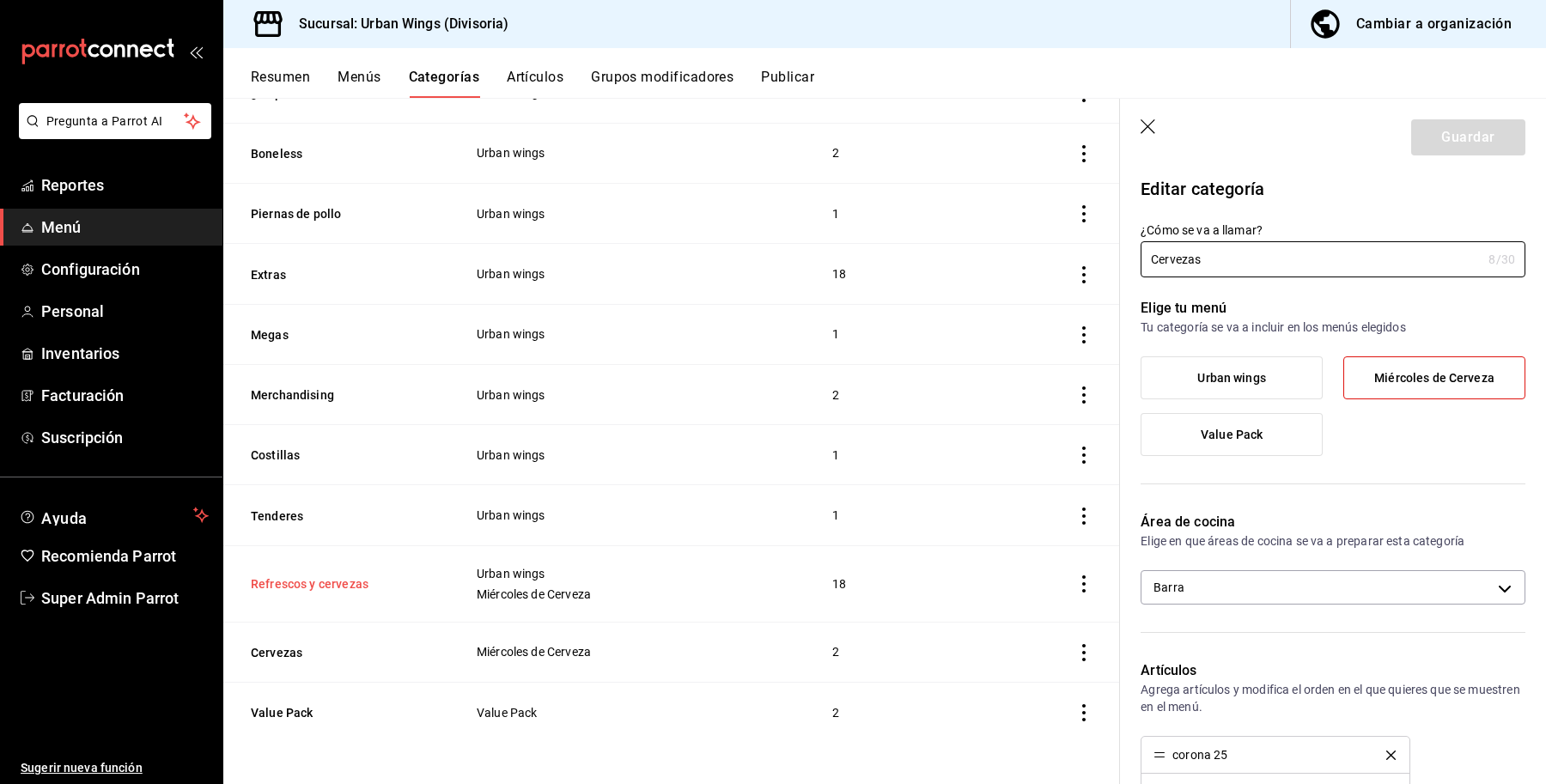
click at [294, 586] on button "Refrescos y cervezas" at bounding box center [336, 583] width 172 height 17
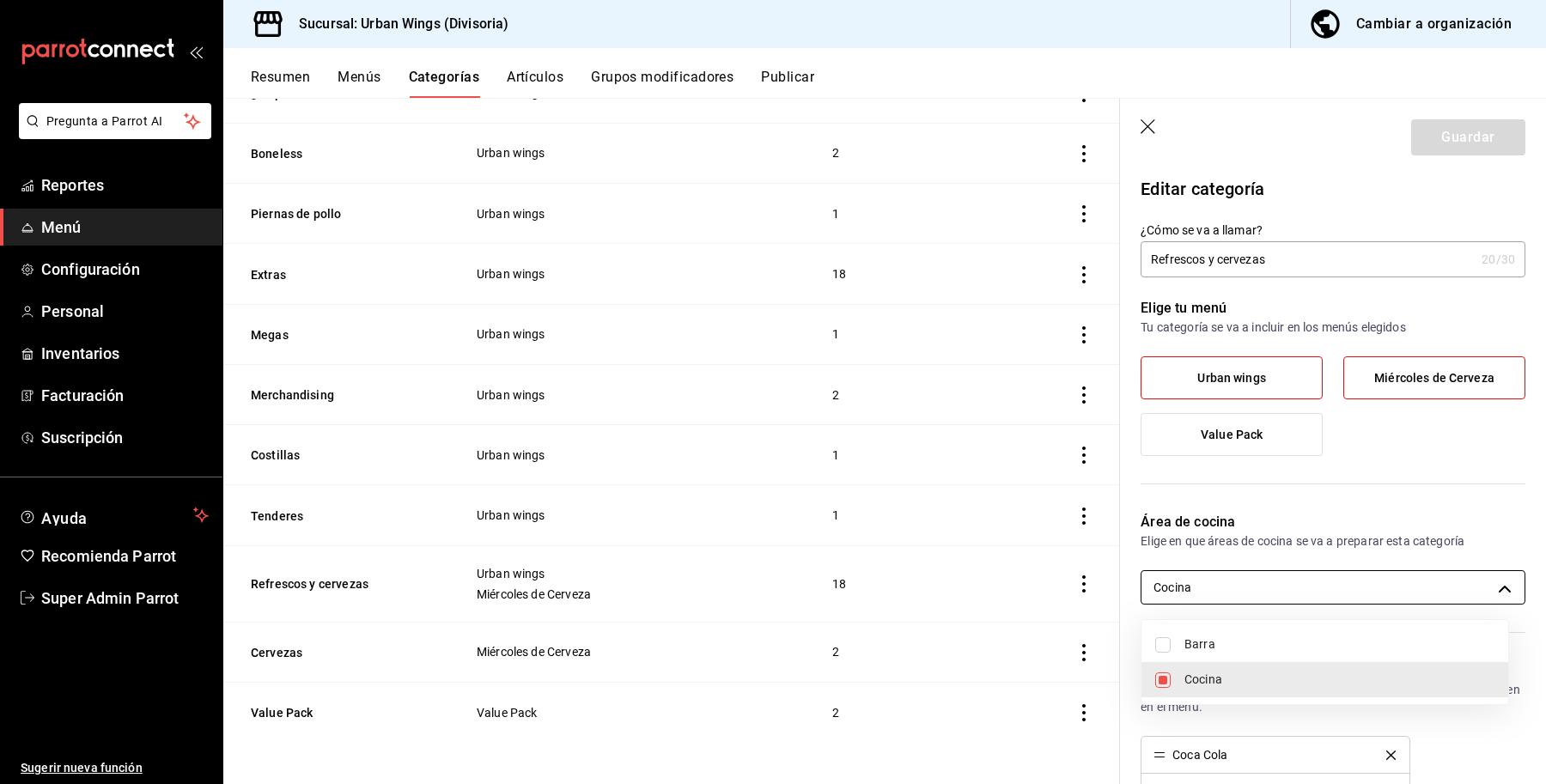
click at [1312, 573] on body "Pregunta a Parrot AI Reportes Menú Configuración Personal Inventarios Facturaci…" at bounding box center [773, 392] width 1546 height 784
click at [1207, 637] on span "Barra" at bounding box center [1339, 644] width 310 height 18
type input "7c28b048-7b17-448e-99b1-36884e98913b,40cd9e41-b10b-45f8-8d93-1befc897f07f"
checkbox input "true"
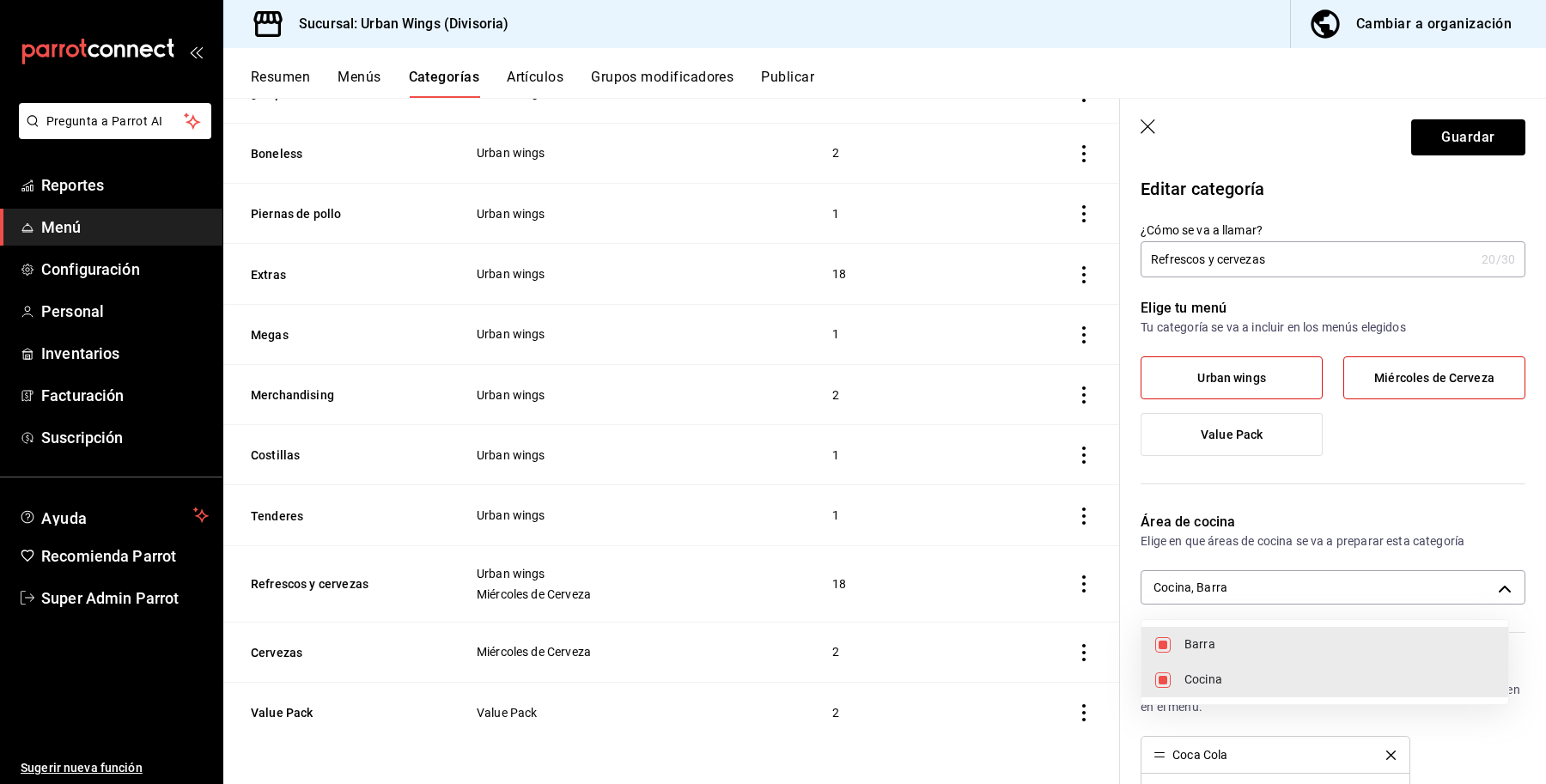
click at [1190, 674] on span "Cocina" at bounding box center [1339, 679] width 310 height 18
type input "40cd9e41-b10b-45f8-8d93-1befc897f07f"
checkbox input "false"
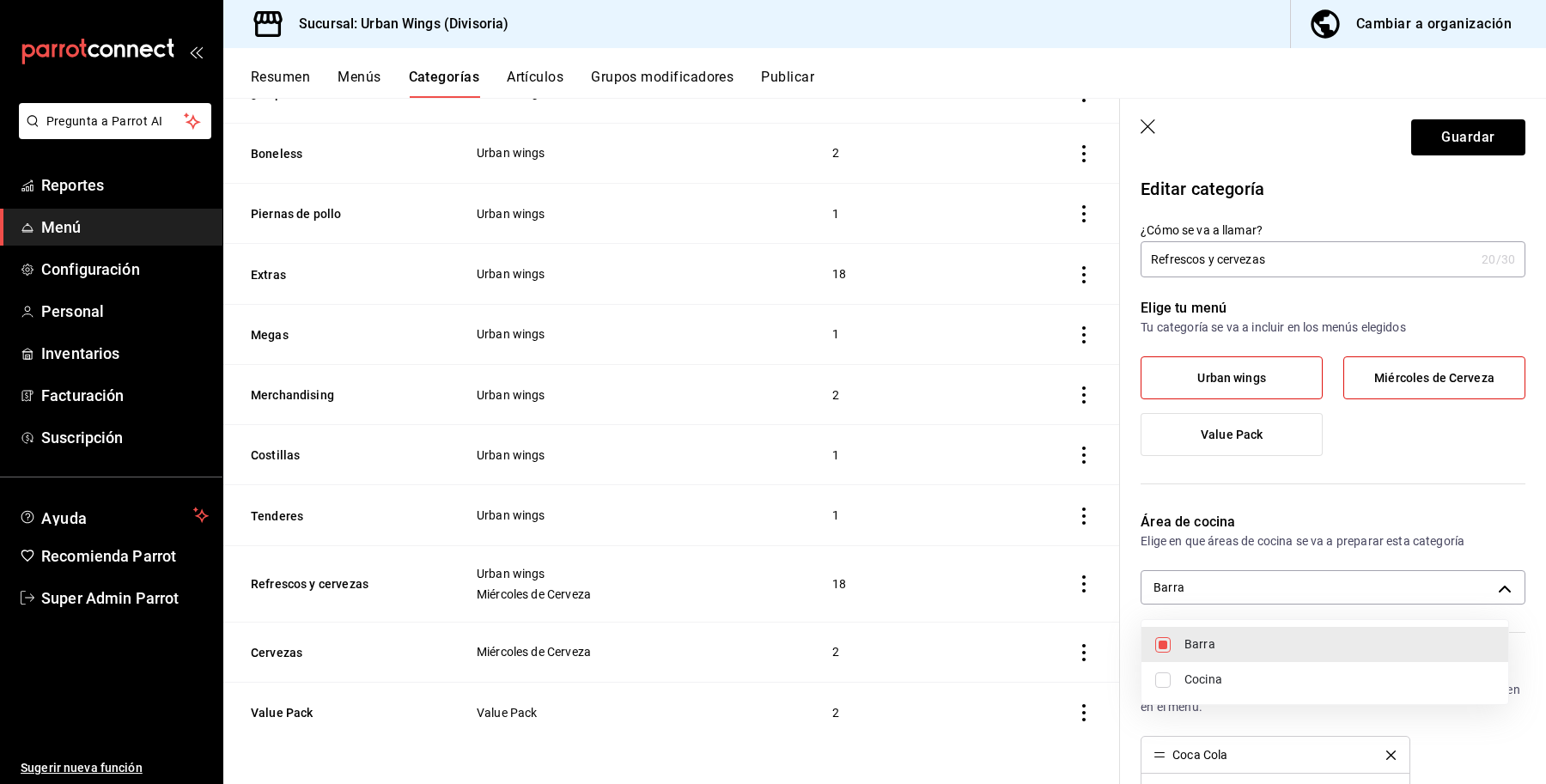
click at [1443, 127] on div at bounding box center [773, 392] width 1546 height 784
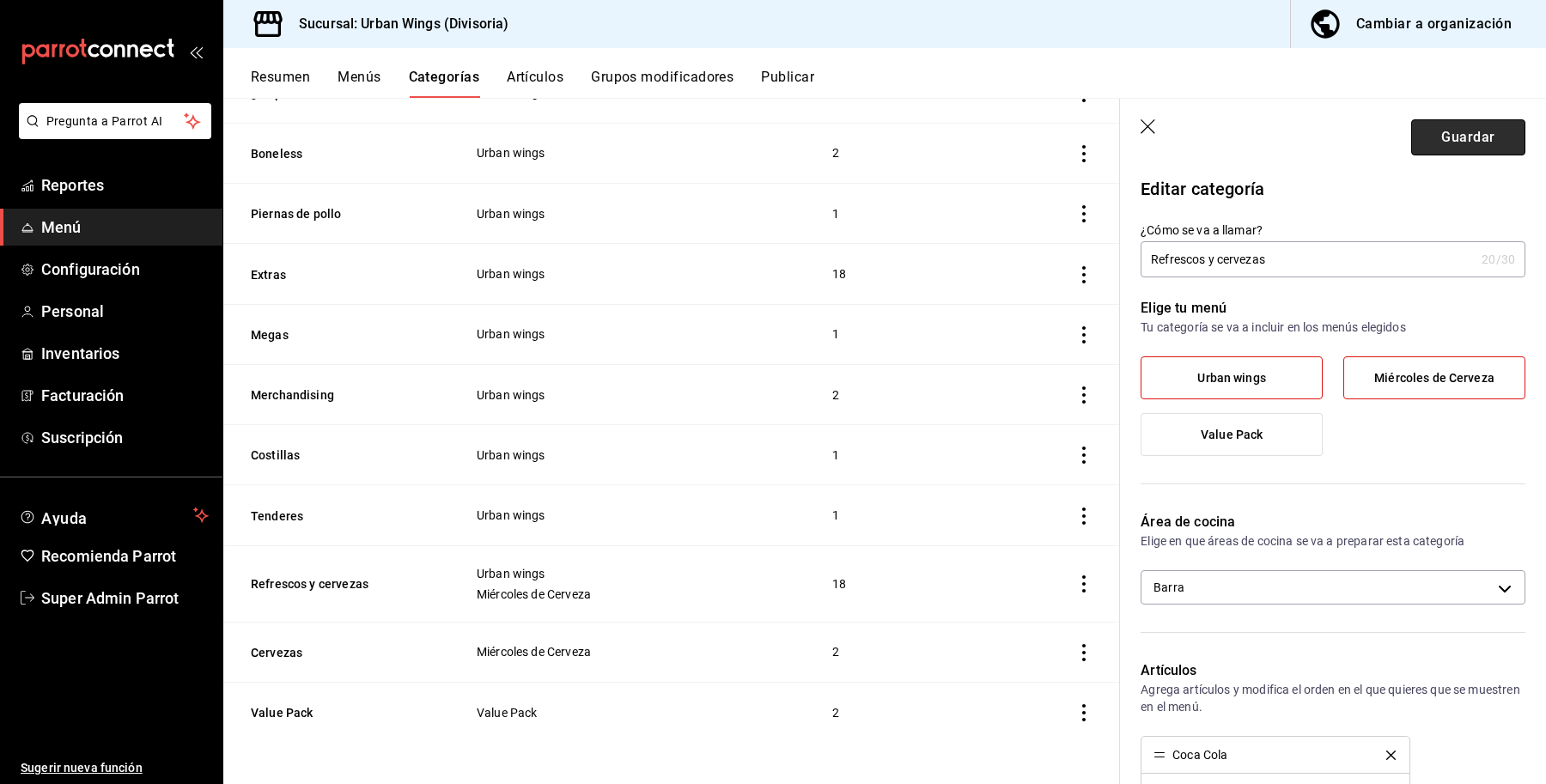
click at [1443, 129] on button "Guardar" at bounding box center [1468, 137] width 114 height 36
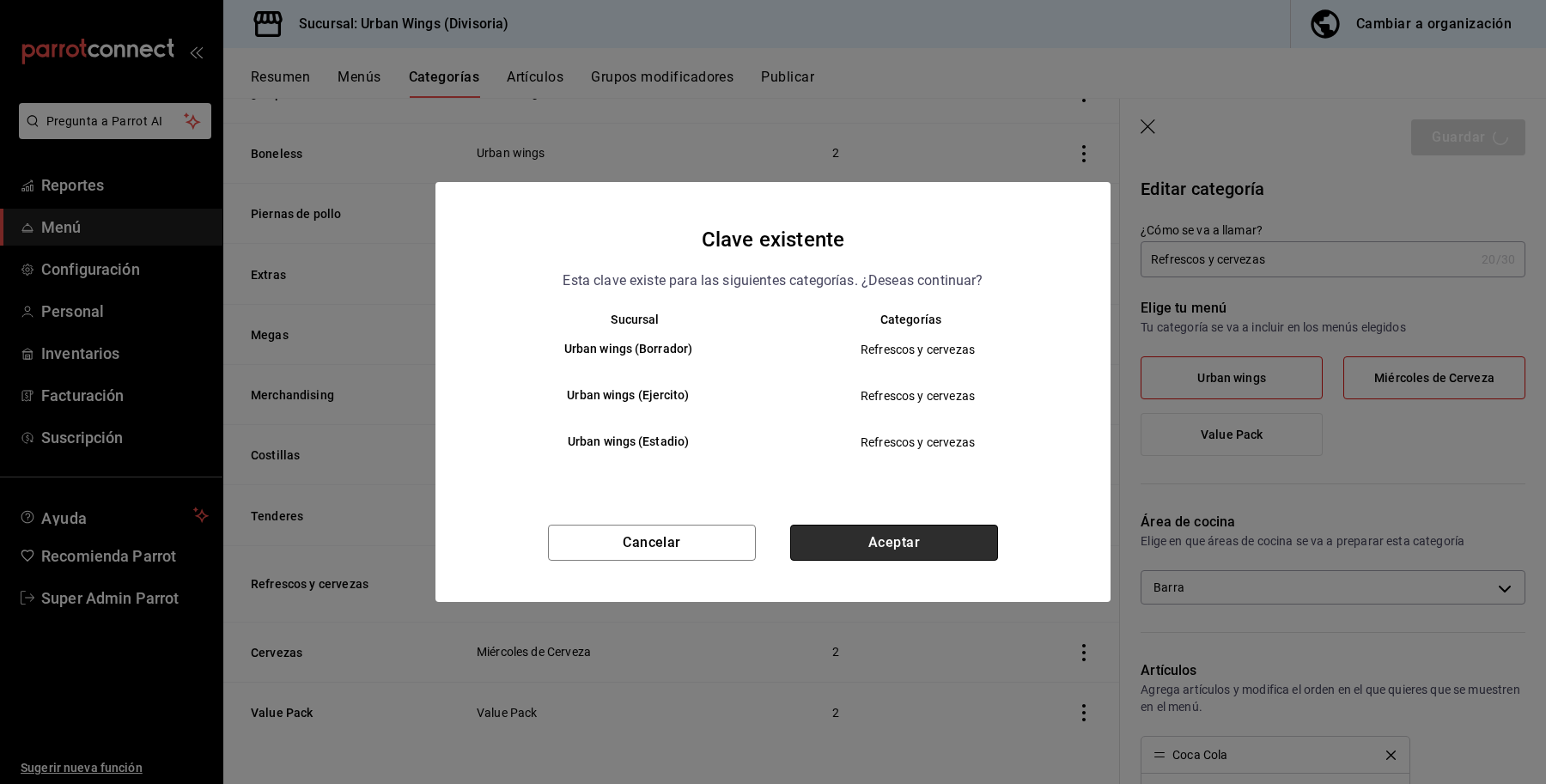
click at [946, 545] on button "Aceptar" at bounding box center [894, 542] width 208 height 36
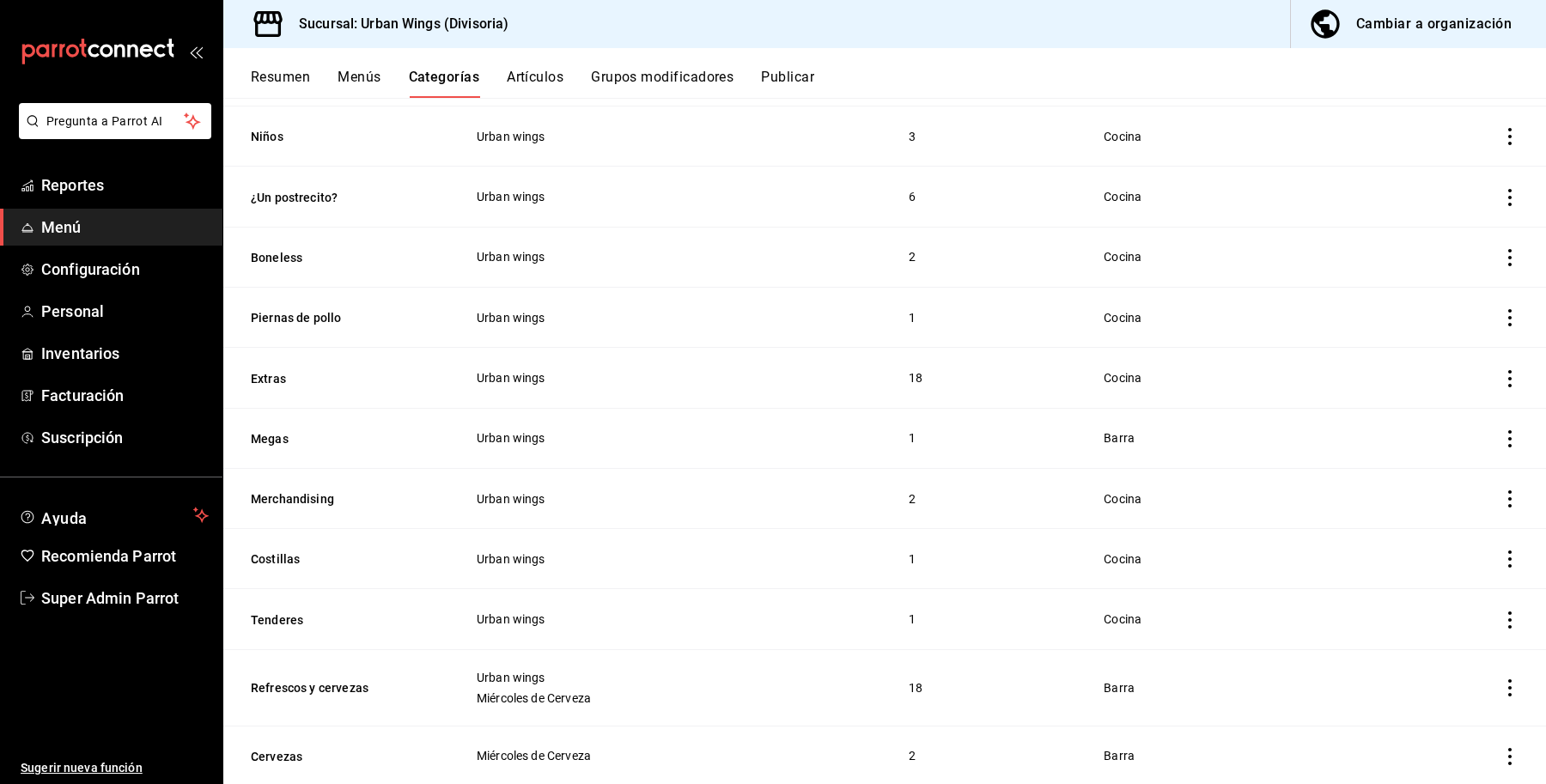
scroll to position [694, 0]
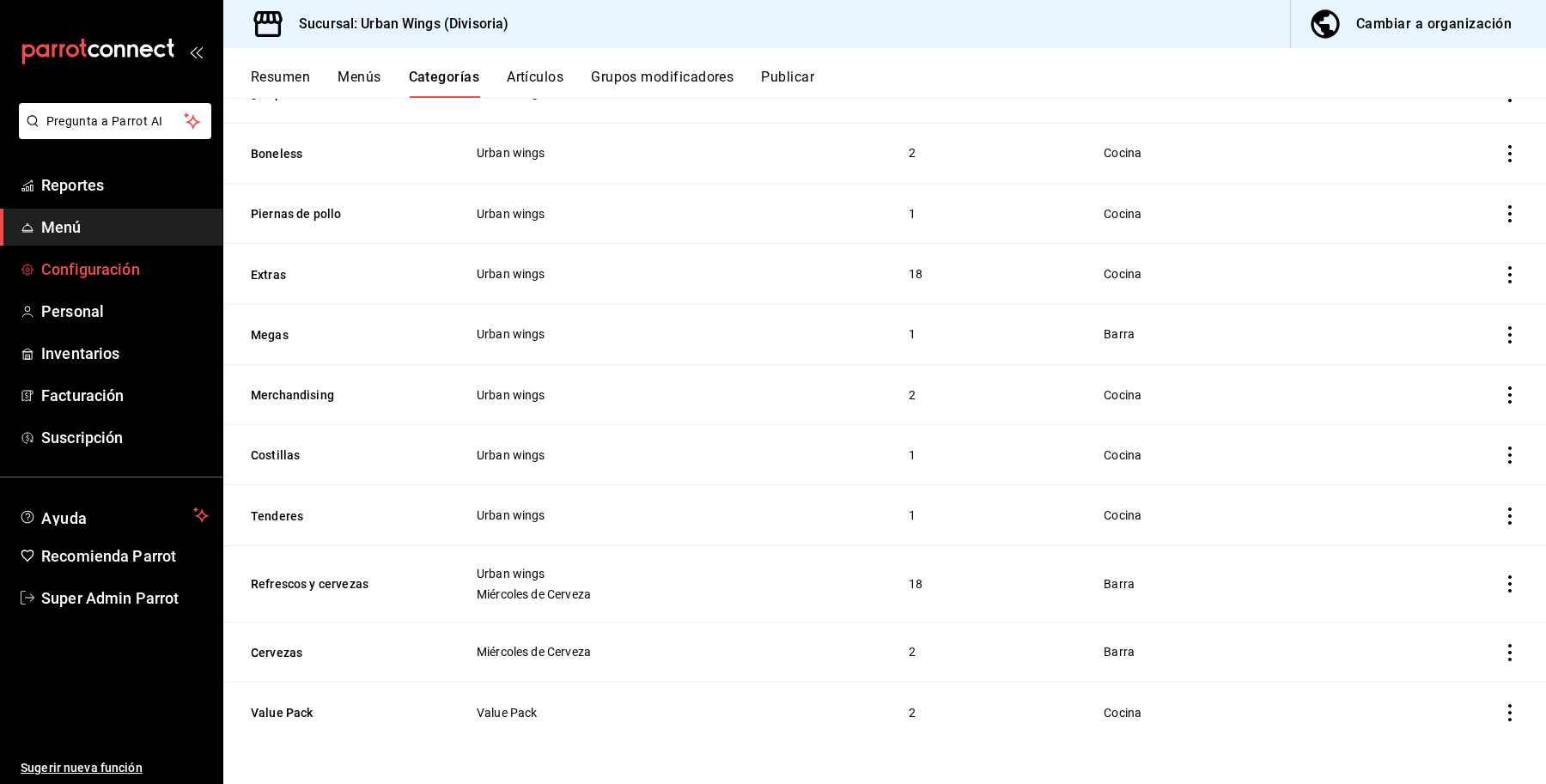
click at [107, 262] on span "Configuración" at bounding box center [125, 269] width 168 height 23
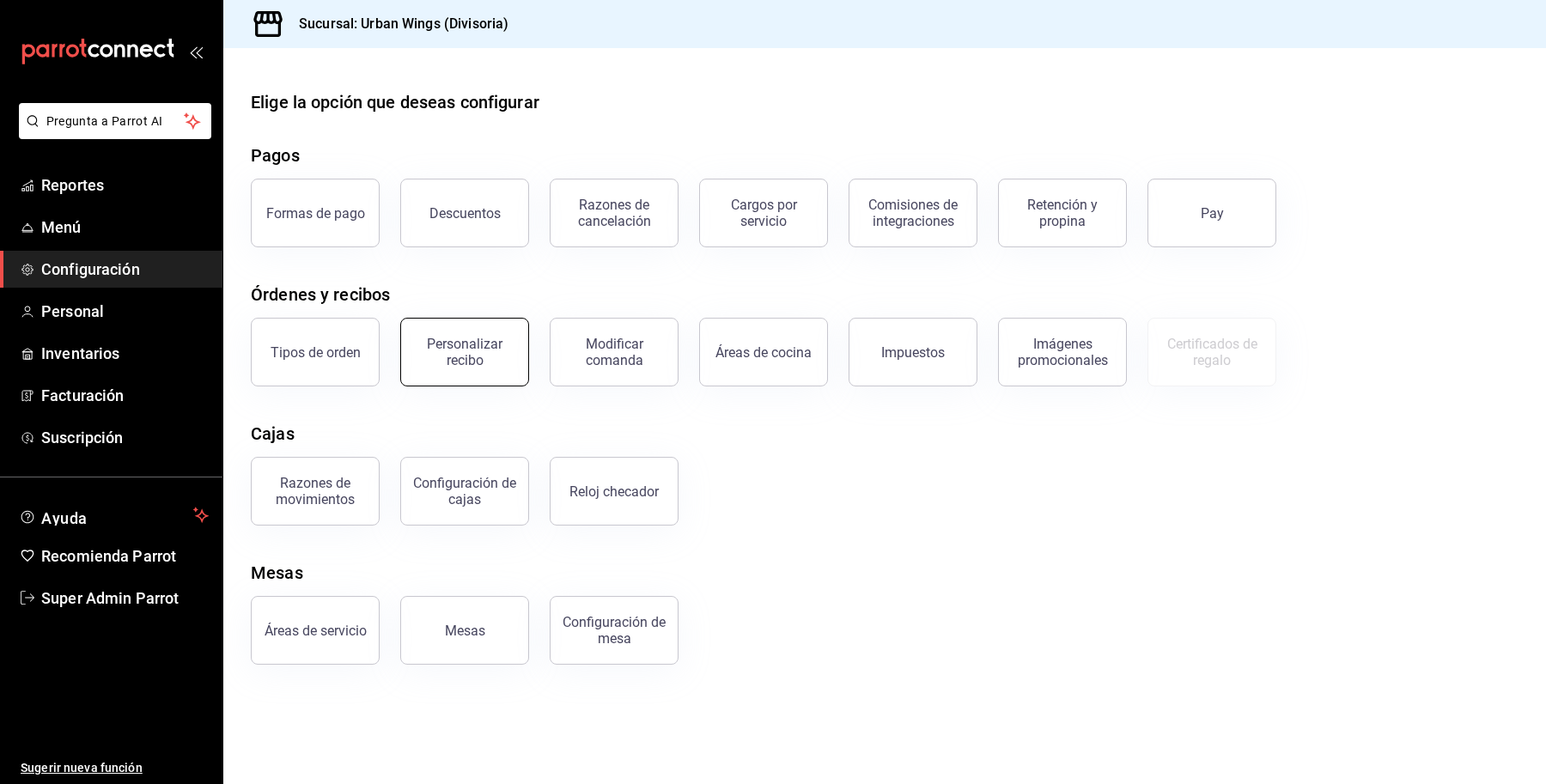
click at [499, 340] on div "Personalizar recibo" at bounding box center [464, 352] width 106 height 33
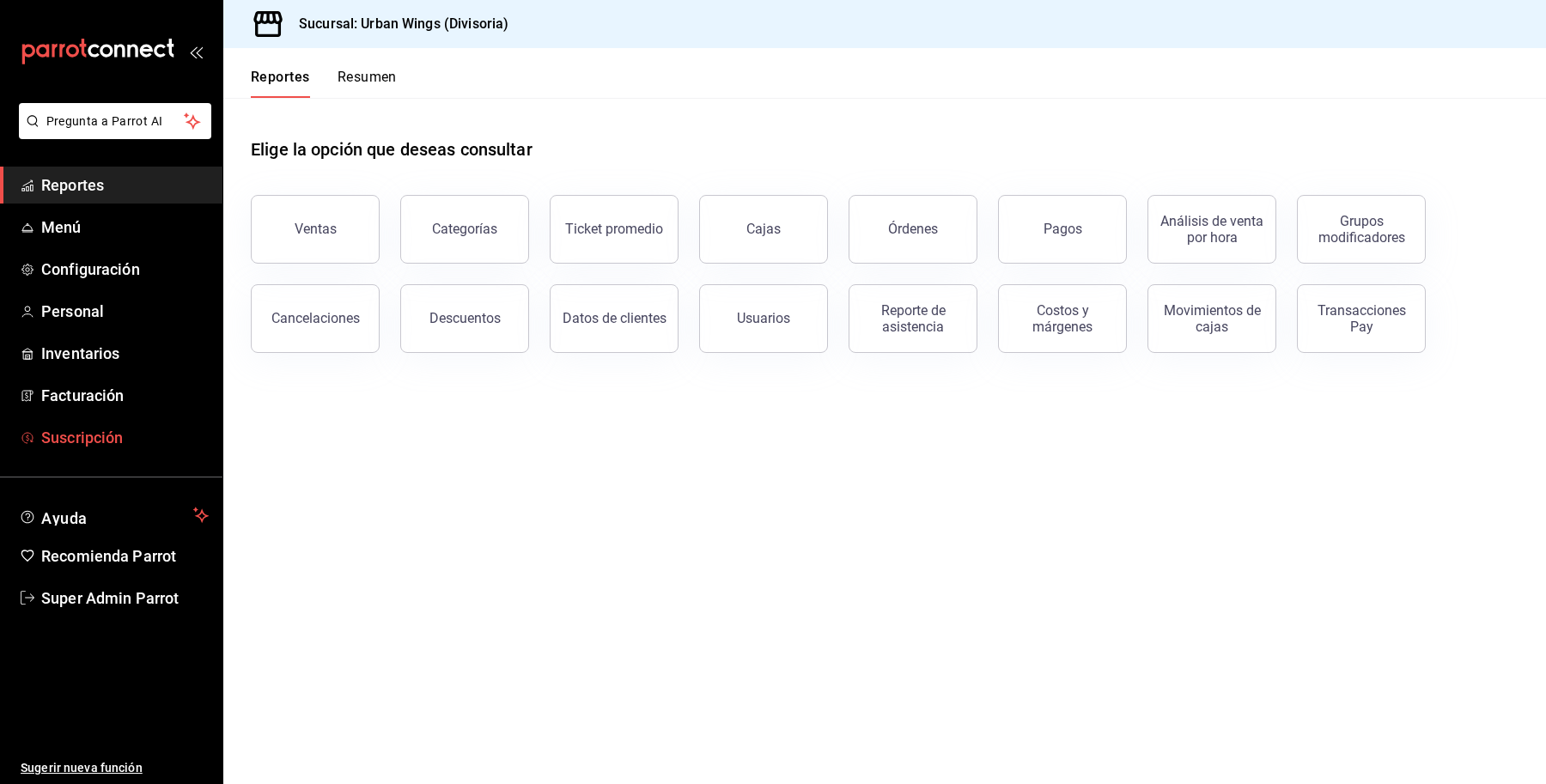
click at [84, 435] on span "Suscripción" at bounding box center [125, 437] width 168 height 23
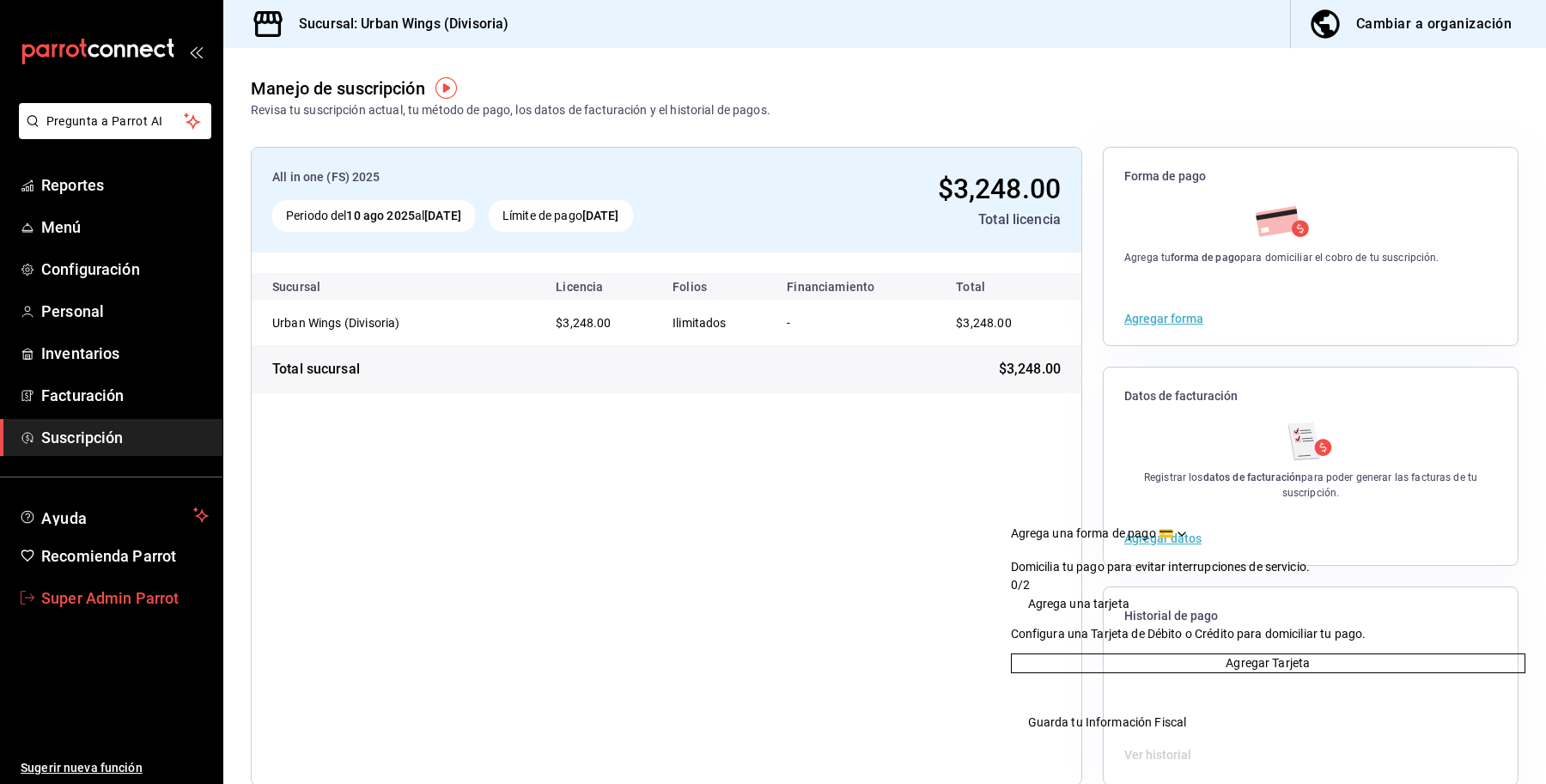
click at [121, 594] on span "Super Admin Parrot" at bounding box center [125, 598] width 168 height 23
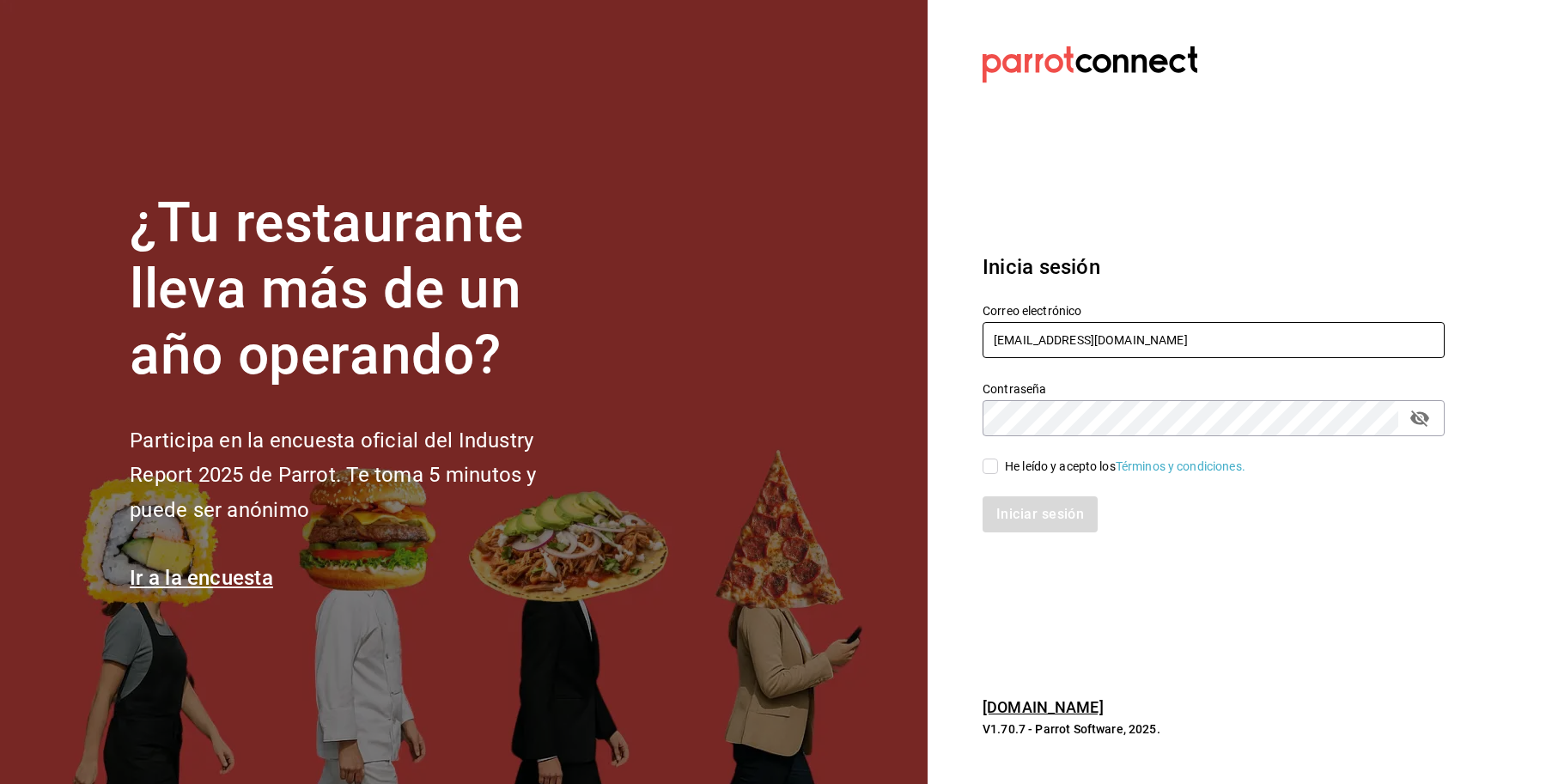
drag, startPoint x: 1179, startPoint y: 339, endPoint x: 882, endPoint y: 350, distance: 297.2
click at [882, 350] on div "¿Tu restaurante lleva más de un año operando? Participa en la encuesta oficial …" at bounding box center [773, 392] width 1546 height 784
paste input "bar@laherenc"
type input "bar@laherencia.com"
click at [1048, 461] on div "He leído y acepto los Términos y condiciones." at bounding box center [1125, 467] width 241 height 18
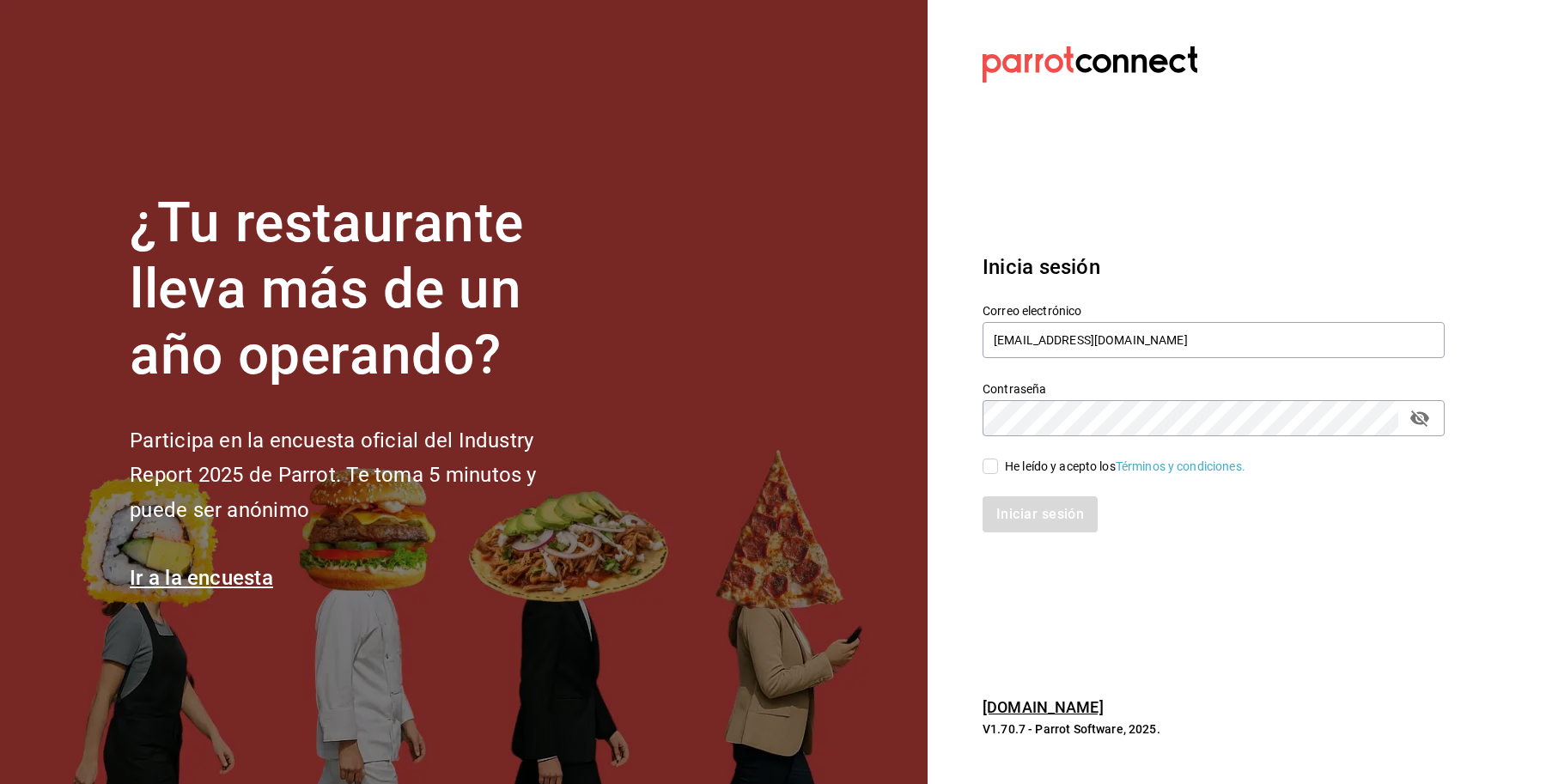
click at [999, 461] on input "He leído y acepto los Términos y condiciones." at bounding box center [991, 467] width 16 height 16
checkbox input "true"
click at [1008, 504] on button "Iniciar sesión" at bounding box center [1041, 514] width 117 height 36
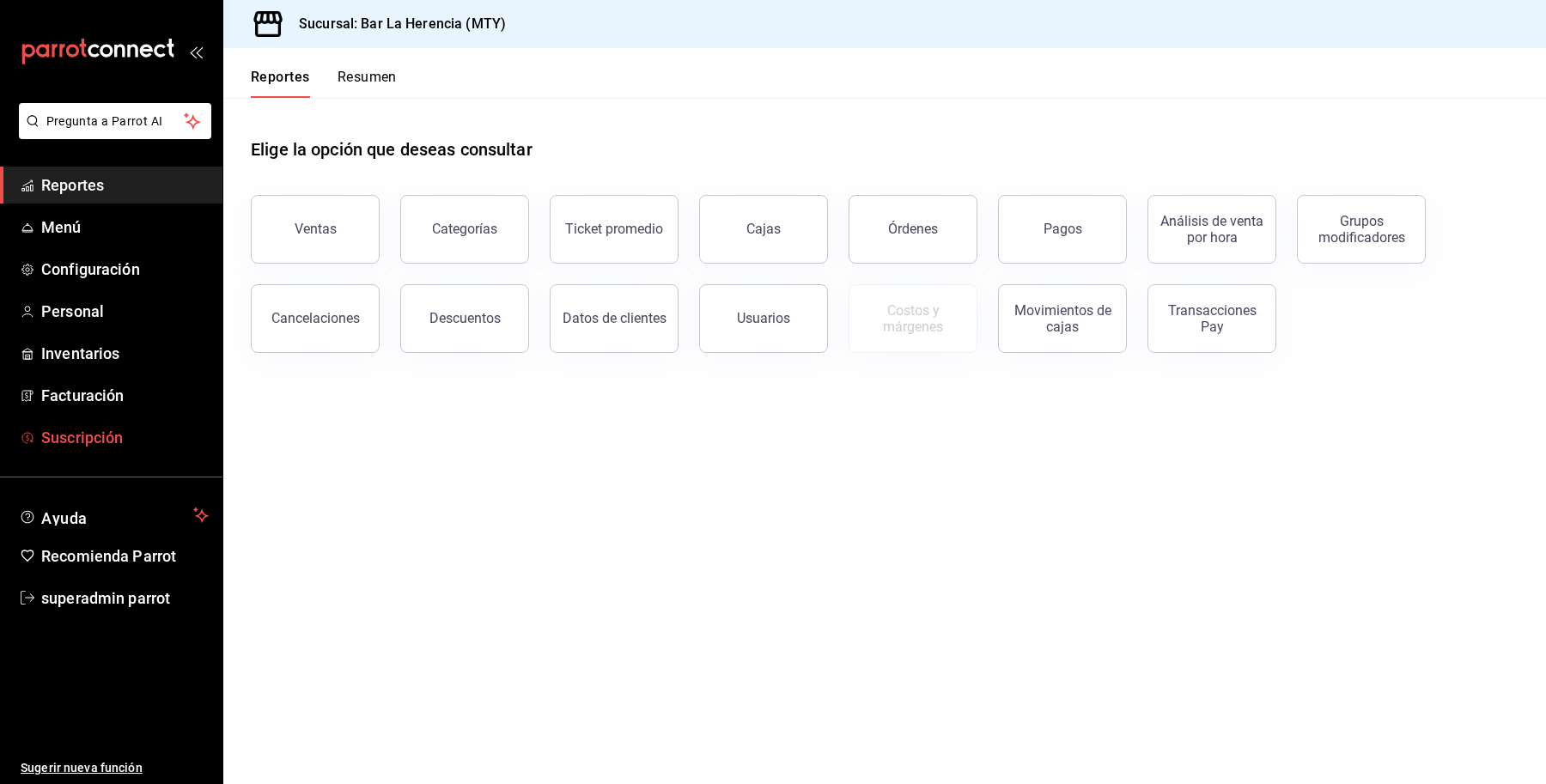
click at [132, 434] on span "Suscripción" at bounding box center [125, 437] width 168 height 23
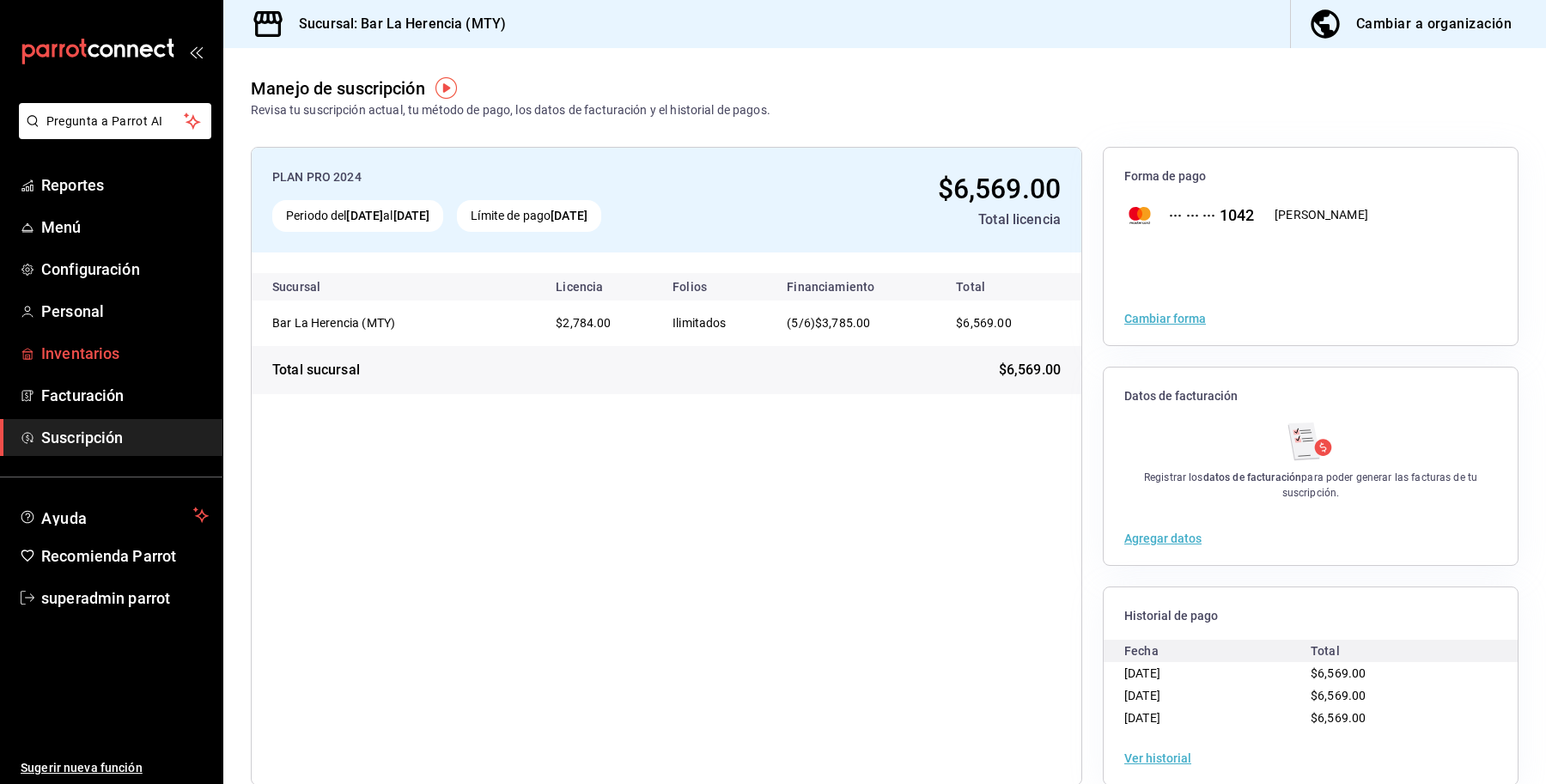
click at [77, 345] on span "Inventarios" at bounding box center [125, 353] width 168 height 23
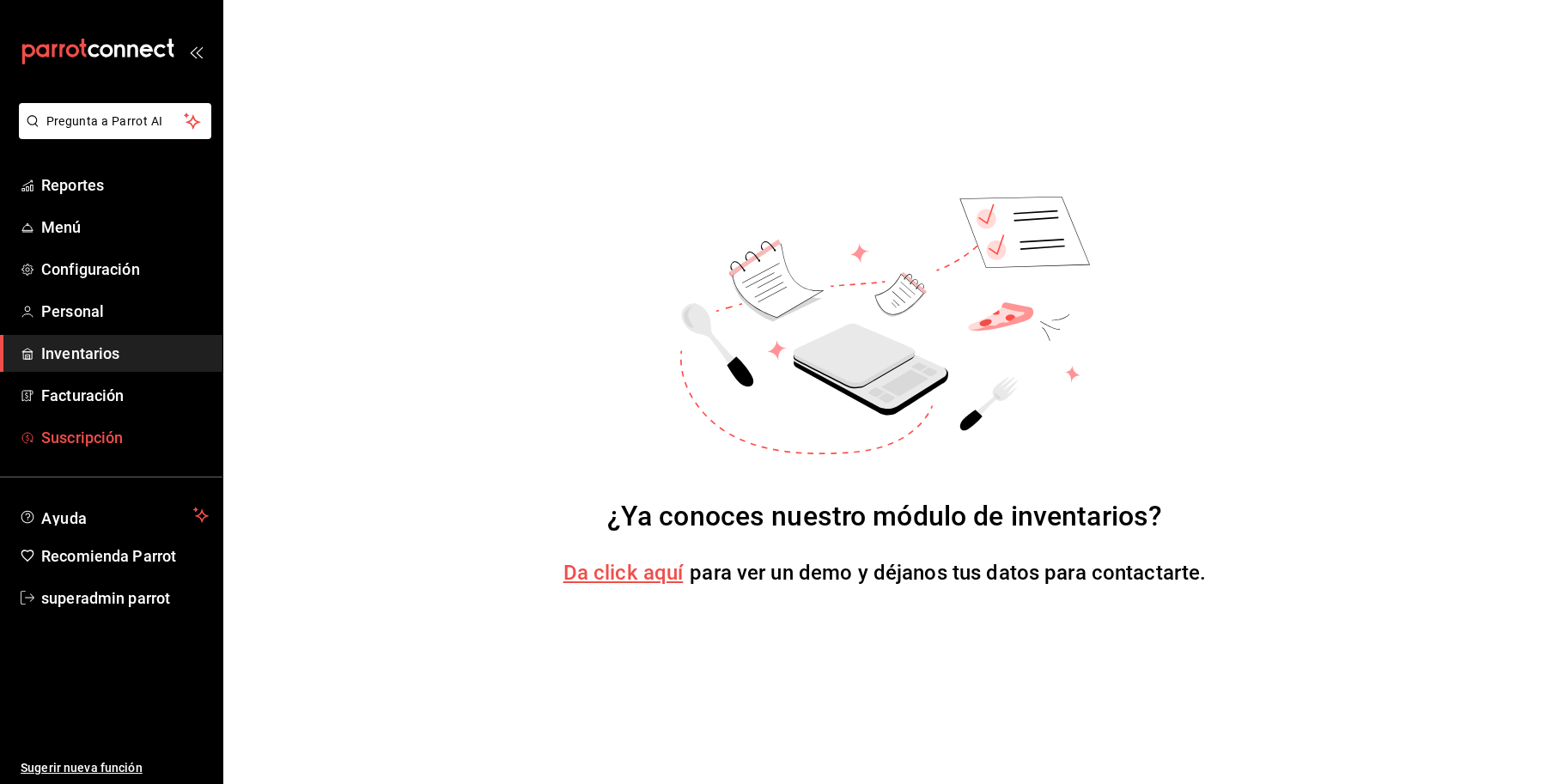
click at [92, 430] on span "Suscripción" at bounding box center [125, 437] width 168 height 23
